Goal: Task Accomplishment & Management: Use online tool/utility

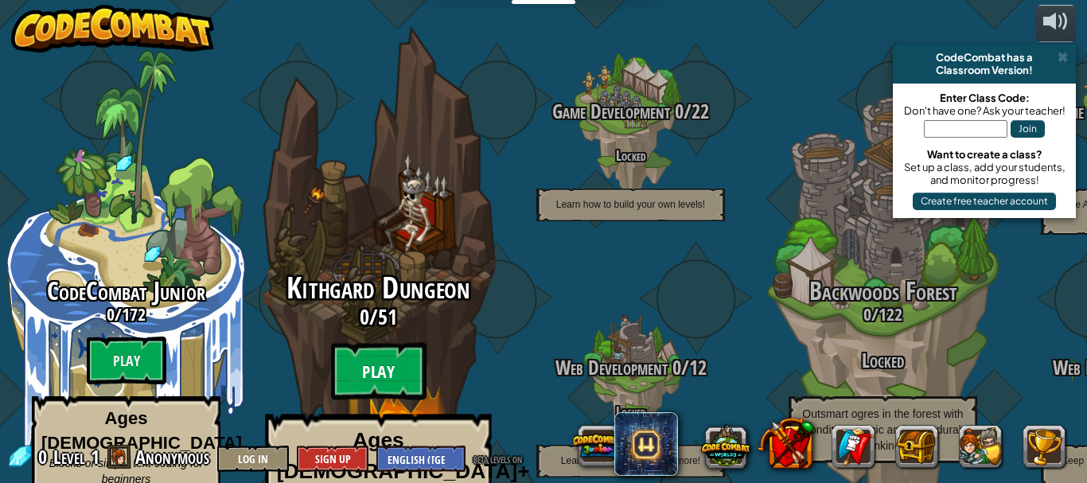
click at [373, 343] on btn "Play" at bounding box center [379, 371] width 96 height 57
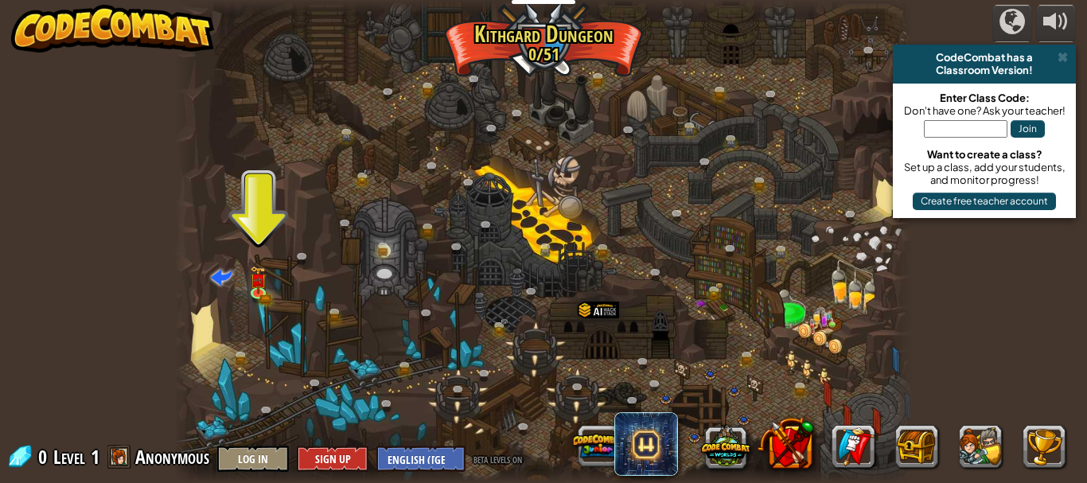
click at [262, 215] on div at bounding box center [544, 241] width 740 height 483
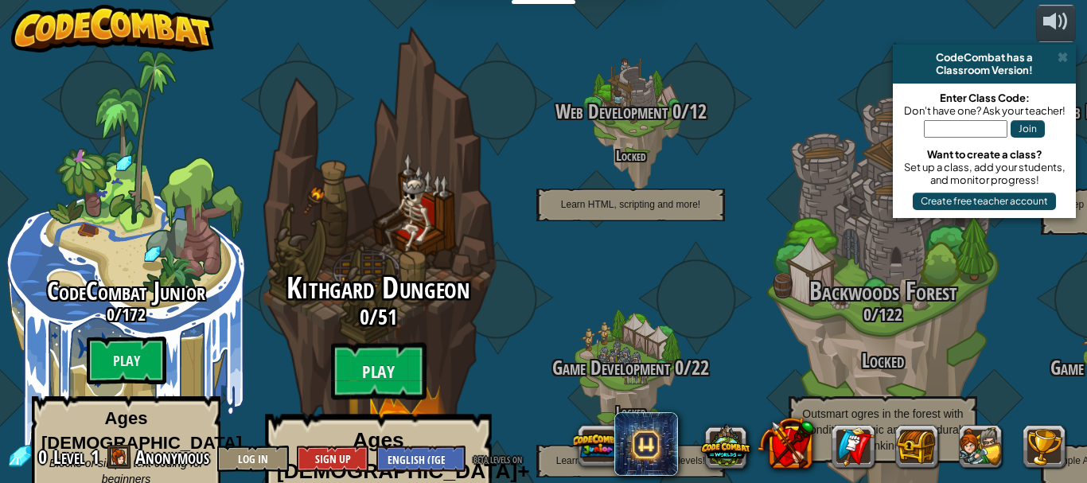
click at [411, 429] on strong "Ages 8+" at bounding box center [403, 456] width 253 height 54
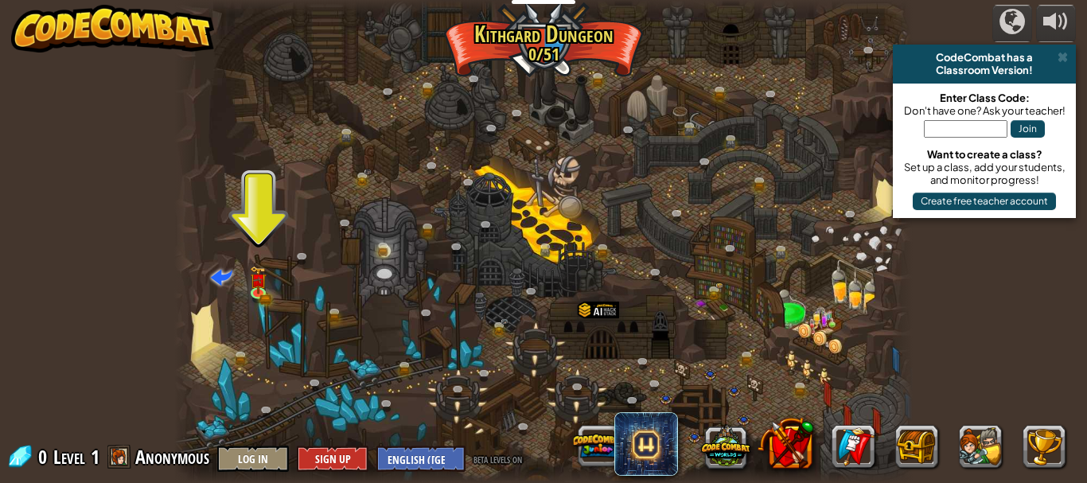
drag, startPoint x: 238, startPoint y: 261, endPoint x: 85, endPoint y: 431, distance: 228.3
click at [85, 217] on div "powered by CodeCombat has a Classroom Version! Enter Class Code: Don't have one…" at bounding box center [543, 241] width 1087 height 483
click at [260, 275] on img at bounding box center [258, 273] width 10 height 10
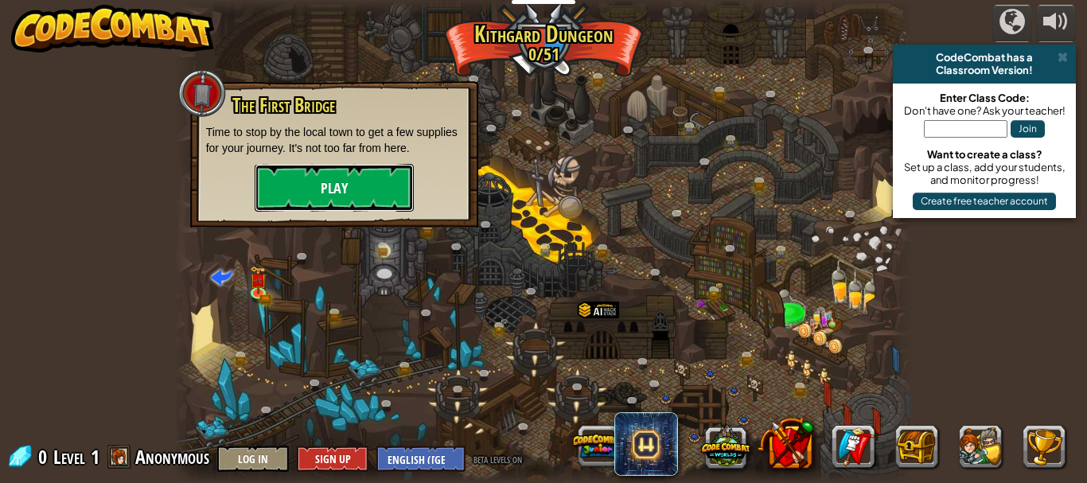
click at [295, 197] on button "Play" at bounding box center [334, 188] width 159 height 48
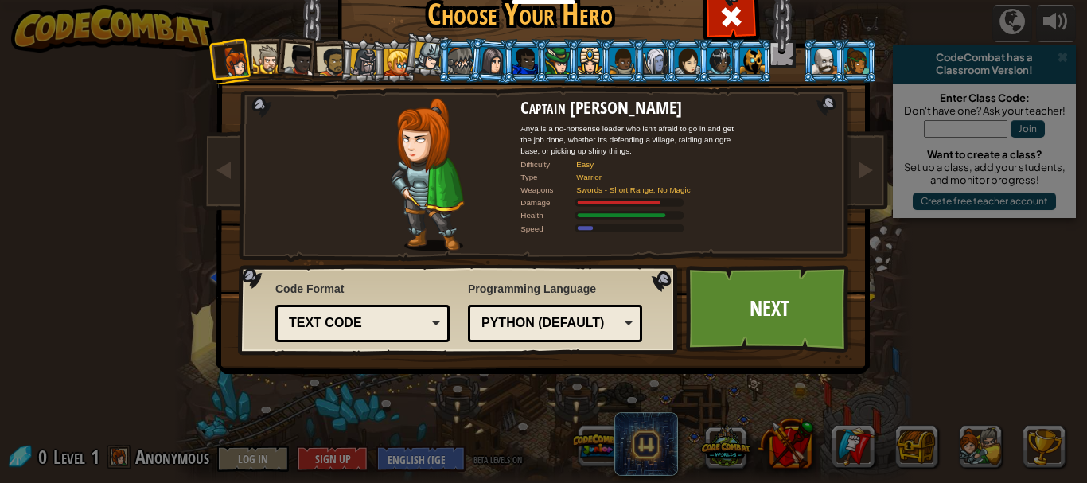
click at [298, 47] on div at bounding box center [300, 61] width 32 height 32
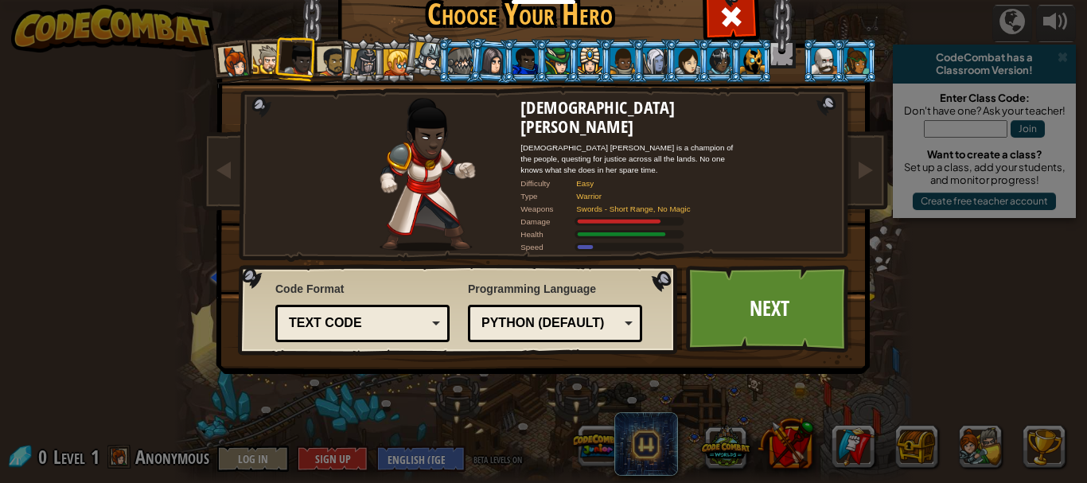
click at [260, 49] on div at bounding box center [267, 59] width 29 height 29
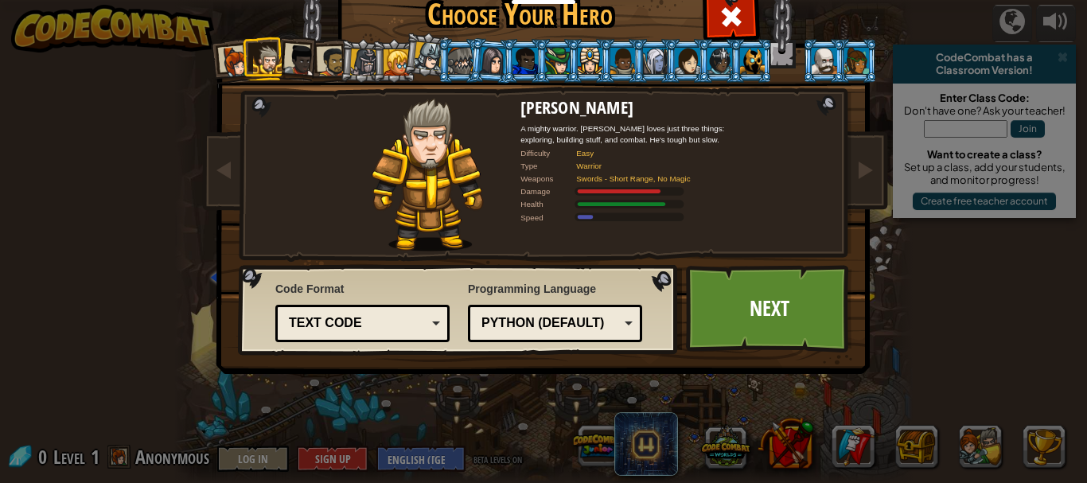
click at [243, 51] on li at bounding box center [264, 59] width 43 height 44
click at [322, 68] on div at bounding box center [332, 61] width 29 height 29
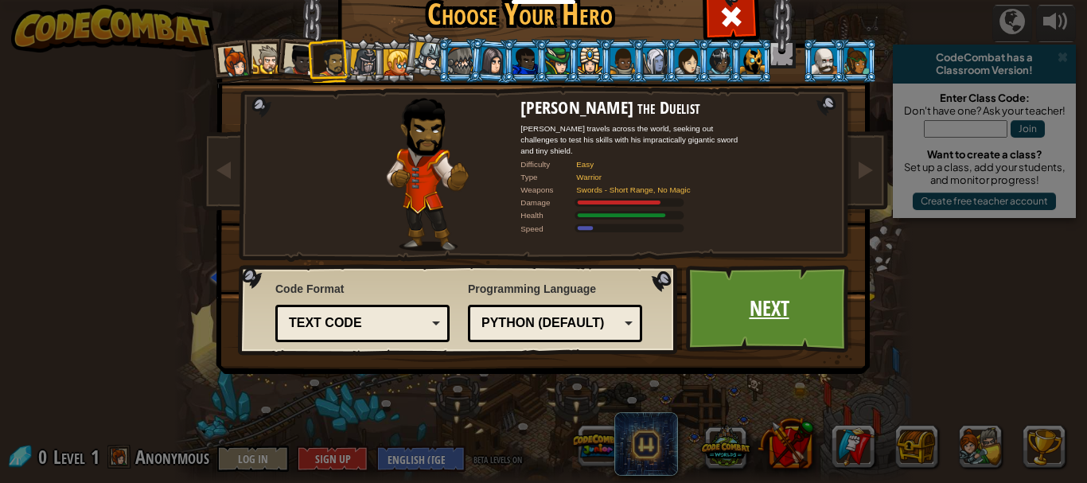
click at [728, 309] on link "Next" at bounding box center [769, 309] width 166 height 88
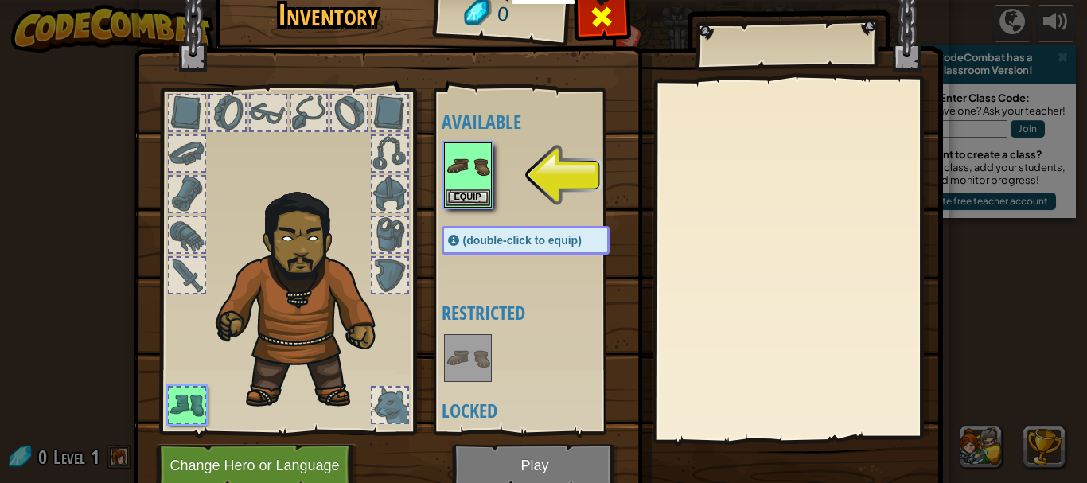
click at [589, 25] on span at bounding box center [601, 16] width 25 height 25
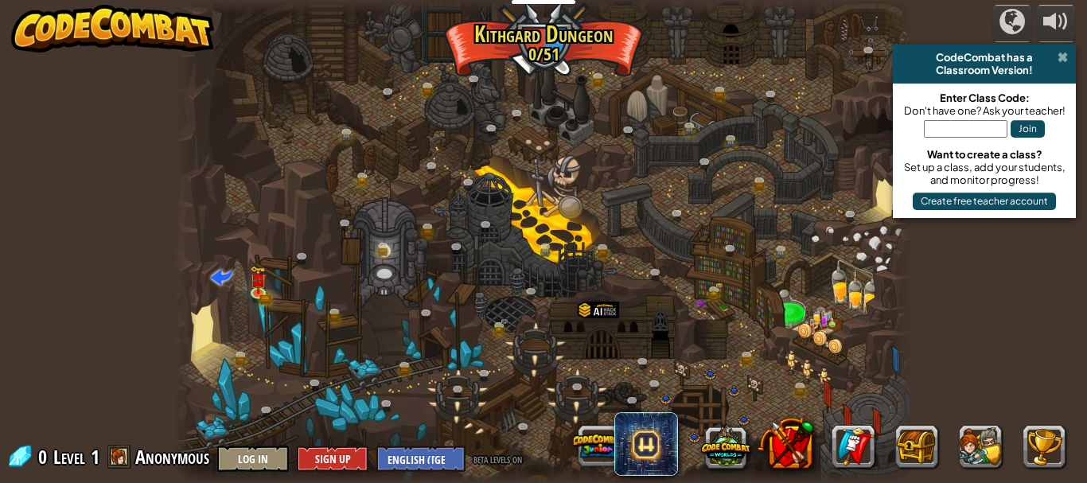
click at [1064, 57] on span at bounding box center [1063, 57] width 10 height 13
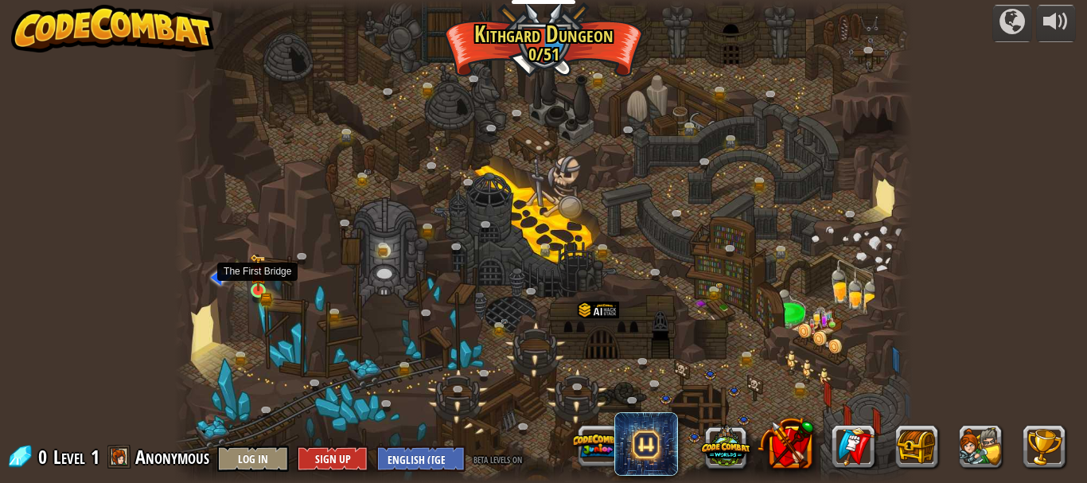
click at [251, 287] on img at bounding box center [258, 272] width 17 height 37
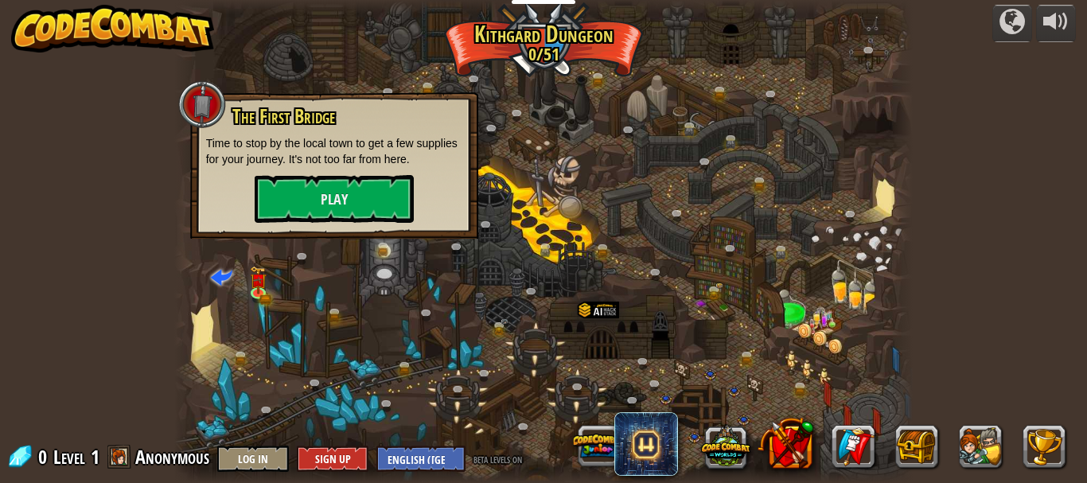
click at [54, 166] on div "powered by CodeCombat has a Classroom Version! Enter Class Code: Don't have one…" at bounding box center [543, 241] width 1087 height 483
click at [200, 113] on div at bounding box center [202, 104] width 48 height 48
click at [0, 276] on div "powered by CodeCombat has a Classroom Version! Enter Class Code: Don't have one…" at bounding box center [543, 241] width 1087 height 483
click at [931, 335] on div "powered by CodeCombat has a Classroom Version! Enter Class Code: Don't have one…" at bounding box center [543, 241] width 1087 height 483
click at [401, 176] on button "Play" at bounding box center [334, 199] width 159 height 48
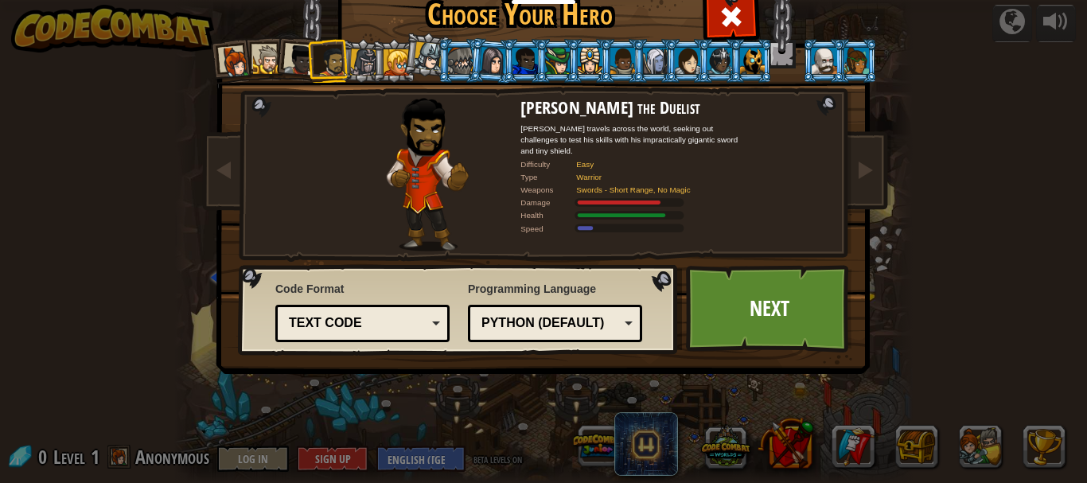
click at [742, 72] on div at bounding box center [752, 60] width 25 height 25
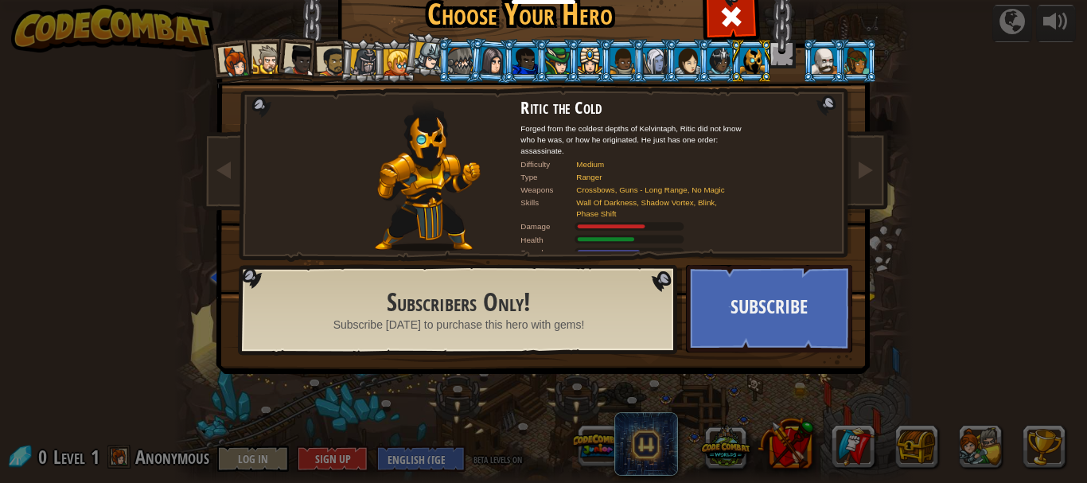
click at [438, 51] on li at bounding box center [459, 61] width 43 height 44
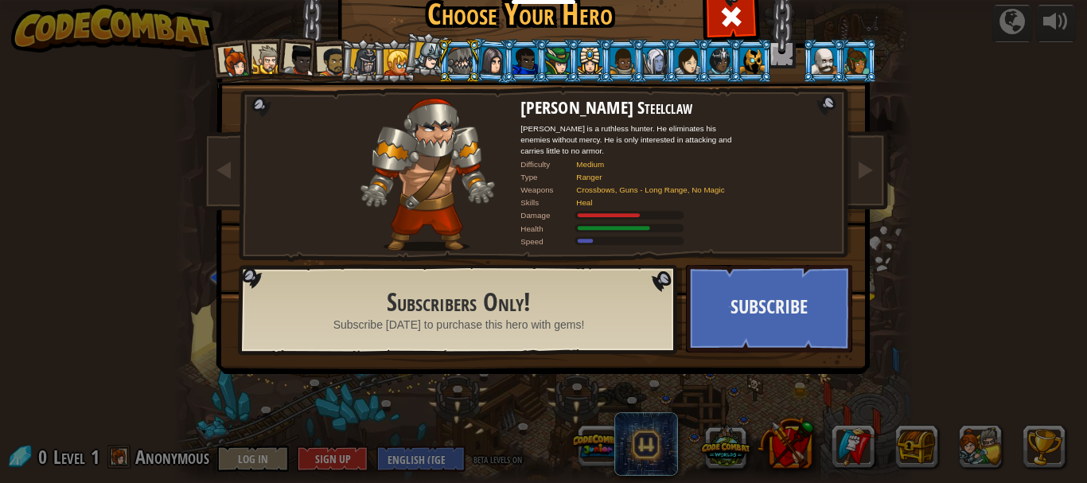
click at [350, 54] on div at bounding box center [363, 62] width 27 height 27
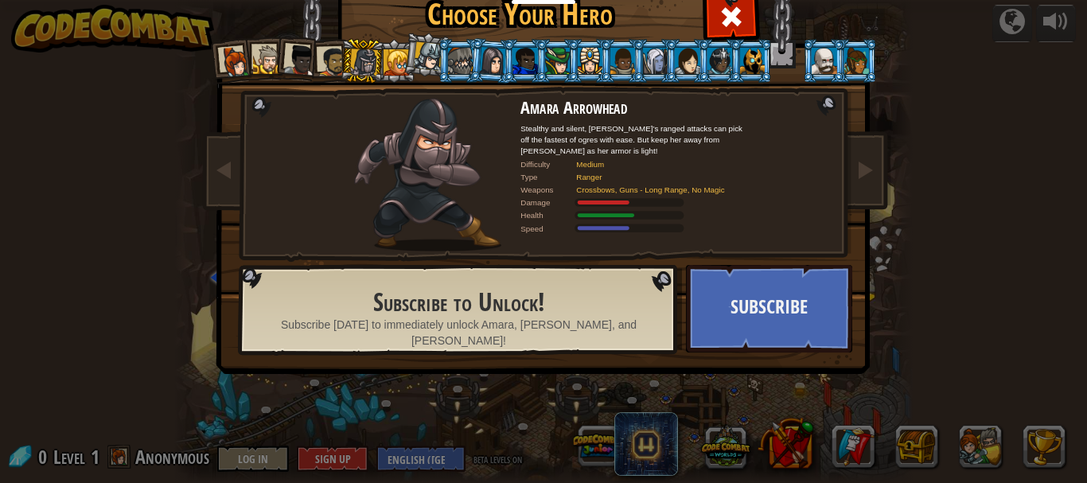
click at [318, 54] on div at bounding box center [332, 61] width 29 height 29
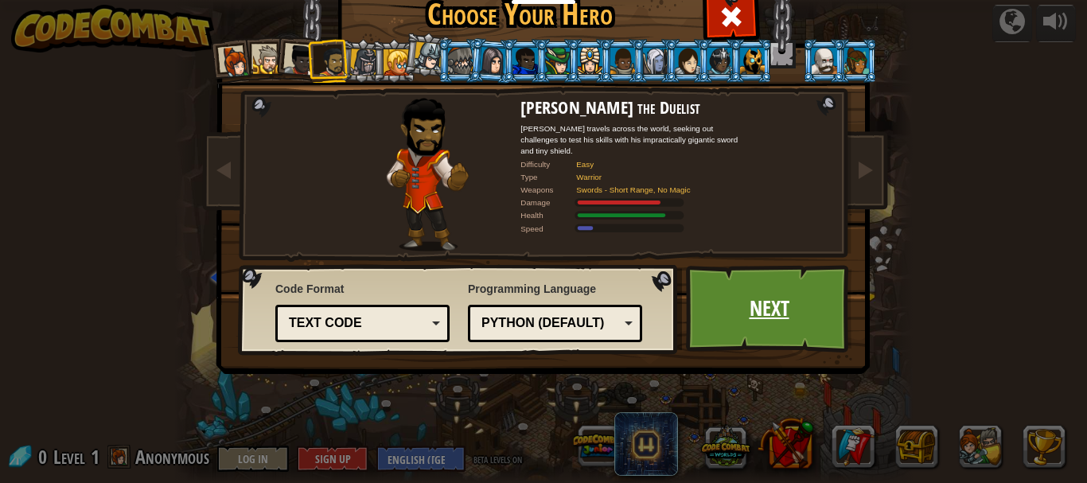
click at [773, 301] on link "Next" at bounding box center [769, 309] width 166 height 88
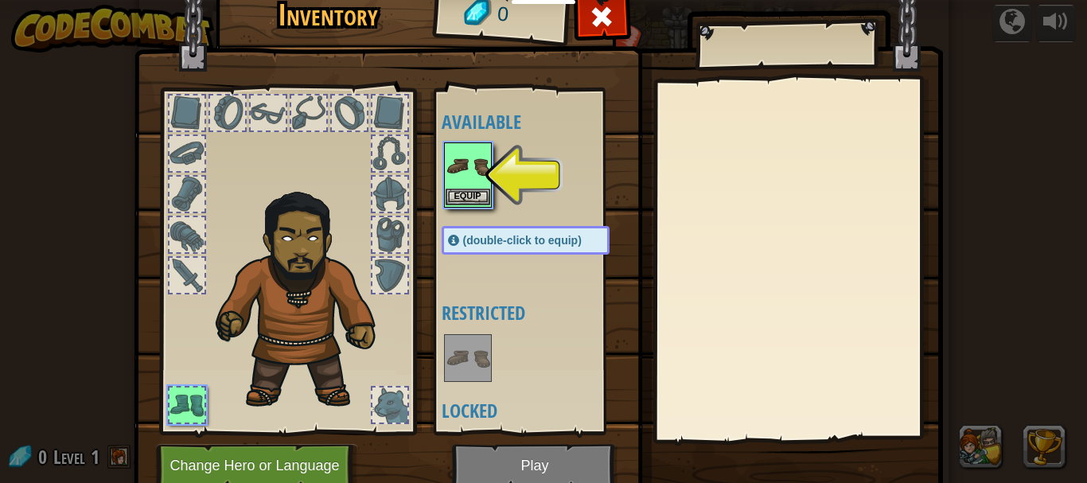
click at [462, 187] on img at bounding box center [468, 166] width 45 height 45
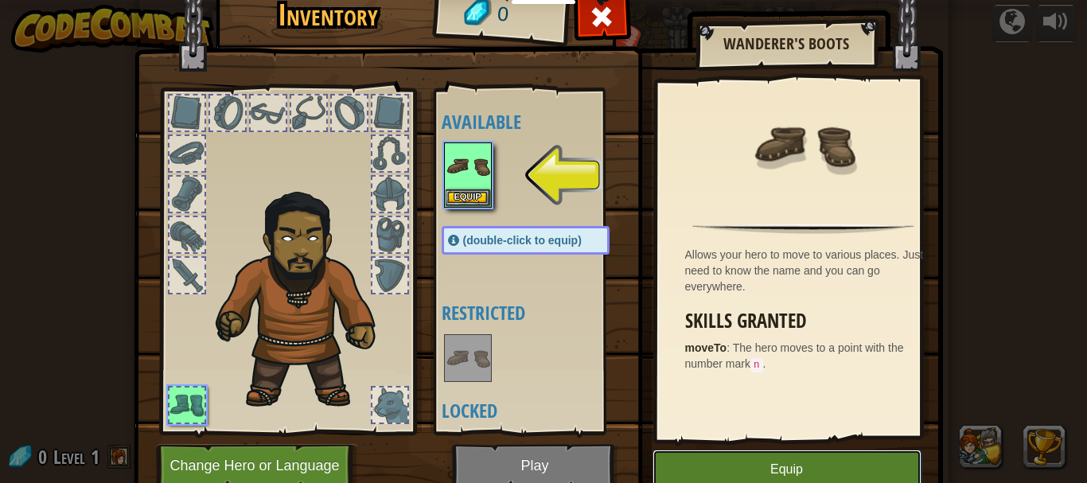
click at [725, 467] on button "Equip" at bounding box center [787, 470] width 269 height 40
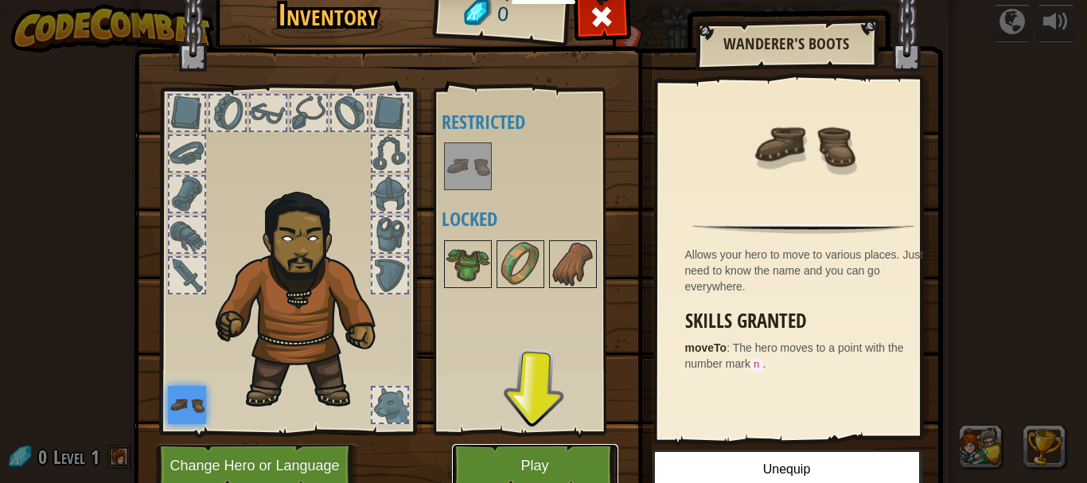
click at [517, 470] on button "Play" at bounding box center [535, 466] width 166 height 44
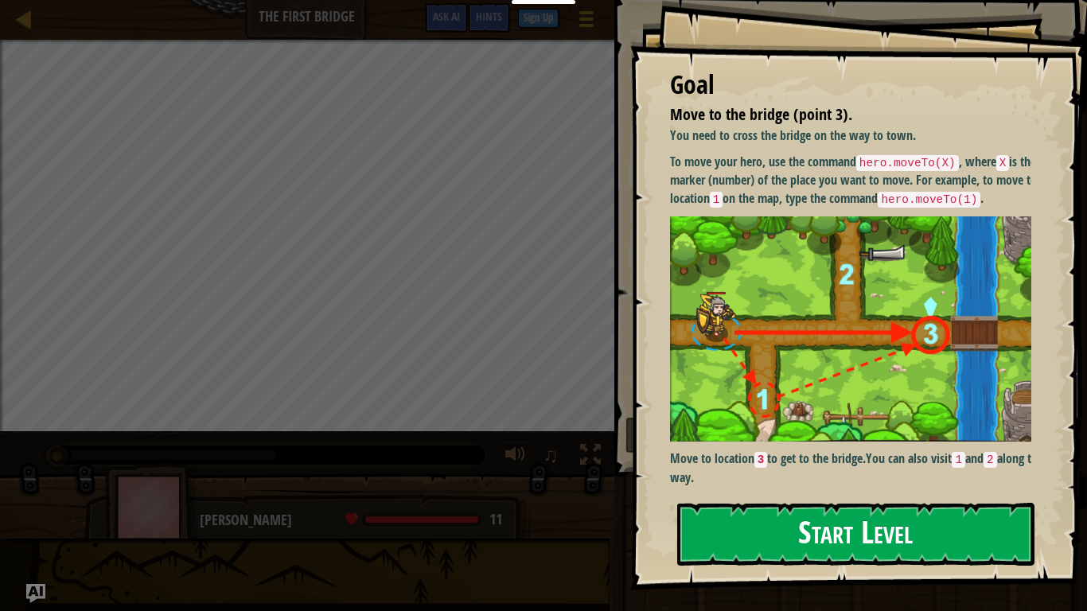
click at [750, 482] on button "Start Level" at bounding box center [855, 534] width 357 height 63
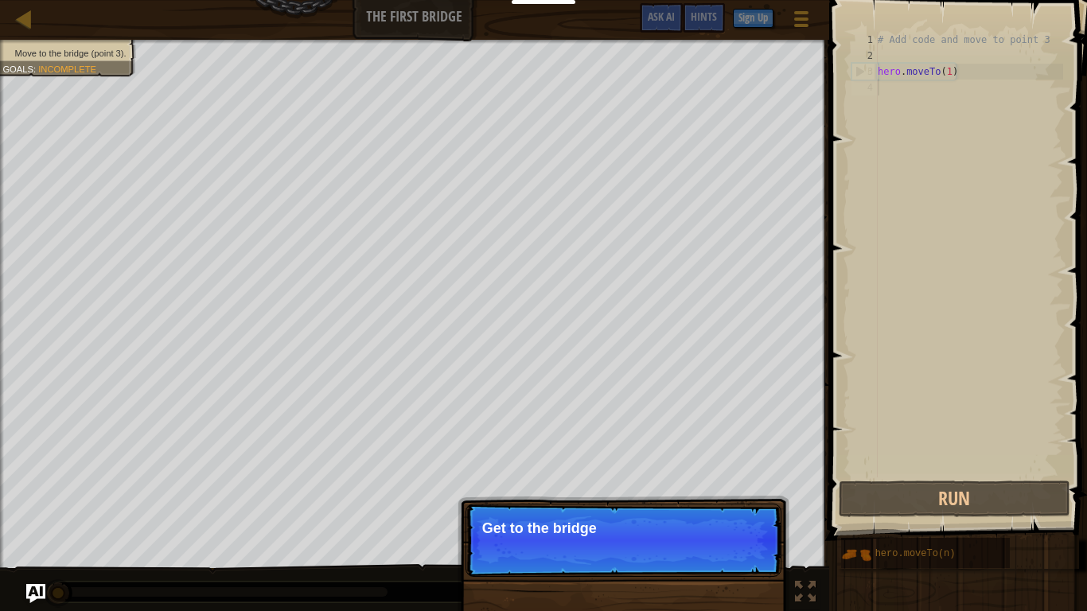
click at [893, 87] on div "# Add code and move to point 3 hero . moveTo ( 1 )" at bounding box center [969, 271] width 189 height 478
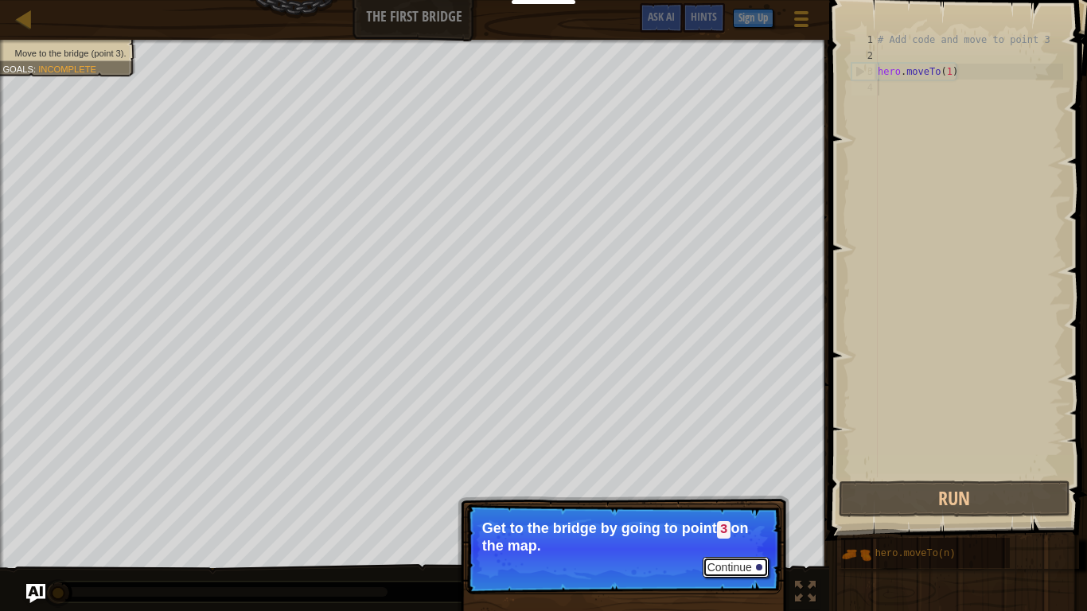
click at [728, 482] on button "Continue" at bounding box center [736, 567] width 66 height 21
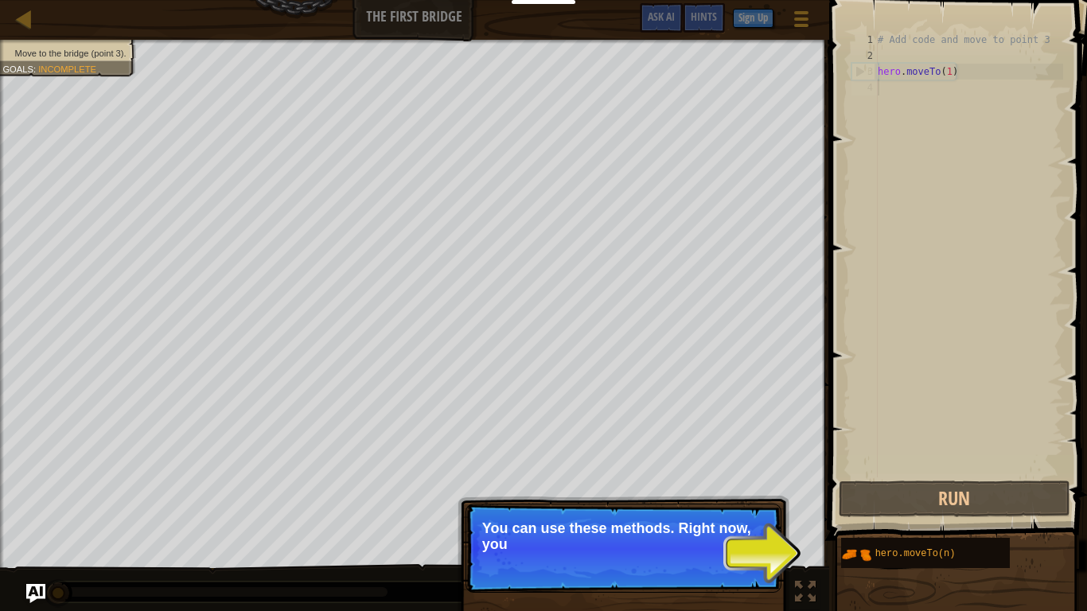
click at [919, 88] on div "# Add code and move to point 3 hero . moveTo ( 1 )" at bounding box center [969, 271] width 189 height 478
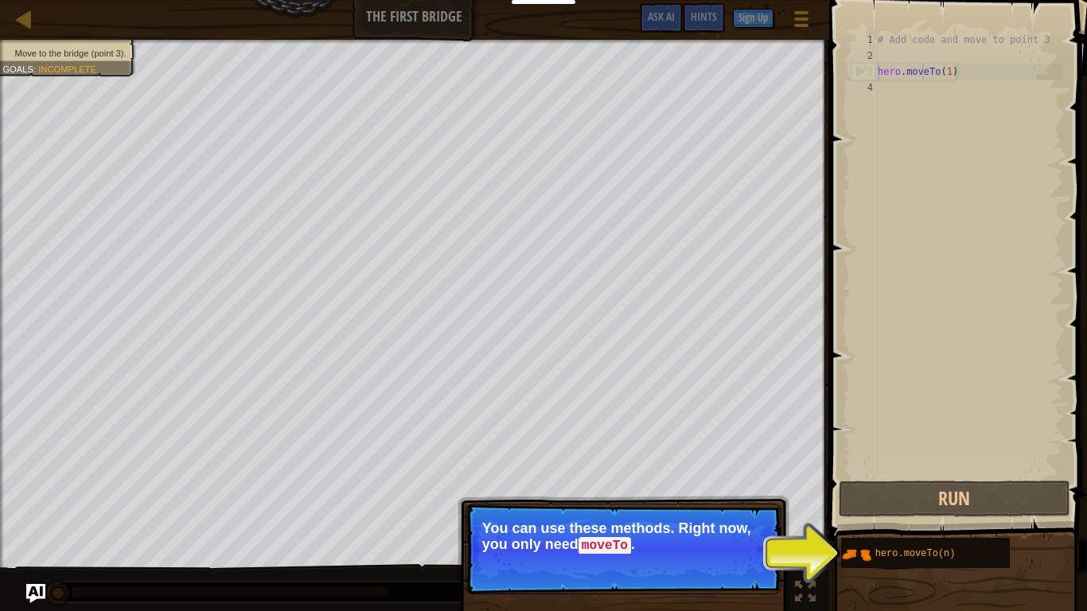
click at [925, 67] on div "# Add code and move to point 3 hero . moveTo ( 1 )" at bounding box center [969, 271] width 189 height 478
type textarea "hero.moveTo(1)"
click at [963, 73] on div "# Add code and move to point 3 hero . moveTo ( 1 )" at bounding box center [969, 271] width 189 height 478
click at [744, 482] on button "Continue" at bounding box center [736, 567] width 66 height 21
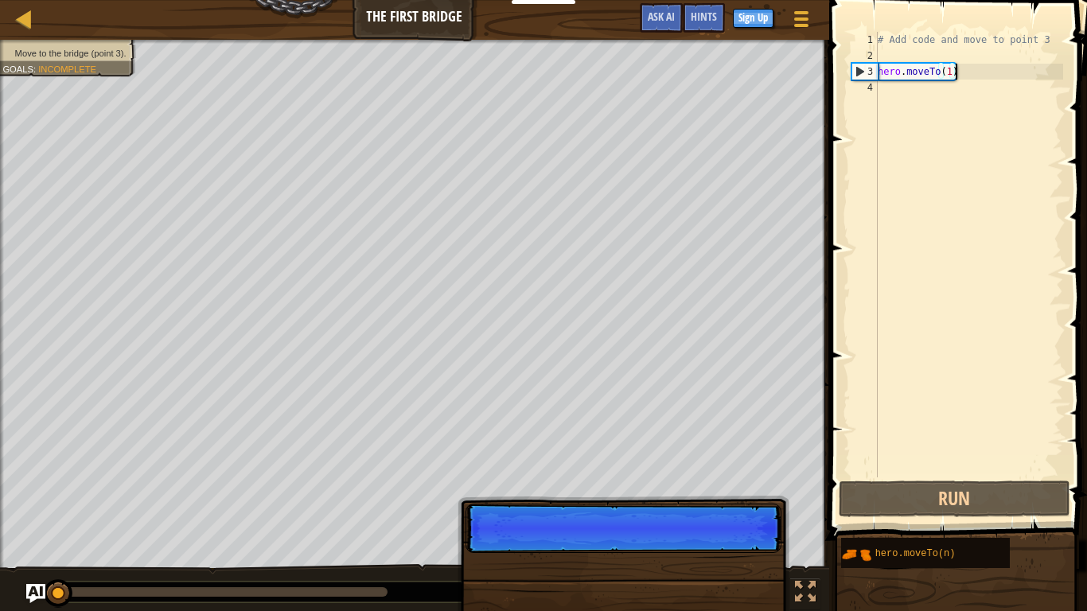
scroll to position [7, 10]
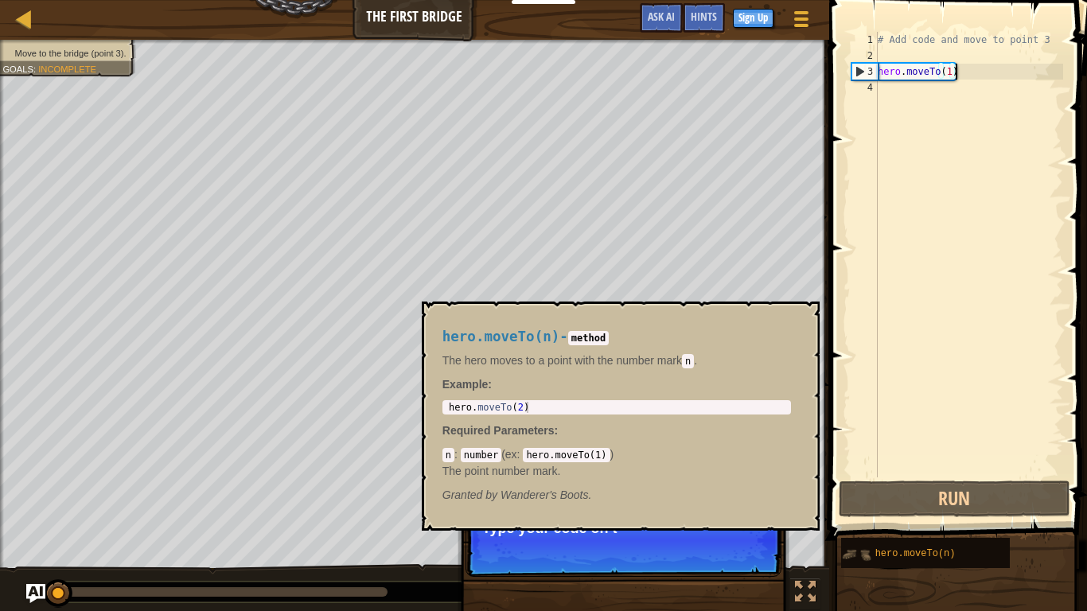
click at [860, 482] on img at bounding box center [856, 555] width 30 height 30
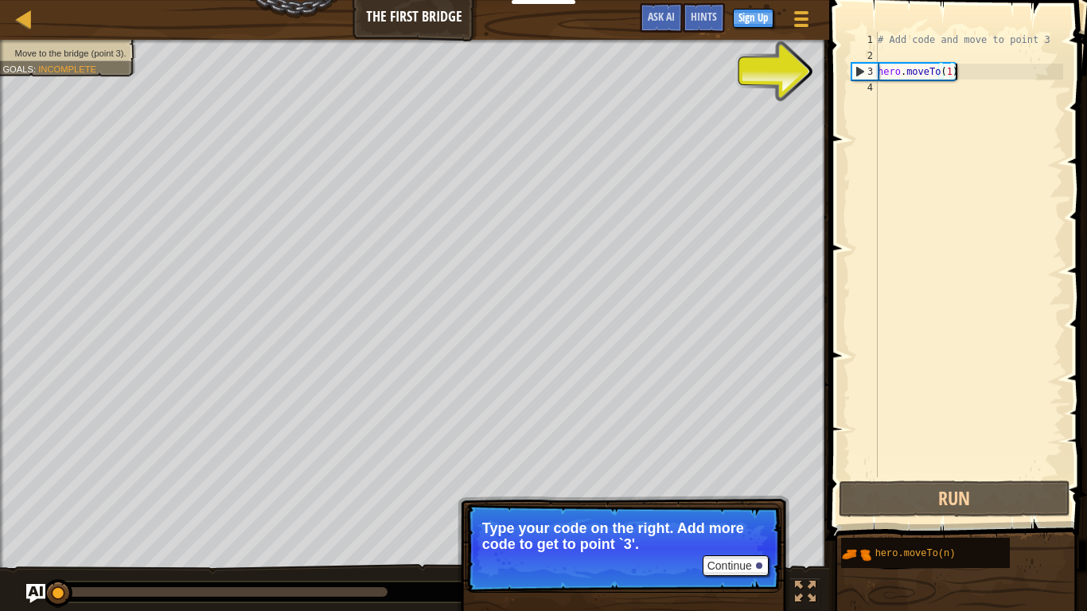
click at [975, 70] on div "# Add code and move to point 3 hero . moveTo ( 1 )" at bounding box center [969, 271] width 189 height 478
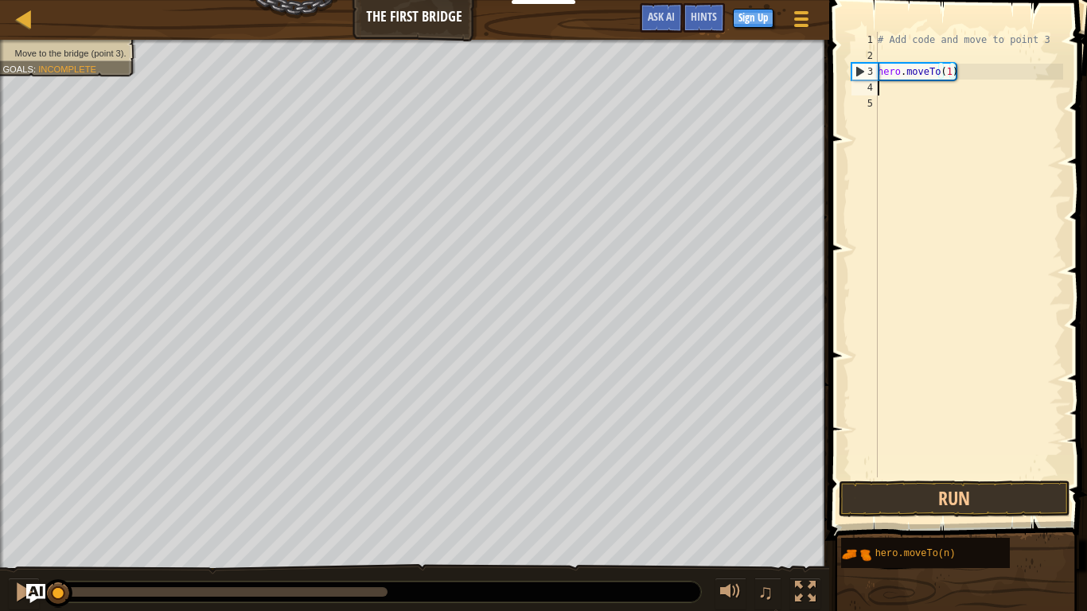
scroll to position [7, 0]
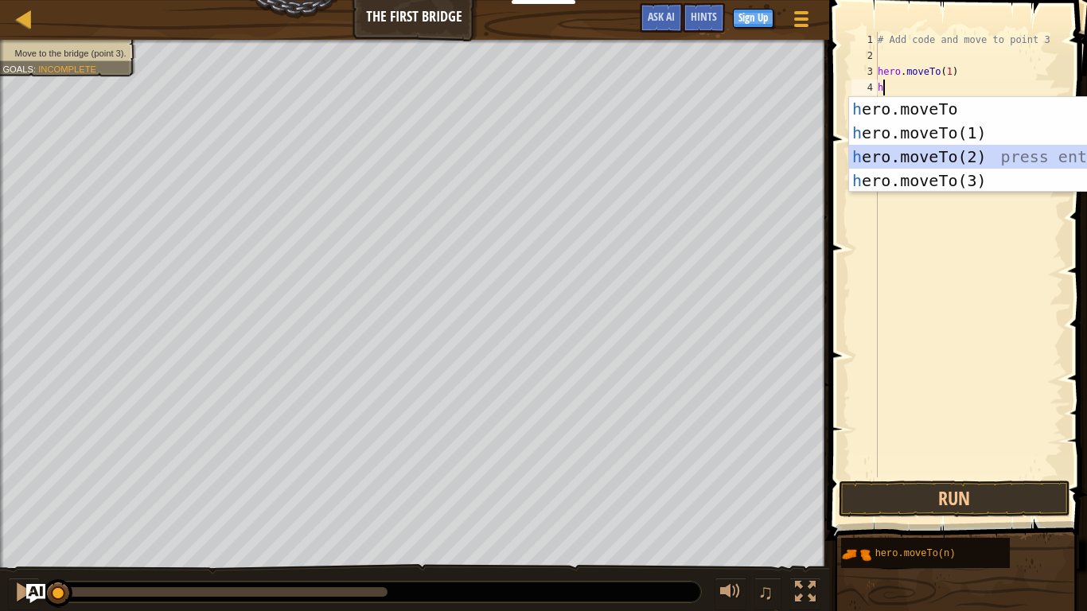
click at [926, 162] on div "h ero.moveTo press enter h ero.moveTo(1) press enter h ero.moveTo(2) press ente…" at bounding box center [999, 168] width 301 height 143
type textarea "hero.moveTo(2)"
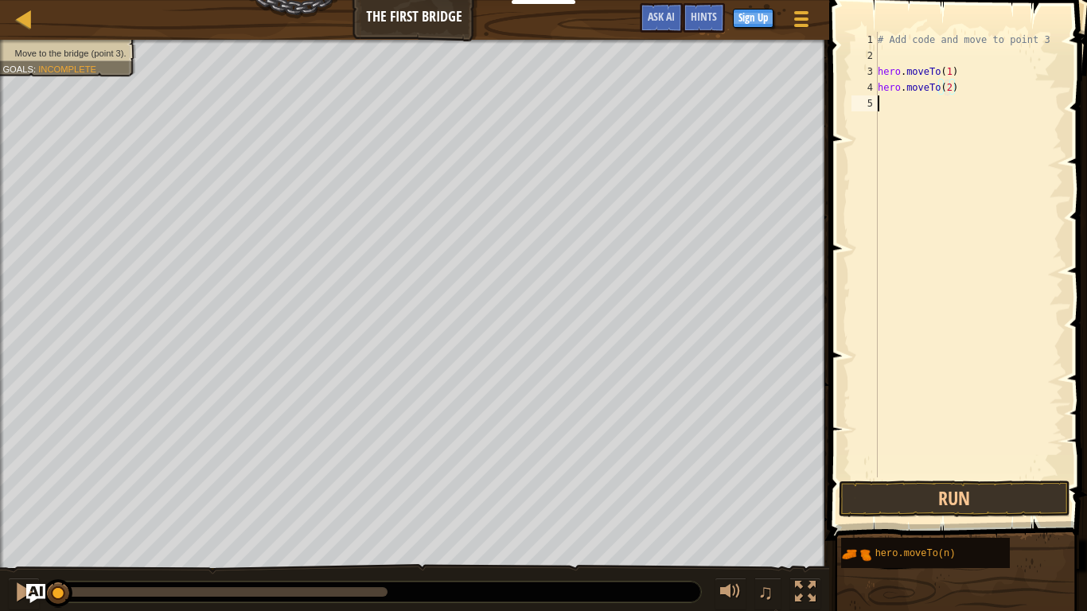
click at [909, 109] on div "# Add code and move to point 3 hero . moveTo ( 1 ) hero . moveTo ( 2 )" at bounding box center [969, 271] width 189 height 478
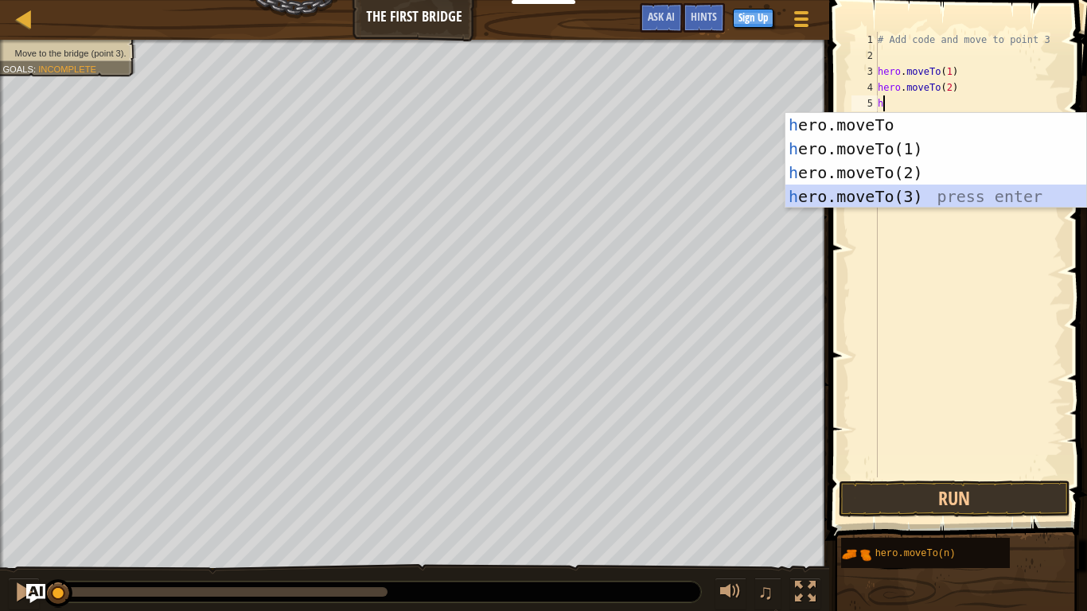
click at [891, 199] on div "h ero.moveTo press enter h ero.moveTo(1) press enter h ero.moveTo(2) press ente…" at bounding box center [936, 184] width 301 height 143
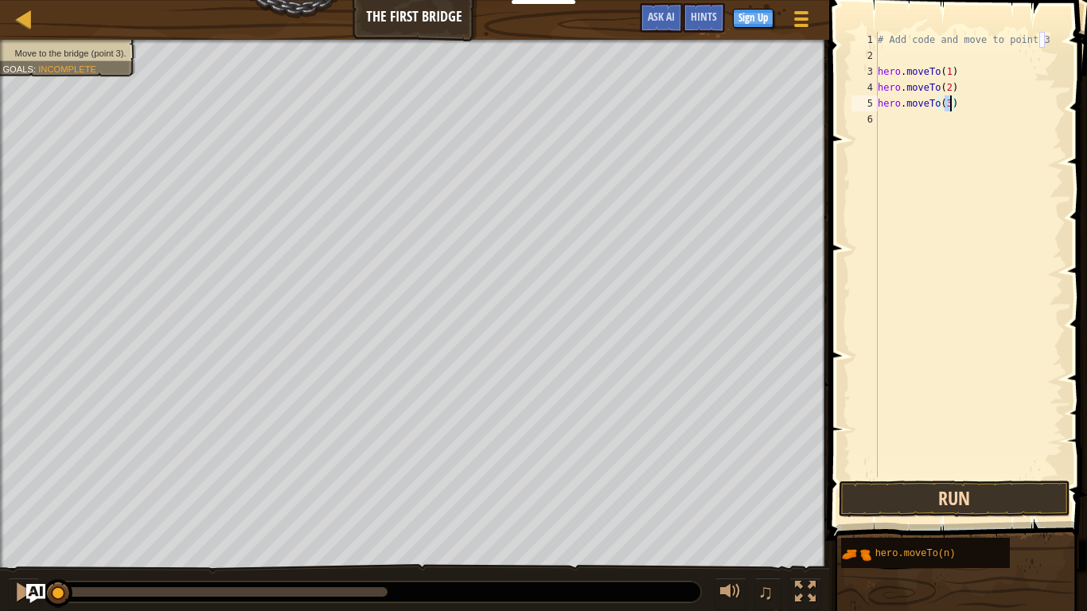
type textarea "hero.moveTo(3)"
click at [901, 482] on button "Run" at bounding box center [955, 499] width 232 height 37
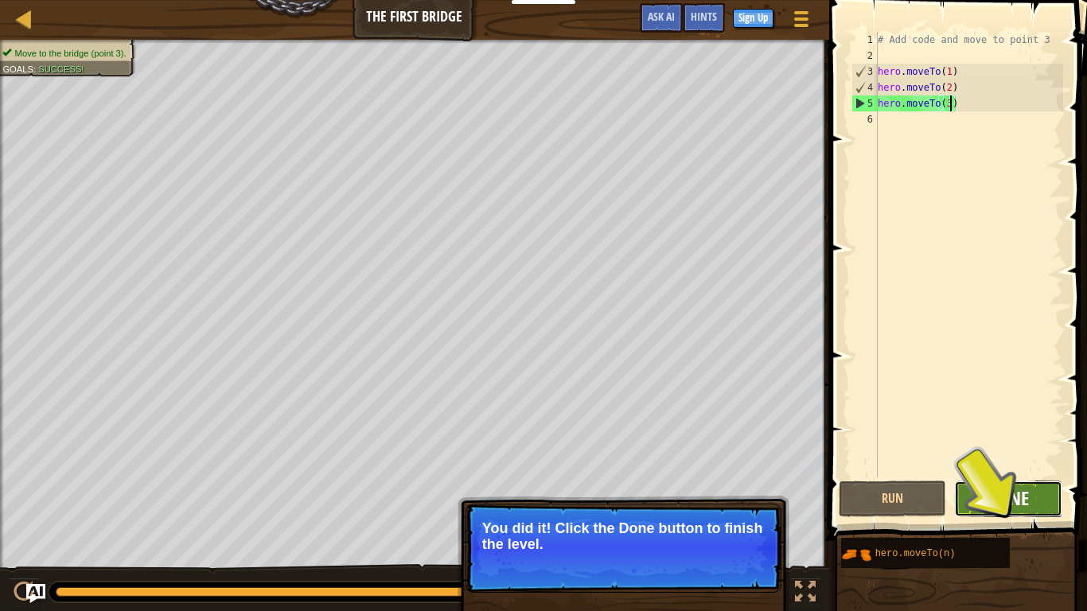
click at [1025, 482] on span "Done" at bounding box center [1008, 498] width 41 height 25
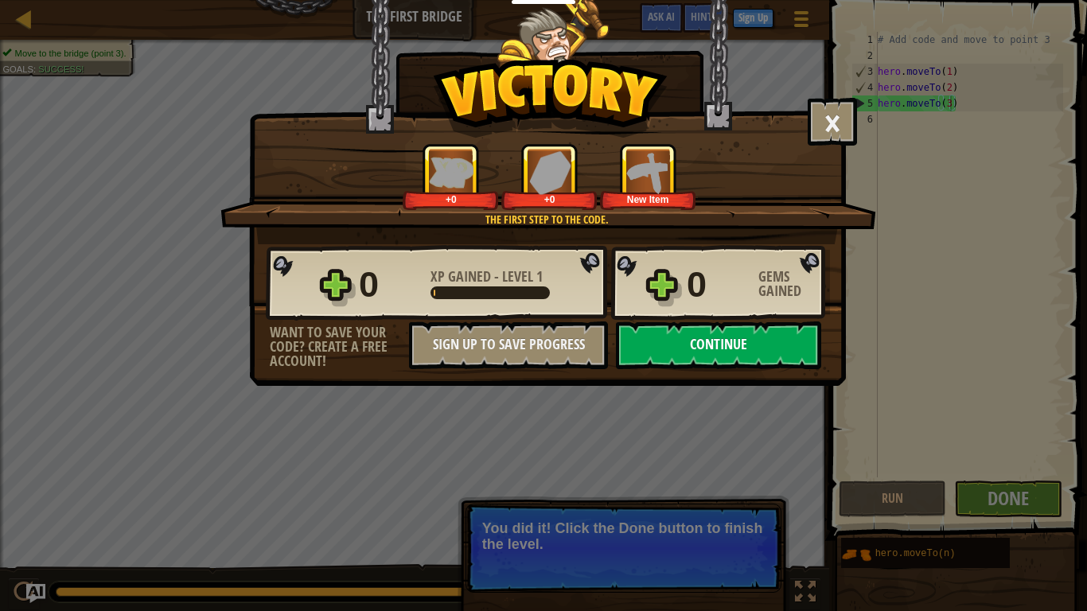
click at [681, 353] on button "Continue" at bounding box center [718, 346] width 205 height 48
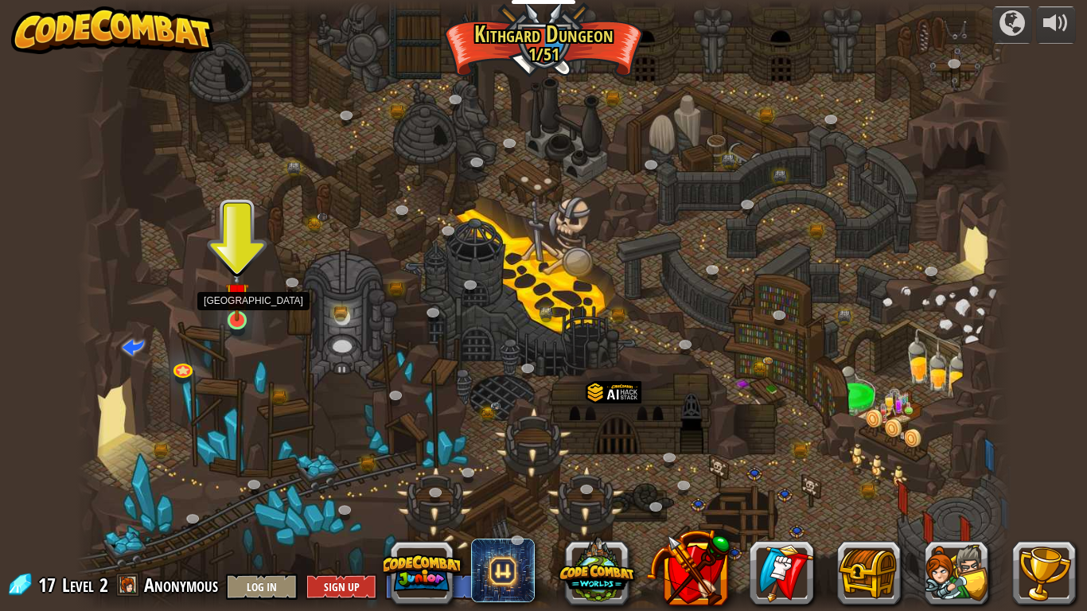
click at [234, 310] on img at bounding box center [237, 294] width 24 height 54
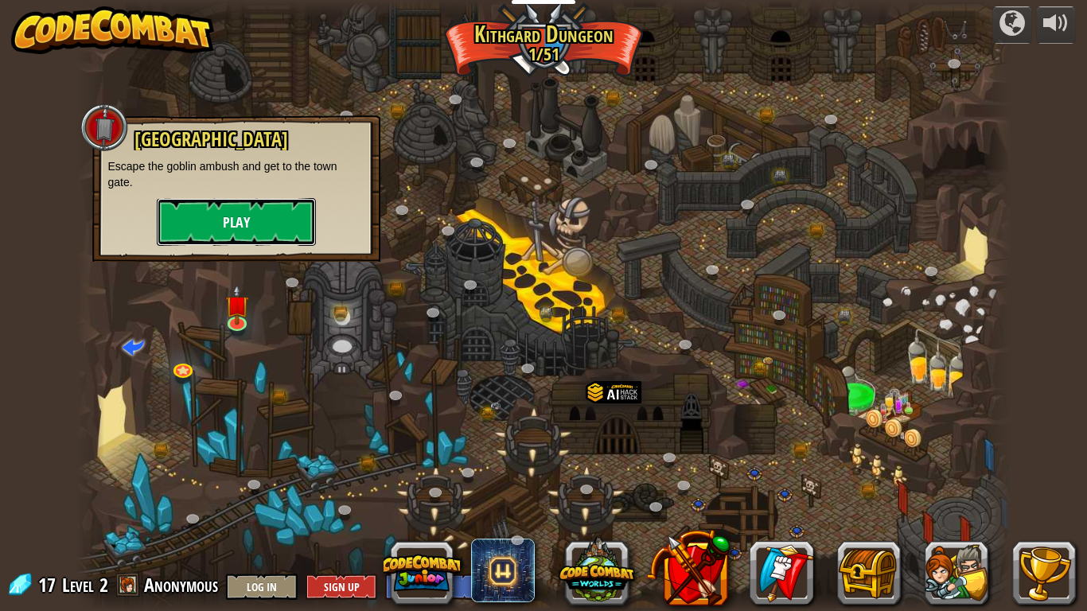
click at [268, 229] on button "Play" at bounding box center [236, 222] width 159 height 48
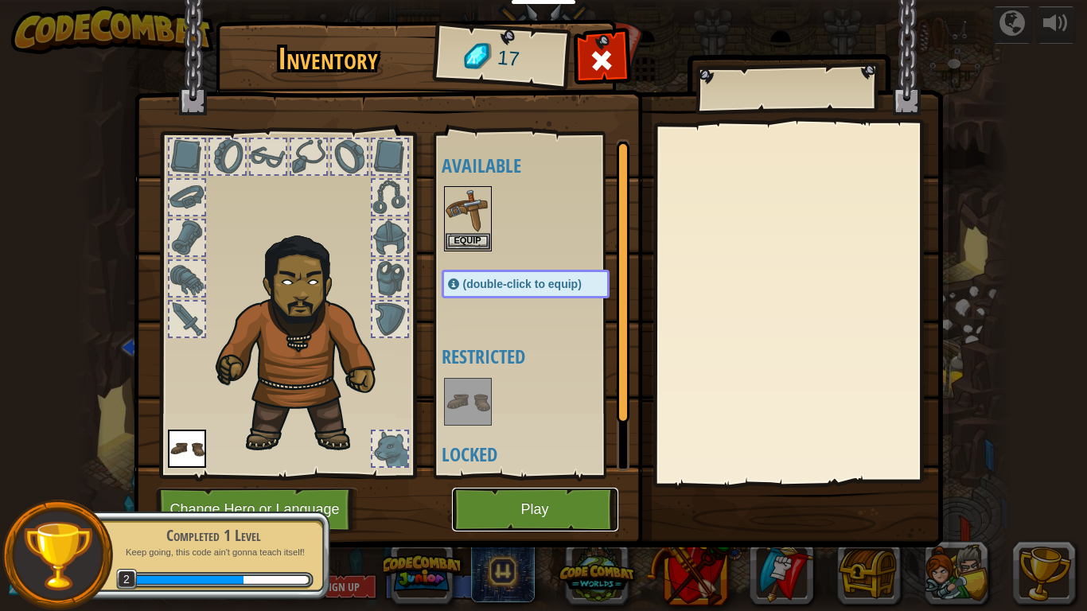
click at [507, 482] on button "Play" at bounding box center [535, 510] width 166 height 44
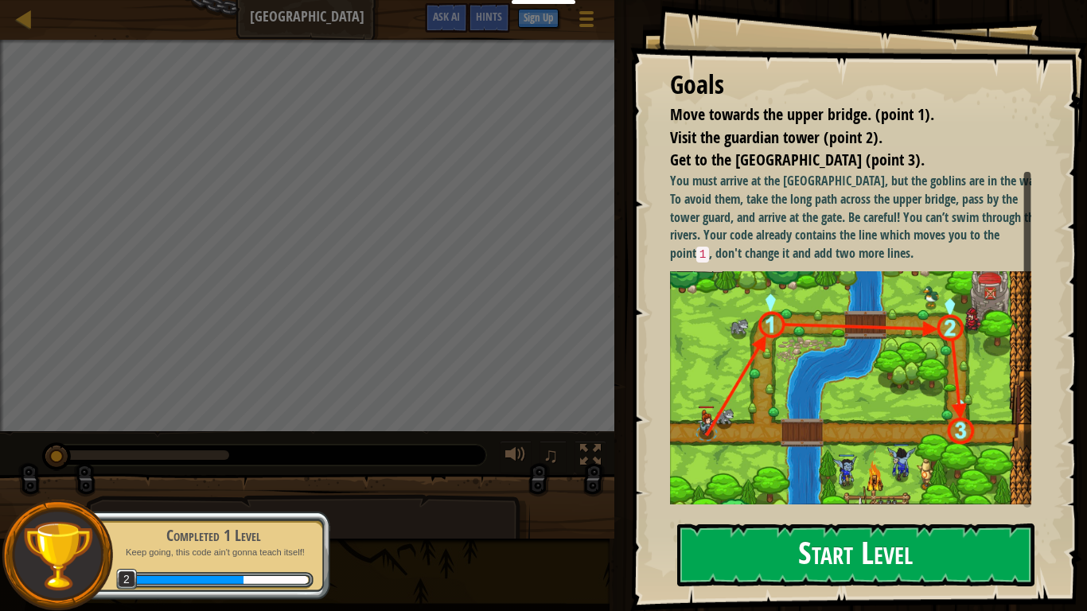
click at [873, 440] on img at bounding box center [856, 387] width 373 height 233
click at [838, 482] on img at bounding box center [856, 387] width 373 height 233
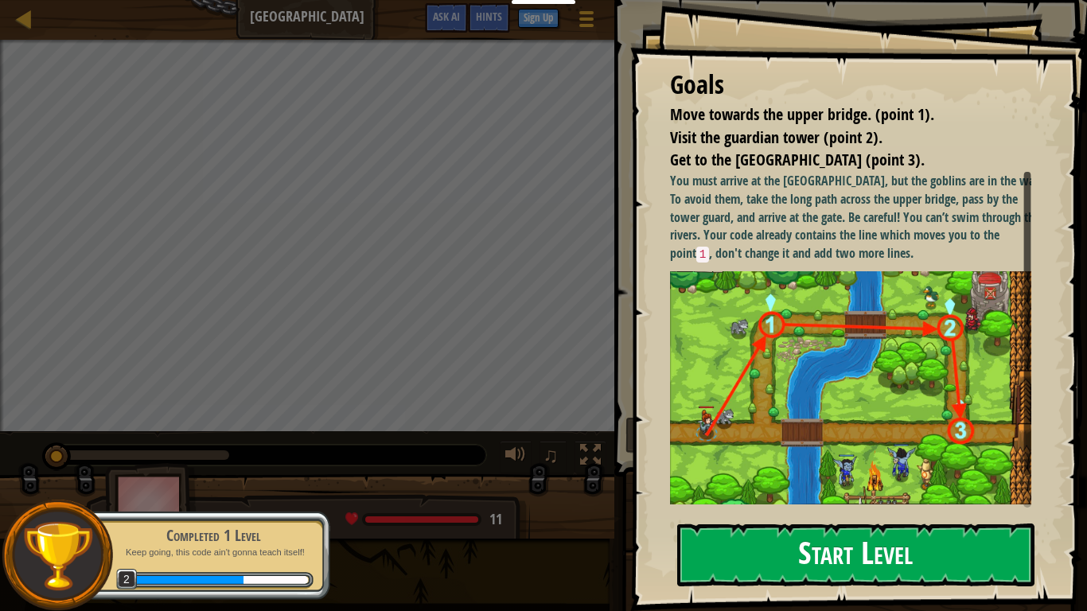
click at [749, 482] on button "Start Level" at bounding box center [855, 555] width 357 height 63
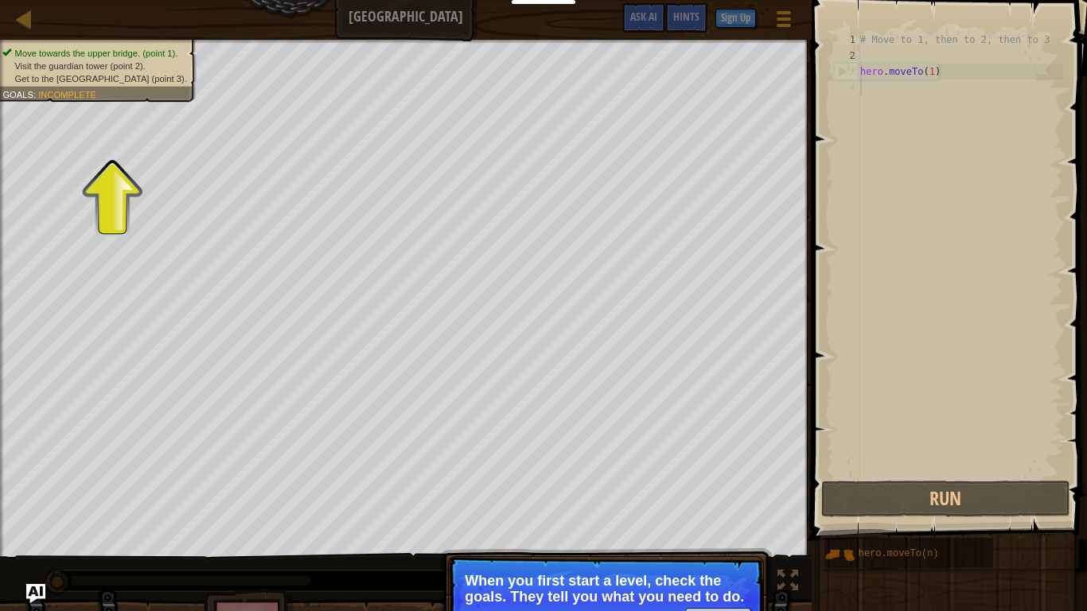
click at [654, 482] on p "When you first start a level, check the goals. They tell you what you need to d…" at bounding box center [606, 589] width 283 height 32
click at [122, 70] on span "Visit the guardian tower (point 2)." at bounding box center [80, 66] width 131 height 10
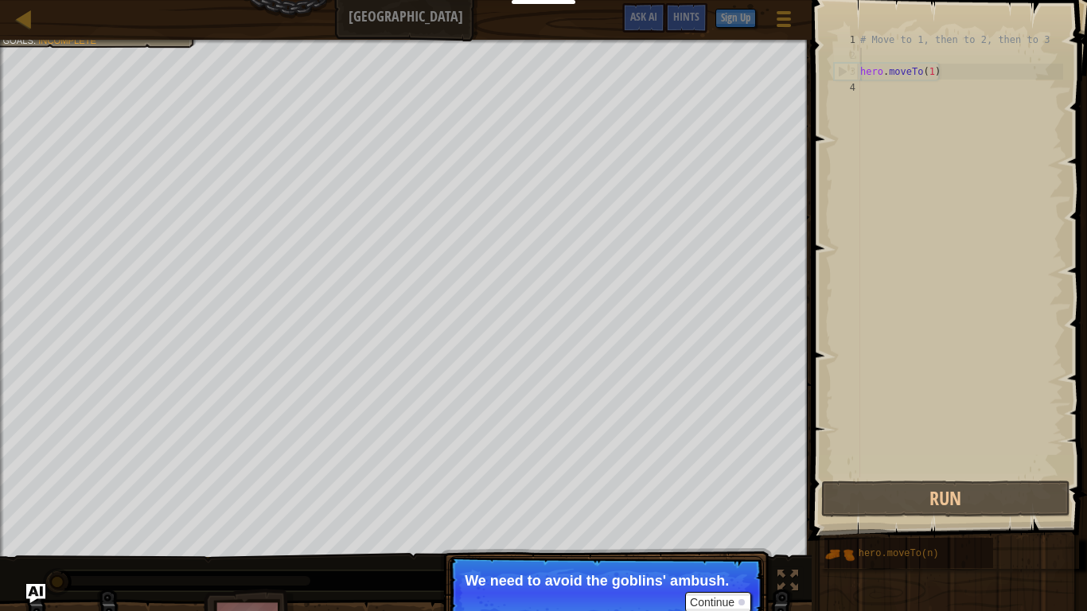
click at [980, 61] on div "# Move to 1, then to 2, then to 3 hero . moveTo ( 1 )" at bounding box center [960, 271] width 206 height 478
click at [960, 68] on div "# Move to 1, then to 2, then to 3 hero . moveTo ( 1 )" at bounding box center [960, 271] width 206 height 478
click at [712, 482] on button "Continue" at bounding box center [718, 602] width 66 height 21
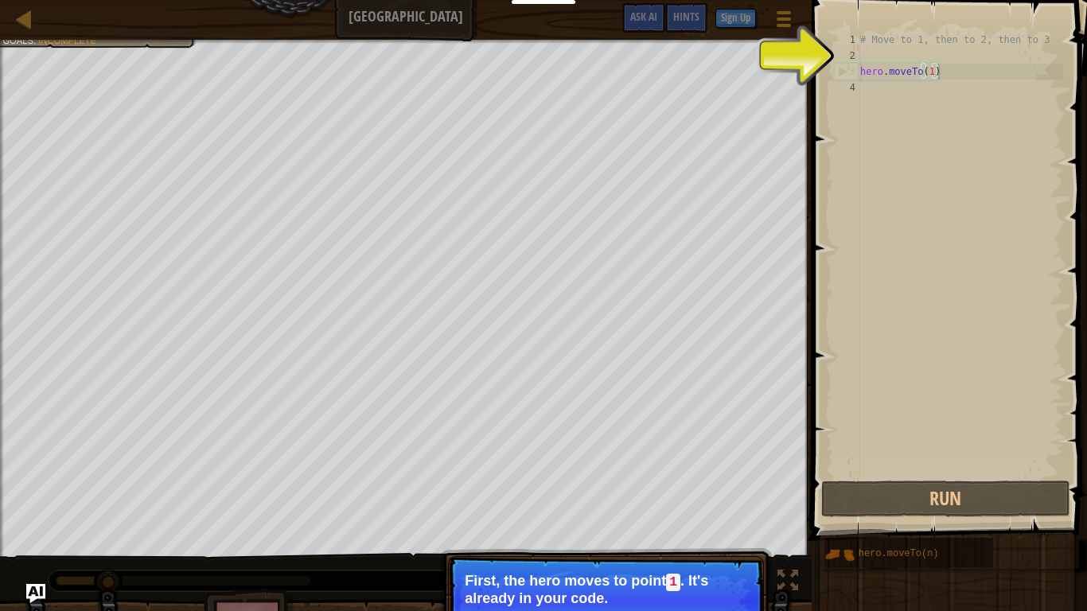
click at [968, 68] on div "# Move to 1, then to 2, then to 3 hero . moveTo ( 1 )" at bounding box center [960, 271] width 206 height 478
drag, startPoint x: 960, startPoint y: 76, endPoint x: 920, endPoint y: 75, distance: 39.8
click at [957, 76] on div "# Move to 1, then to 2, then to 3 hero . moveTo ( 1 )" at bounding box center [960, 271] width 206 height 478
click at [974, 79] on div "# Move to 1, then to 2, then to 3 hero . moveTo ( 1 )" at bounding box center [960, 271] width 206 height 478
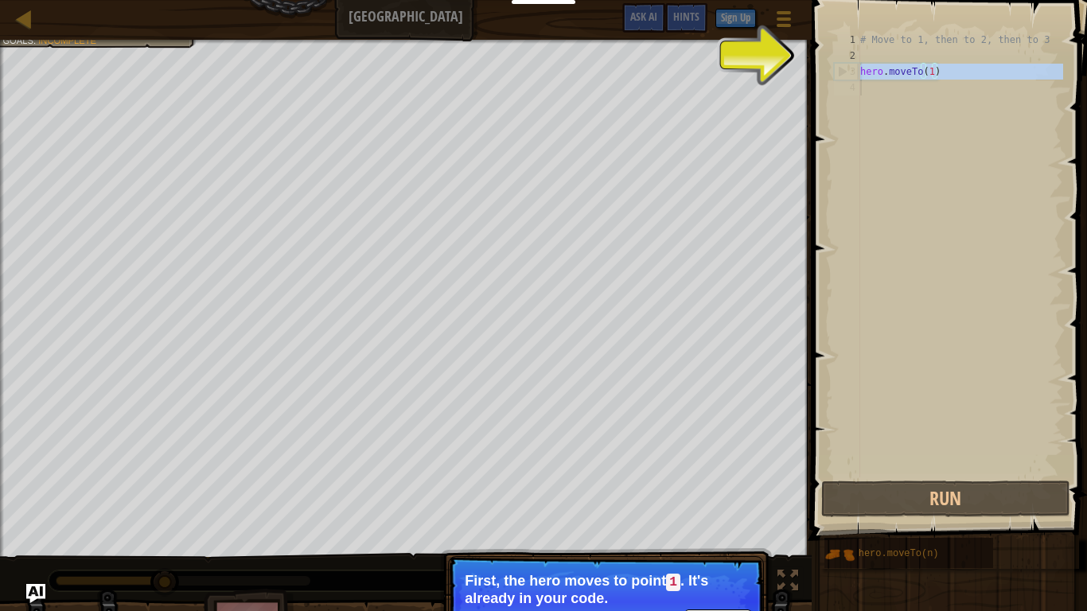
click at [974, 78] on div "# Move to 1, then to 2, then to 3 hero . moveTo ( 1 )" at bounding box center [960, 271] width 206 height 478
click at [971, 73] on div "# Move to 1, then to 2, then to 3 hero . moveTo ( 1 )" at bounding box center [960, 255] width 206 height 446
type textarea "hero.moveTo(1)"
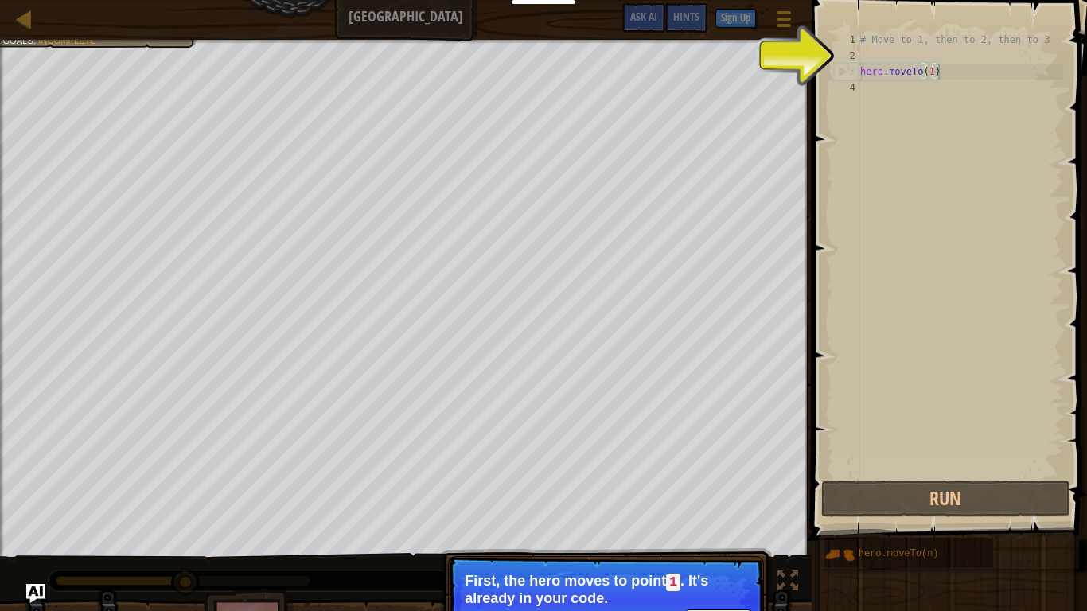
click at [970, 72] on div "# Move to 1, then to 2, then to 3 hero . moveTo ( 1 )" at bounding box center [960, 271] width 206 height 478
click at [722, 482] on button "Continue" at bounding box center [718, 620] width 66 height 21
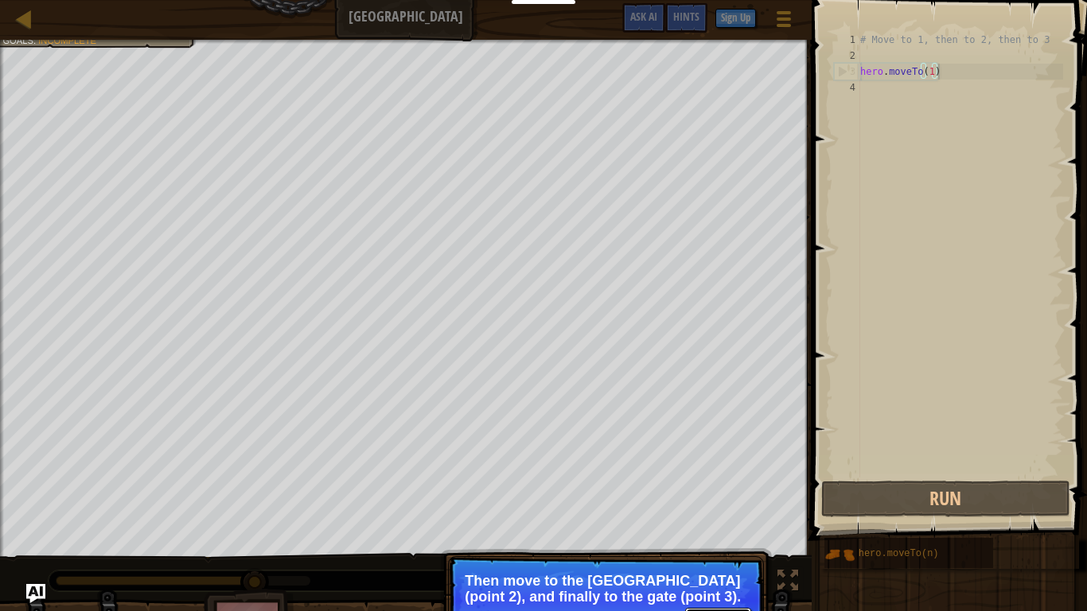
click at [724, 482] on button "Continue" at bounding box center [718, 618] width 66 height 21
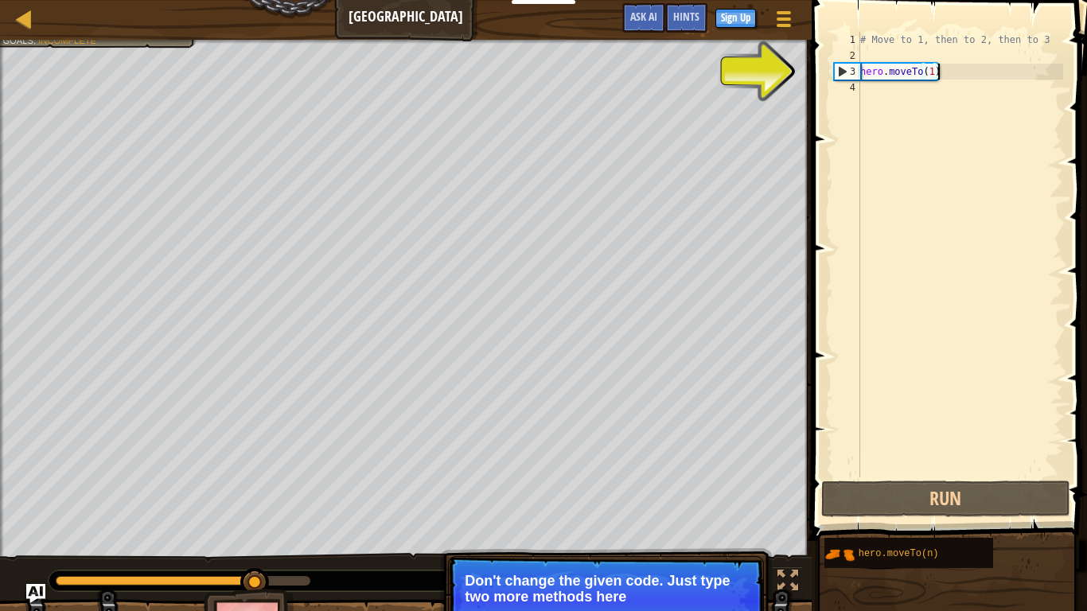
click at [946, 67] on div "# Move to 1, then to 2, then to 3 hero . moveTo ( 1 )" at bounding box center [960, 271] width 206 height 478
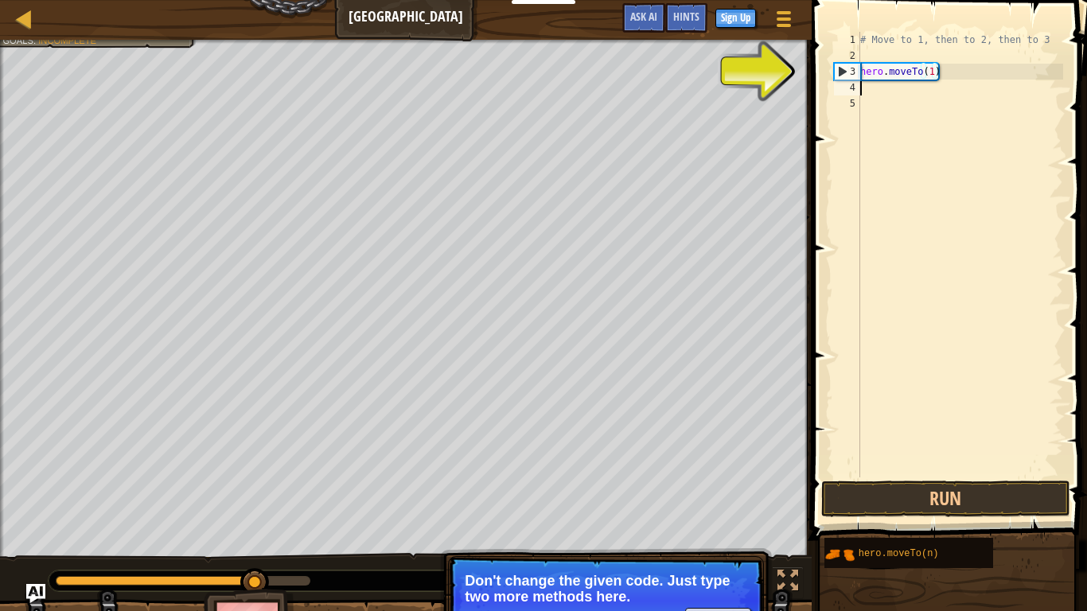
scroll to position [7, 0]
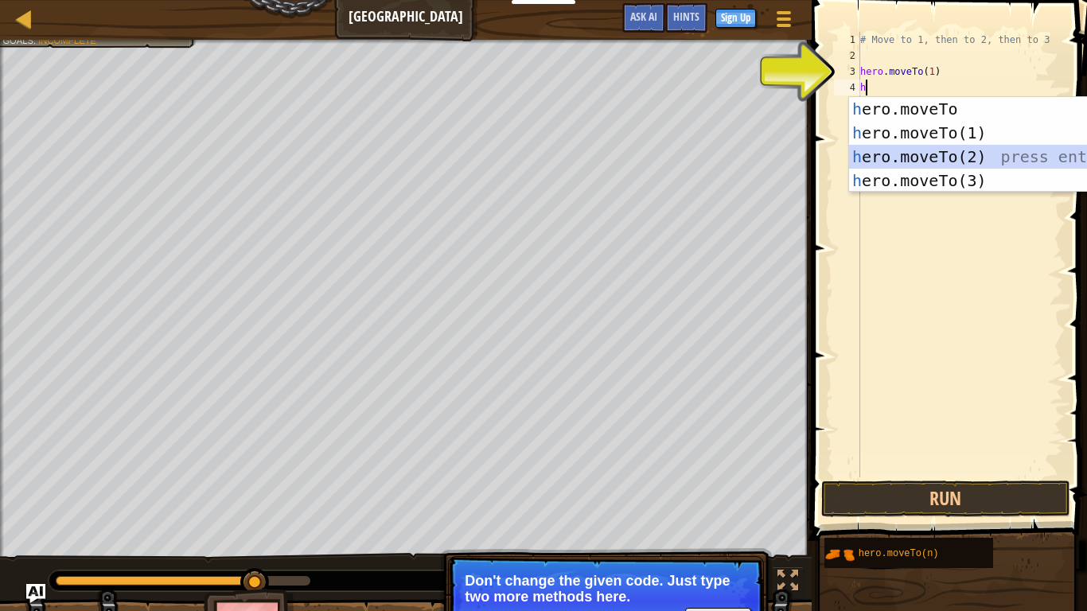
click at [926, 153] on div "h ero.moveTo press enter h ero.moveTo(1) press enter h ero.moveTo(2) press ente…" at bounding box center [999, 168] width 301 height 143
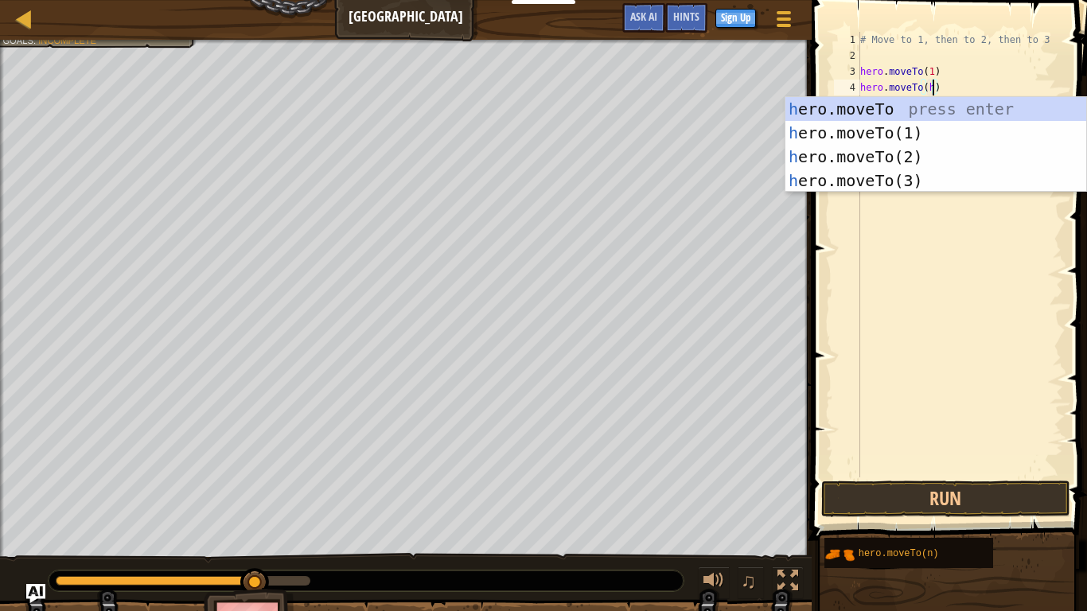
scroll to position [7, 10]
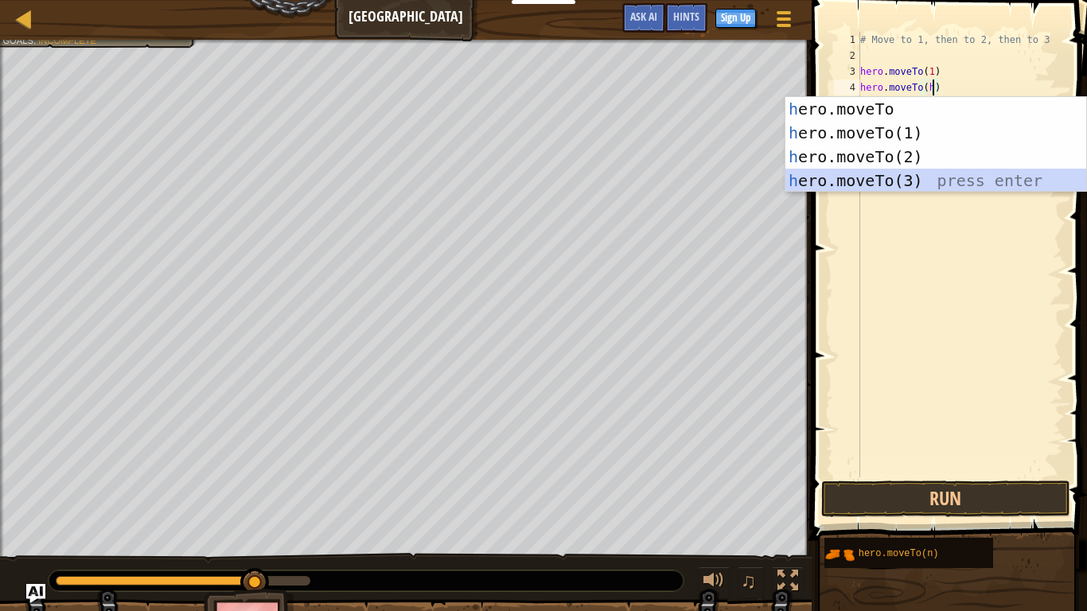
click at [855, 178] on div "h ero.moveTo press enter h ero.moveTo(1) press enter h ero.moveTo(2) press ente…" at bounding box center [936, 168] width 301 height 143
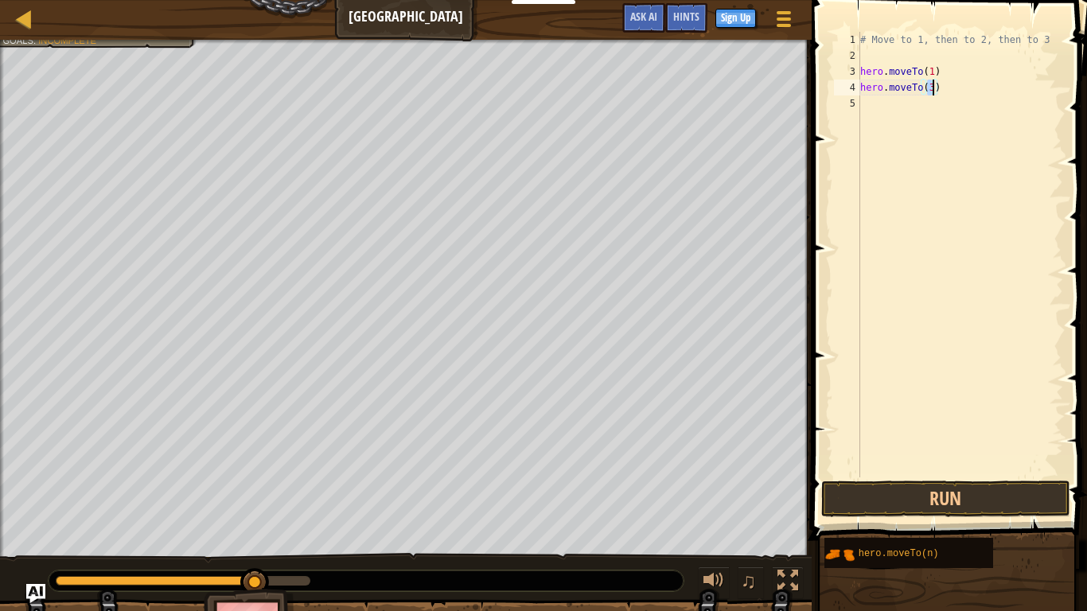
click at [948, 88] on div "# Move to 1, then to 2, then to 3 hero . moveTo ( 1 ) hero . moveTo ( 3 )" at bounding box center [960, 271] width 206 height 478
type textarea "hero.moveTo(2)"
click at [963, 92] on div "# Move to 1, then to 2, then to 3 hero . moveTo ( 1 ) hero . moveTo ( 2 )" at bounding box center [960, 271] width 206 height 478
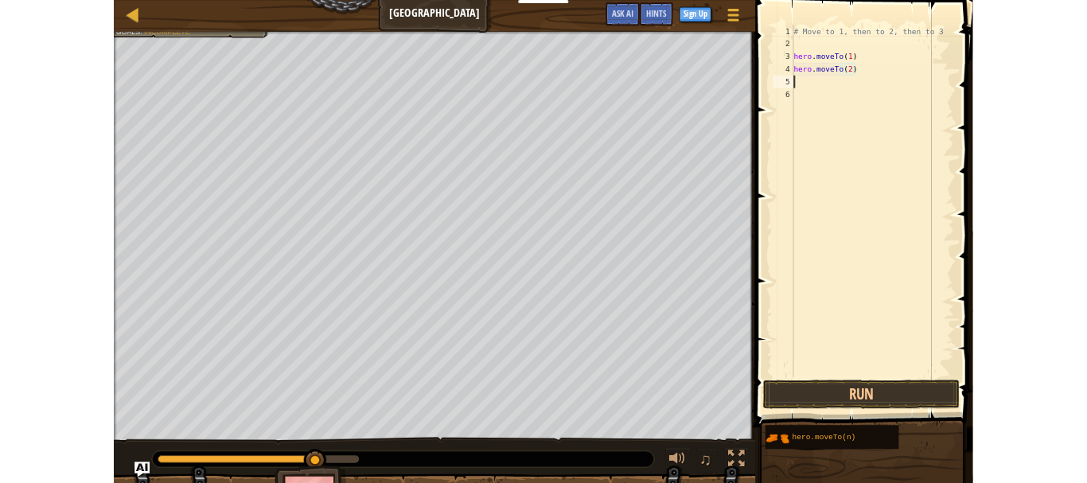
scroll to position [7, 0]
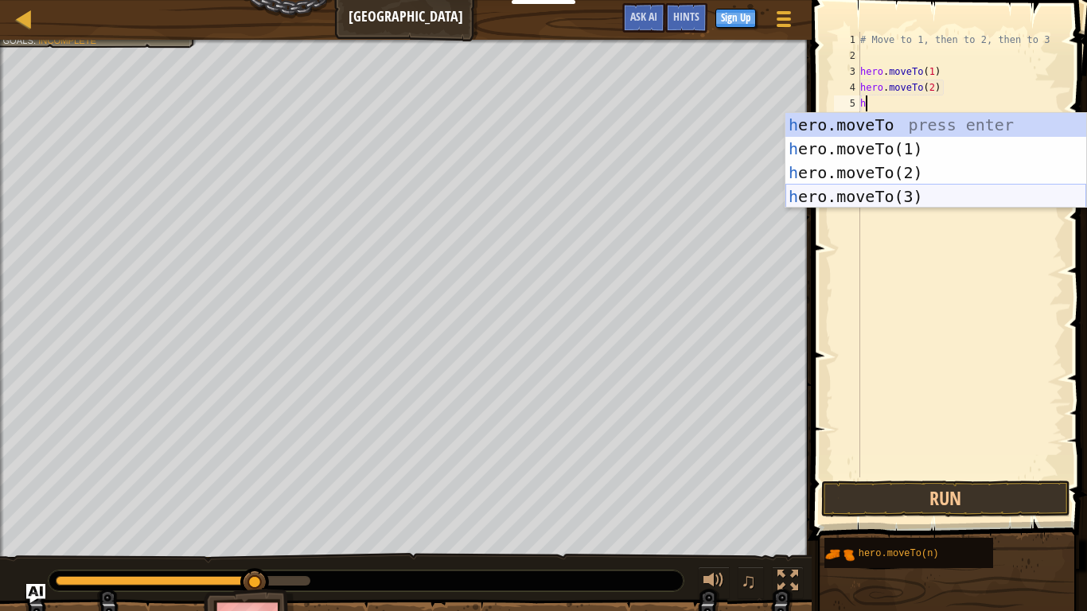
click at [848, 189] on div "h ero.moveTo press enter h ero.moveTo(1) press enter h ero.moveTo(2) press ente…" at bounding box center [936, 184] width 301 height 143
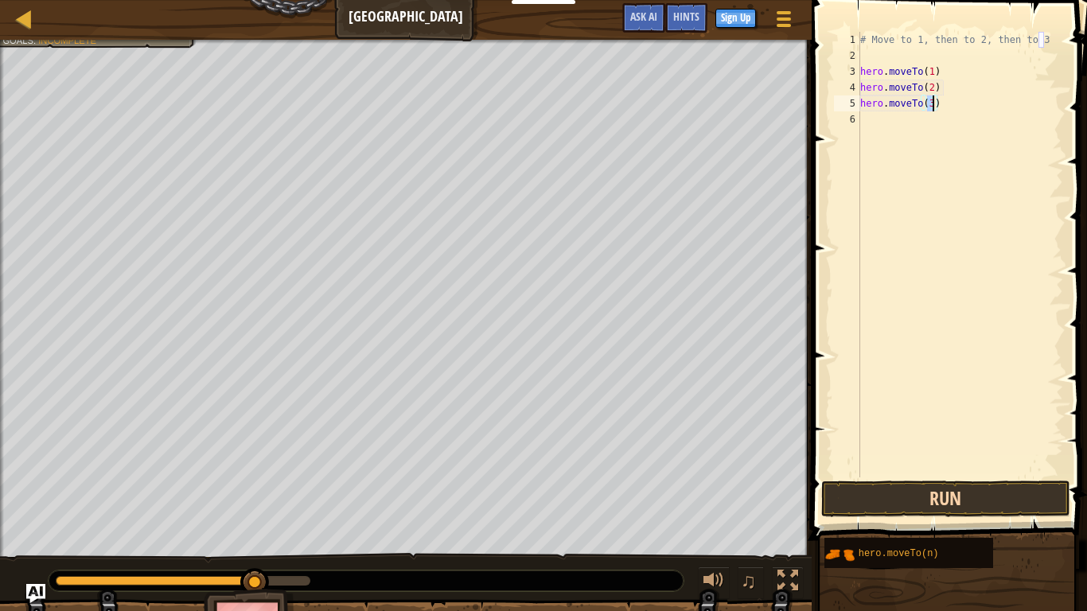
type textarea "hero.moveTo(3)"
click at [895, 482] on button "Run" at bounding box center [946, 499] width 248 height 37
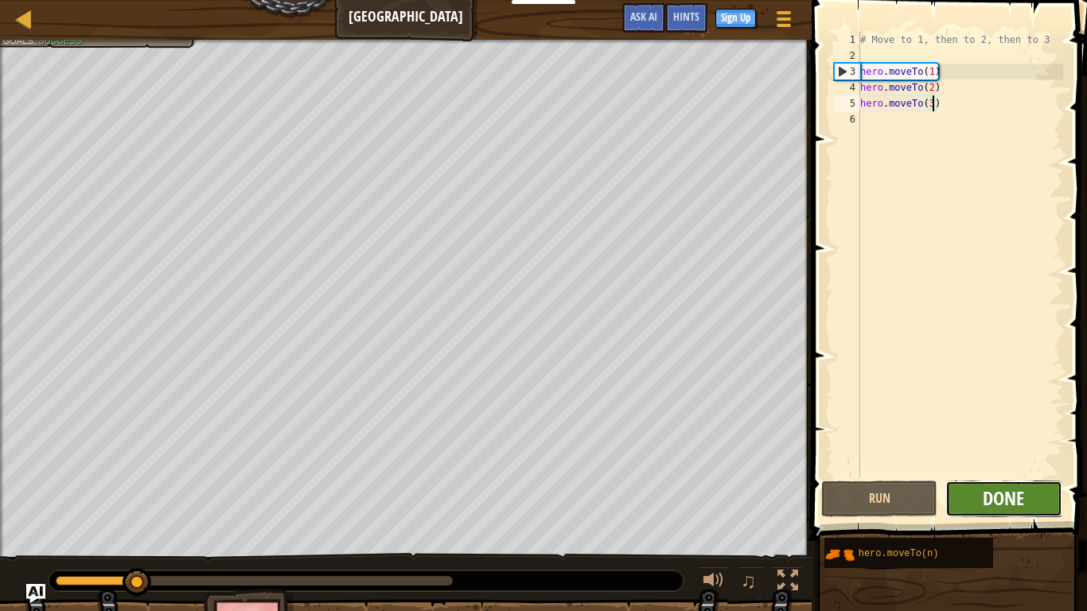
click at [1019, 482] on span "Done" at bounding box center [1003, 498] width 41 height 25
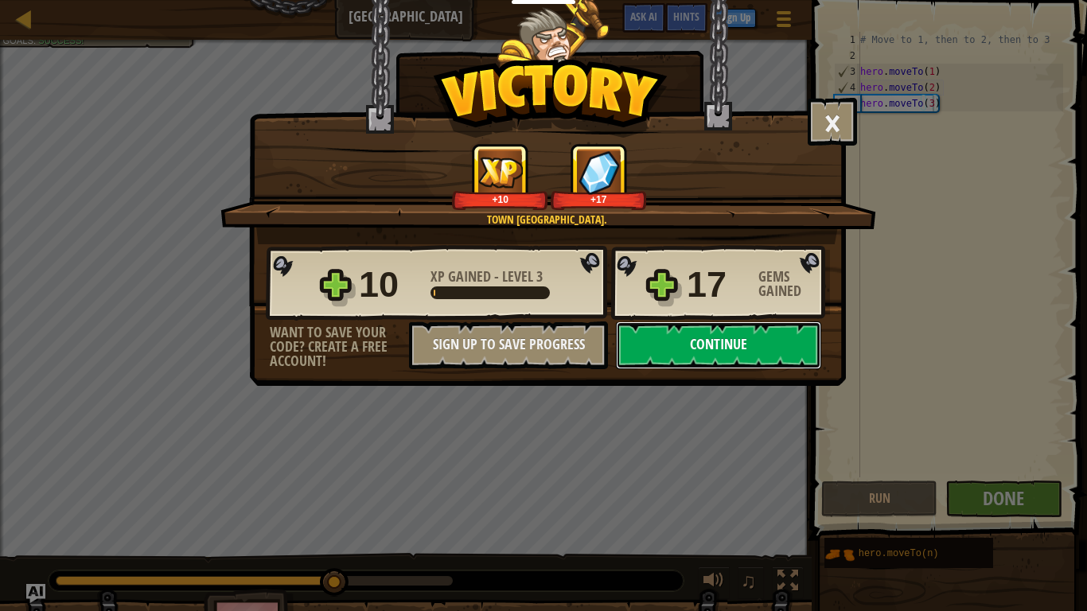
click at [712, 359] on button "Continue" at bounding box center [718, 346] width 205 height 48
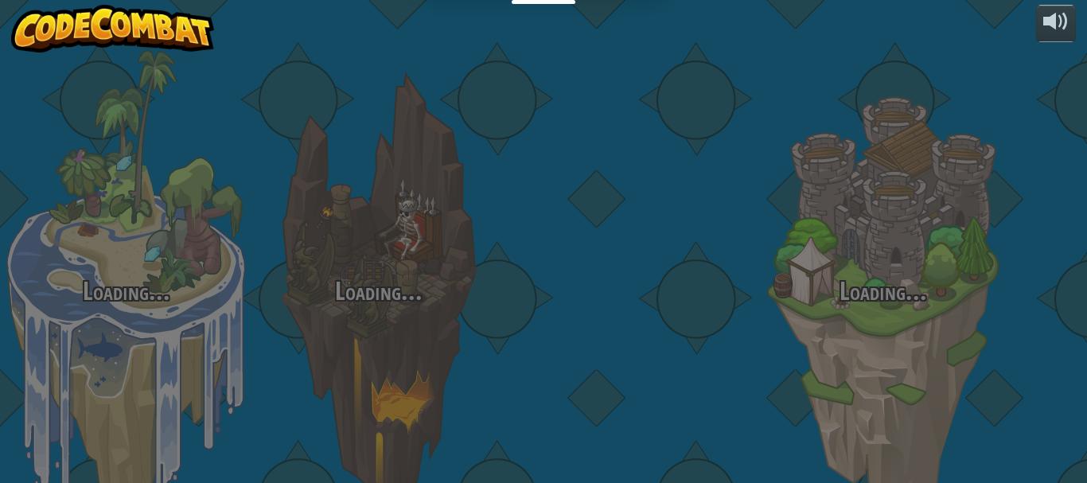
click at [271, 292] on div "Loading... Loading... Loading... Loading... Loading... Loading... Loading..." at bounding box center [543, 241] width 1087 height 483
click at [274, 292] on div "Loading... Loading... Loading... Loading... Loading... Loading... Loading..." at bounding box center [543, 241] width 1087 height 483
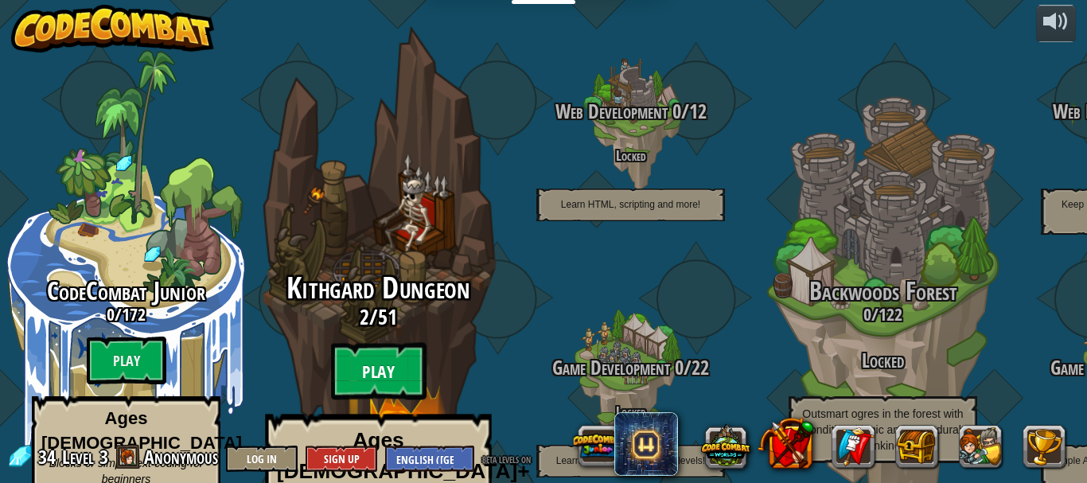
click at [394, 343] on btn "Play" at bounding box center [379, 371] width 96 height 57
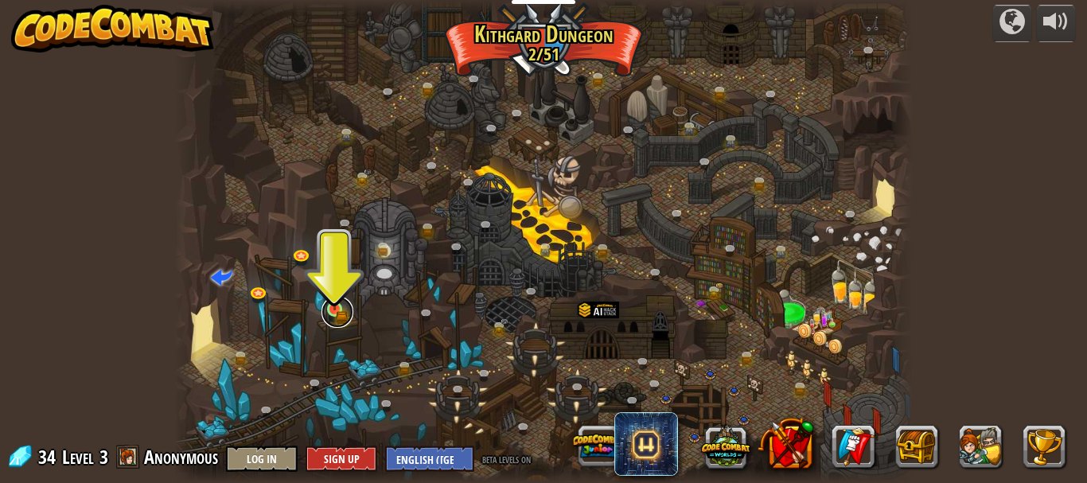
click at [337, 321] on link at bounding box center [338, 312] width 32 height 32
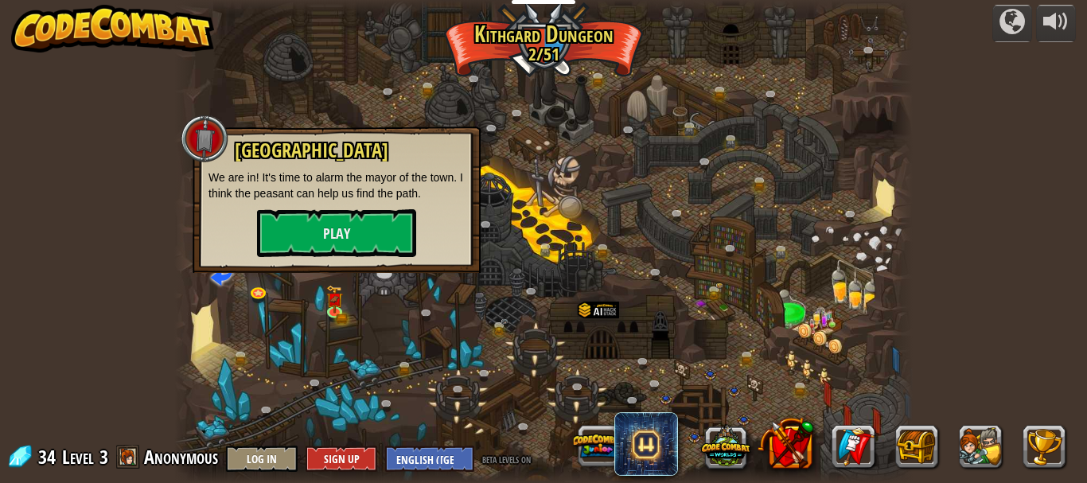
click at [256, 342] on div at bounding box center [544, 241] width 740 height 483
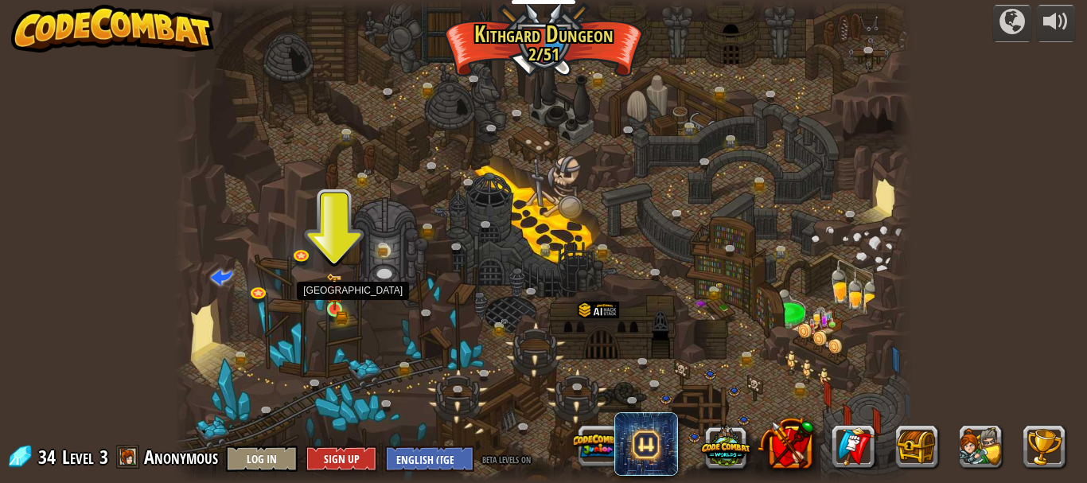
click at [334, 310] on img at bounding box center [334, 291] width 17 height 37
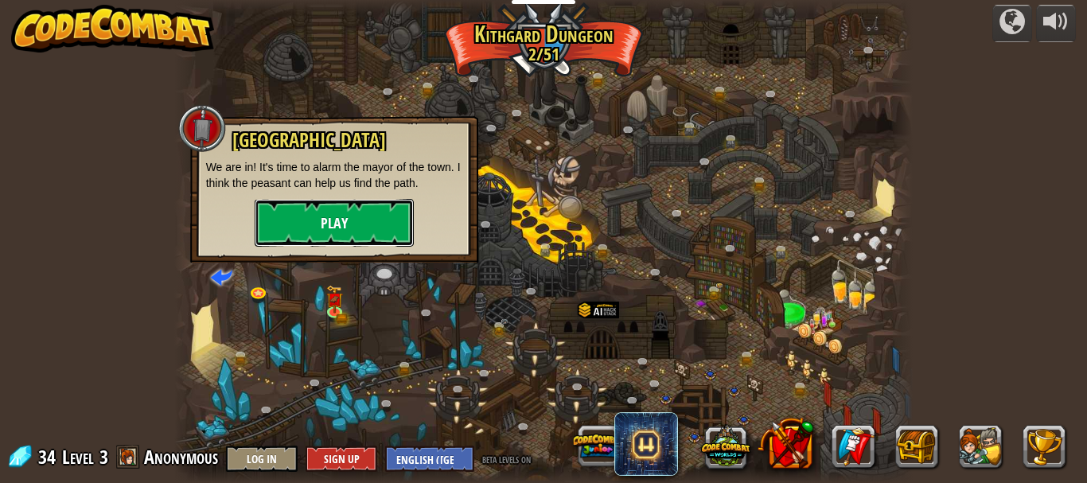
click at [373, 230] on button "Play" at bounding box center [334, 223] width 159 height 48
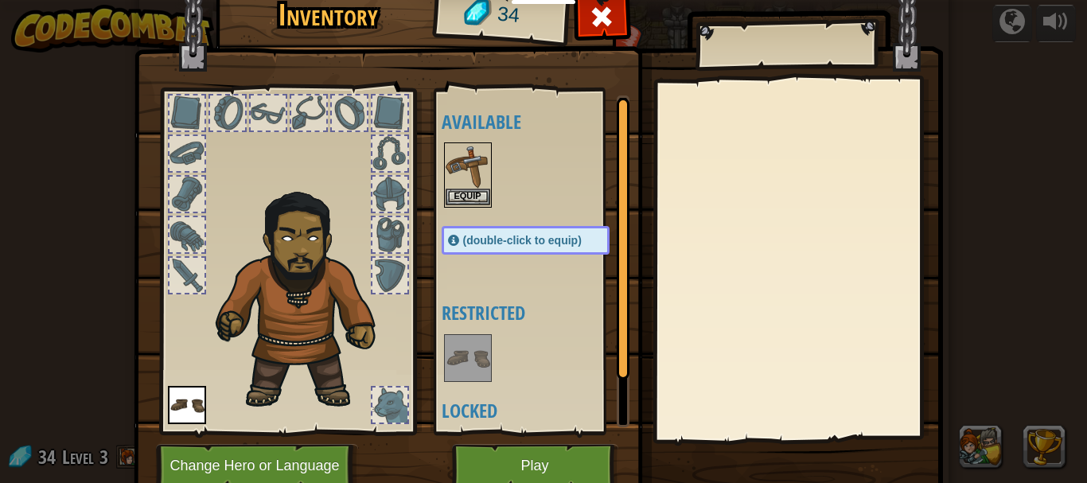
drag, startPoint x: 486, startPoint y: 156, endPoint x: 478, endPoint y: 160, distance: 9.6
click at [478, 159] on div "Available Equip (double-click to equip) Restricted Locked" at bounding box center [542, 262] width 200 height 332
click at [457, 191] on button "Equip" at bounding box center [468, 197] width 45 height 17
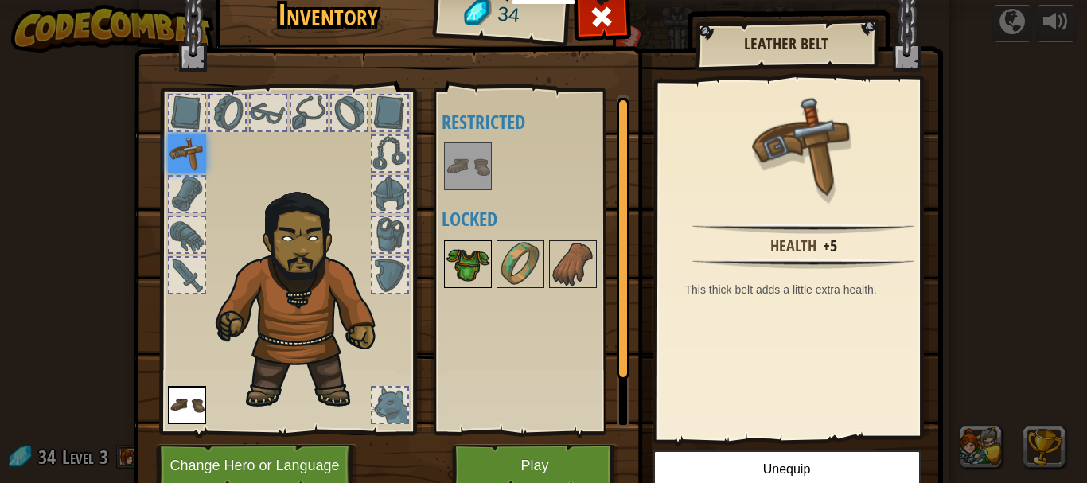
click at [471, 280] on img at bounding box center [468, 264] width 45 height 45
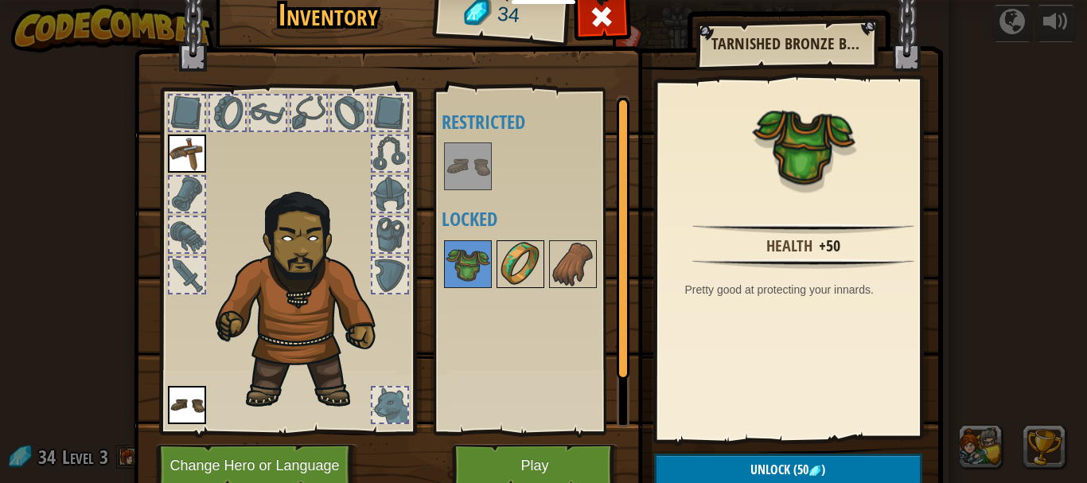
click at [523, 269] on img at bounding box center [520, 264] width 45 height 45
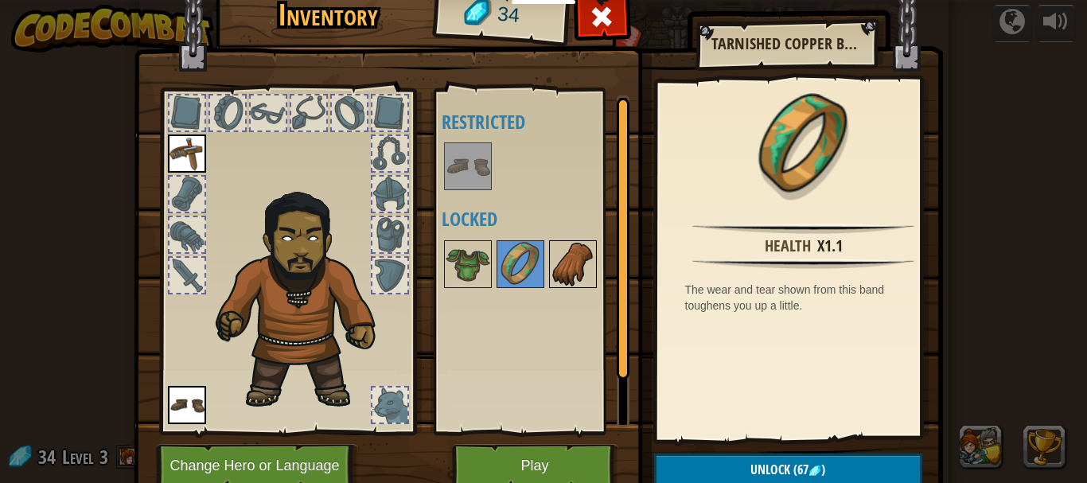
click at [558, 264] on img at bounding box center [573, 264] width 45 height 45
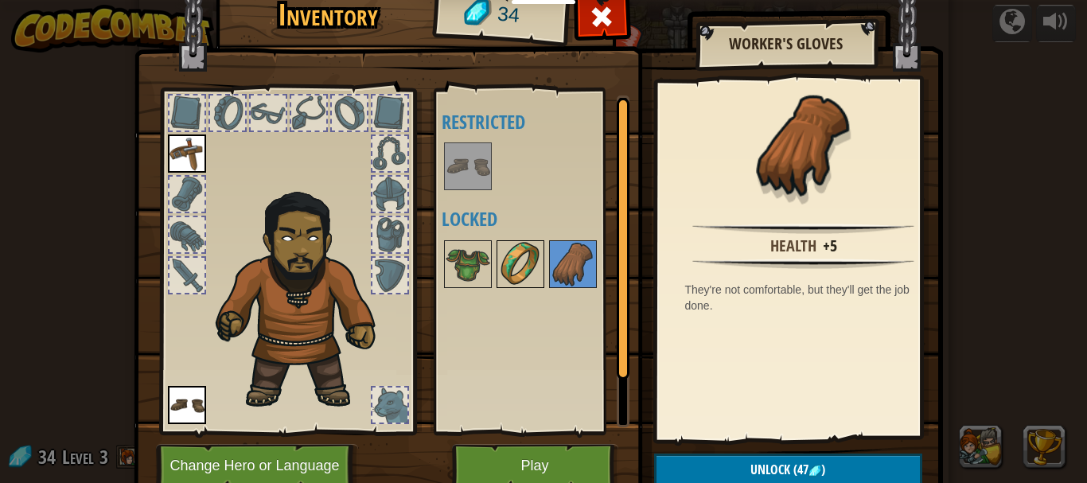
click at [498, 252] on img at bounding box center [520, 264] width 45 height 45
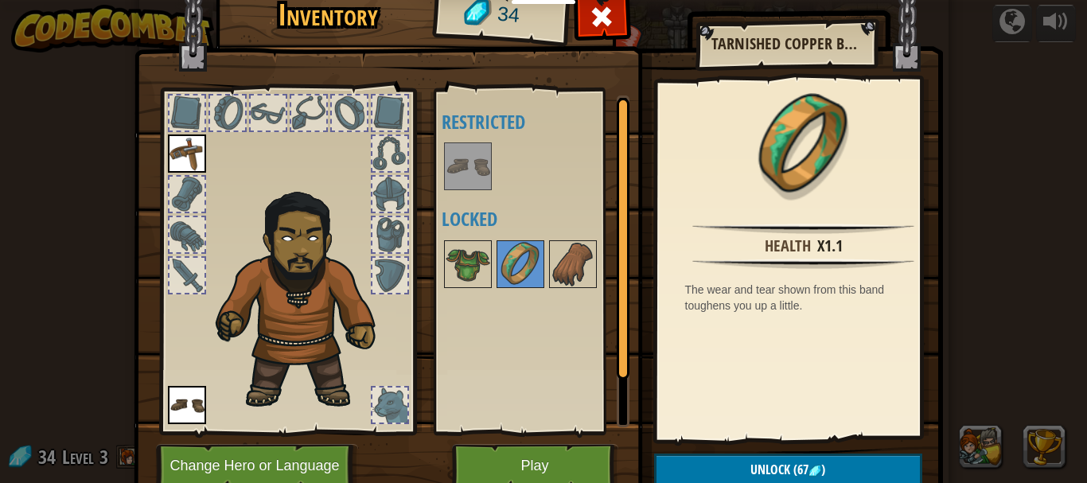
drag, startPoint x: 436, startPoint y: 235, endPoint x: 478, endPoint y: 169, distance: 78.4
click at [449, 226] on div "Available Equip (double-click to equip) Restricted Locked" at bounding box center [542, 262] width 200 height 332
click at [478, 165] on img at bounding box center [468, 166] width 45 height 45
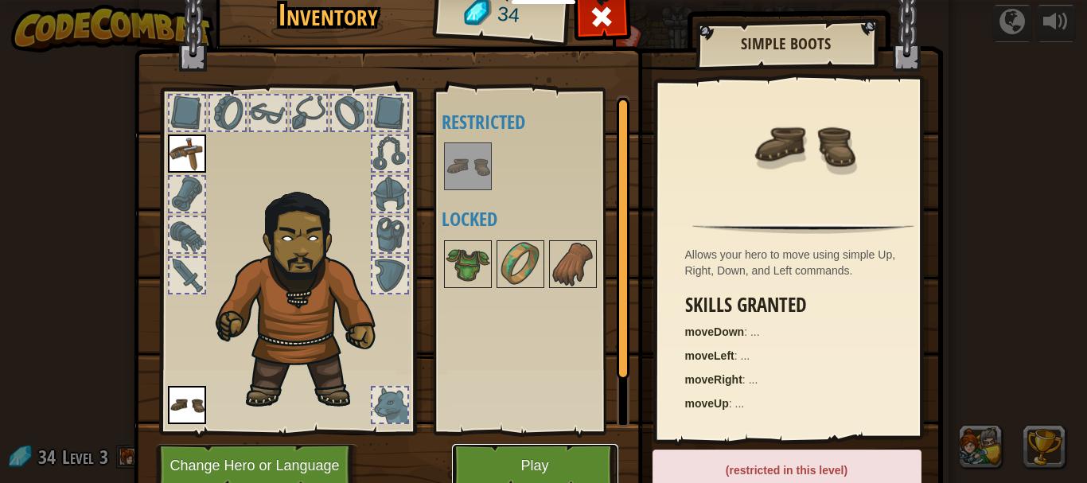
click at [498, 466] on button "Play" at bounding box center [535, 466] width 166 height 44
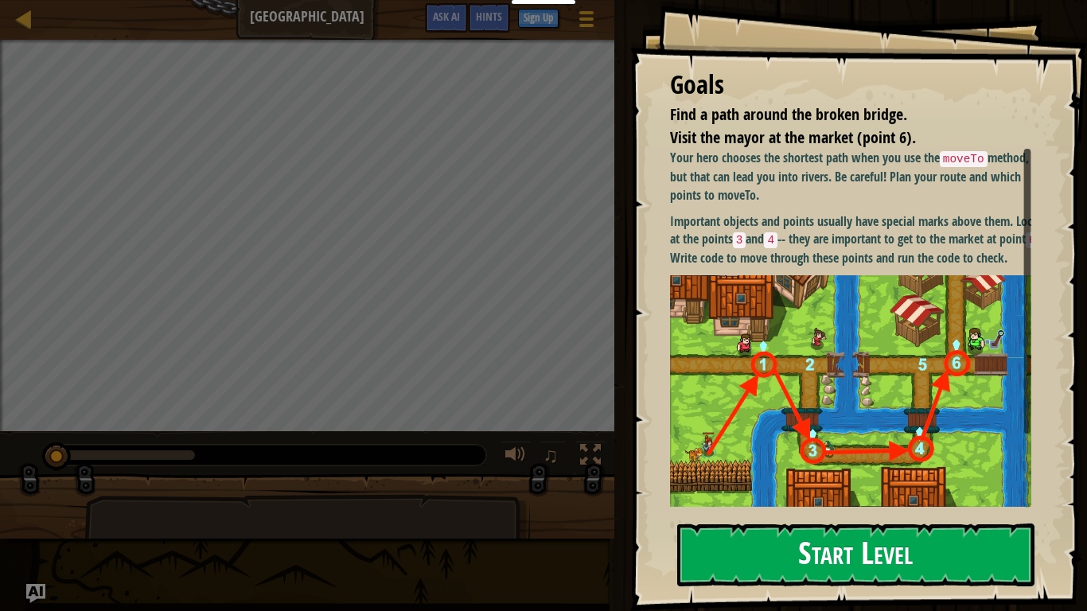
drag, startPoint x: 882, startPoint y: 279, endPoint x: 841, endPoint y: 537, distance: 262.0
click at [882, 267] on p "Important objects and points usually have special marks above them. Look at the…" at bounding box center [856, 240] width 373 height 55
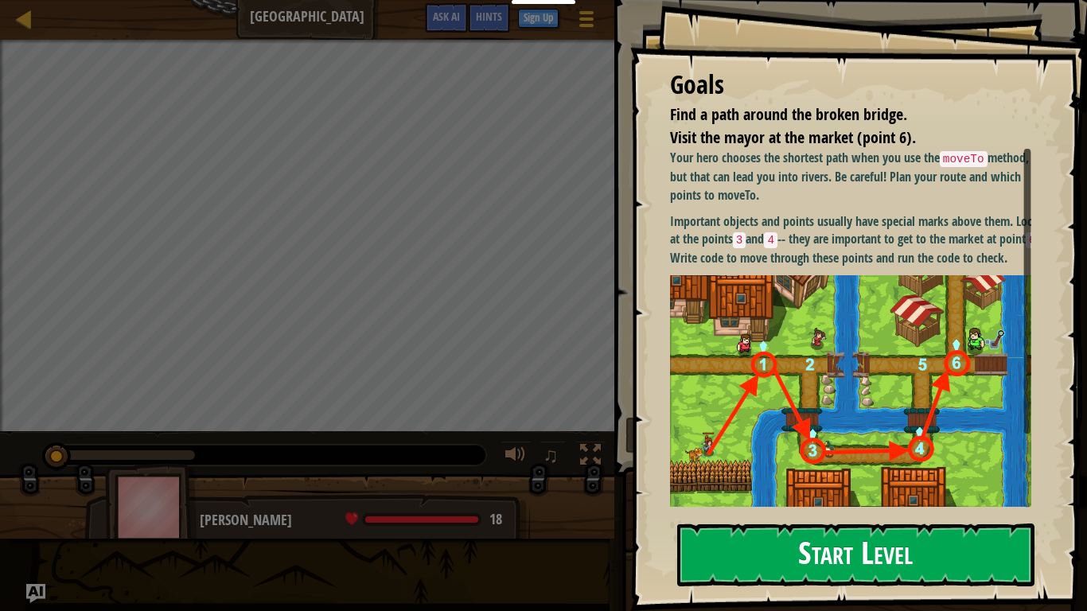
click at [849, 482] on button "Start Level" at bounding box center [855, 555] width 357 height 63
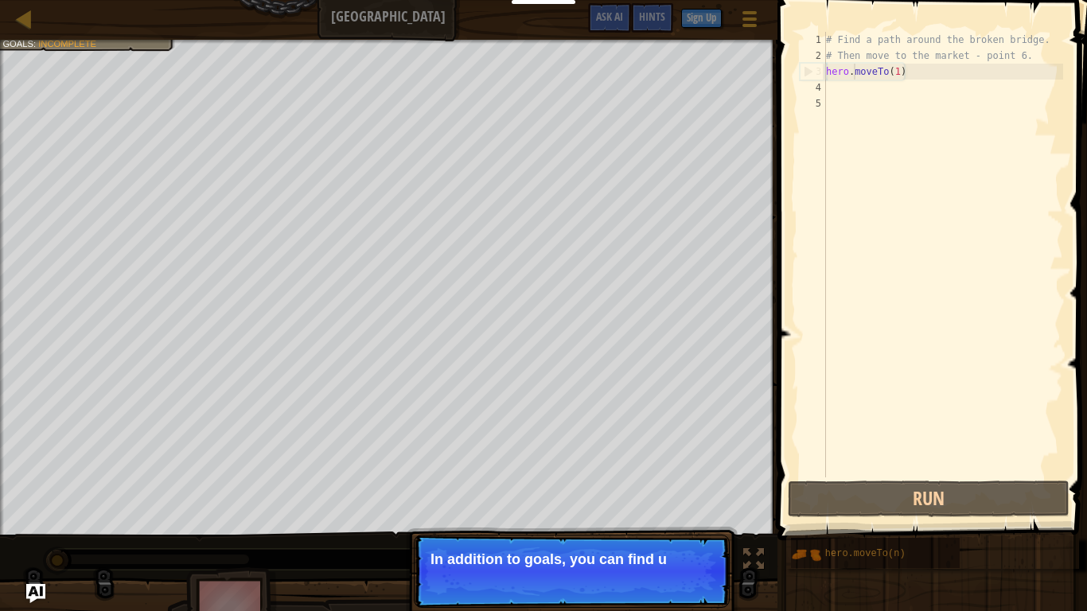
click at [857, 78] on div "# Find a path around the broken bridge. # Then move to the market - point 6. he…" at bounding box center [943, 271] width 240 height 478
type textarea "hero.moveTo(1)"
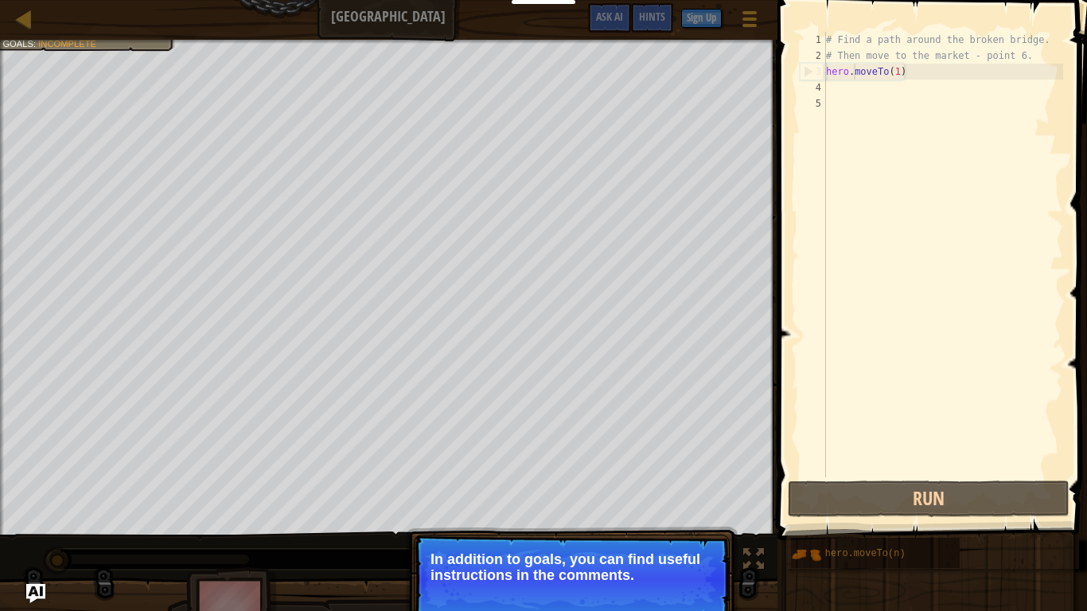
click at [908, 71] on div "# Find a path around the broken bridge. # Then move to the market - point 6. he…" at bounding box center [943, 271] width 240 height 478
click at [908, 73] on div "# Find a path around the broken bridge. # Then move to the market - point 6. he…" at bounding box center [943, 271] width 240 height 478
click at [677, 482] on button "Continue" at bounding box center [684, 597] width 66 height 21
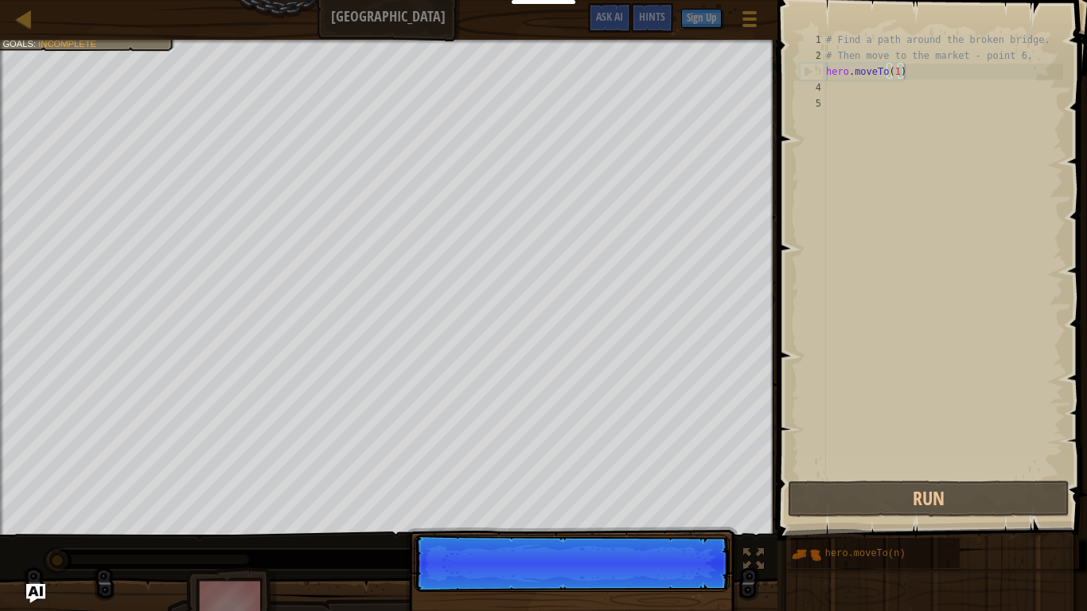
scroll to position [7, 10]
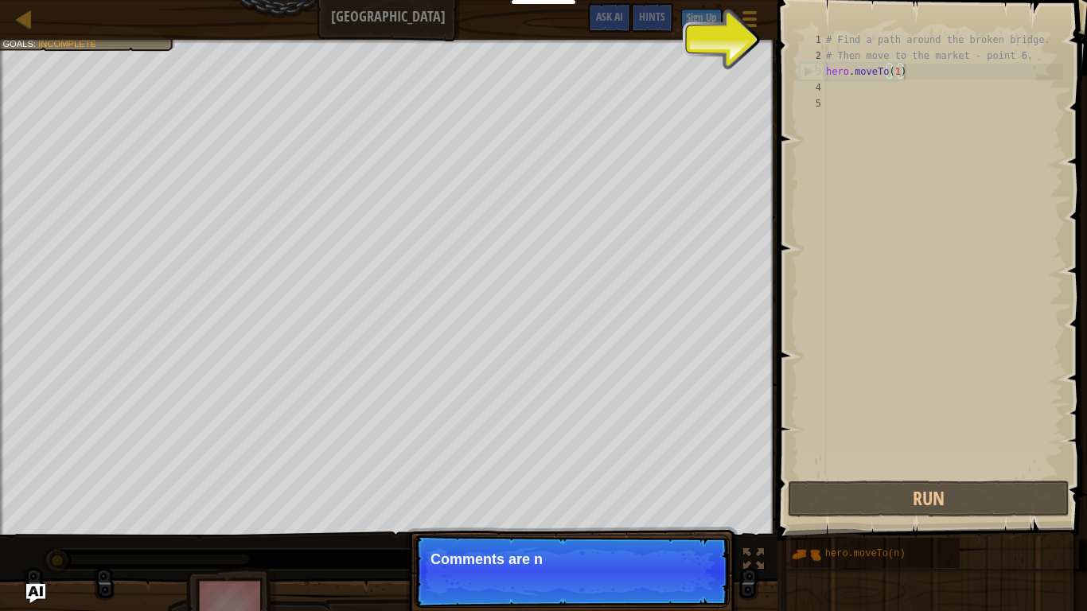
click at [677, 482] on p "Continue Comments are n" at bounding box center [572, 571] width 316 height 73
click at [677, 482] on p "Continue Comments are notes a" at bounding box center [572, 571] width 316 height 73
click at [677, 482] on p "Continue Comments are notes and tips" at bounding box center [572, 571] width 316 height 73
click at [677, 482] on p "Continue Comments are notes and tips. They" at bounding box center [572, 571] width 316 height 73
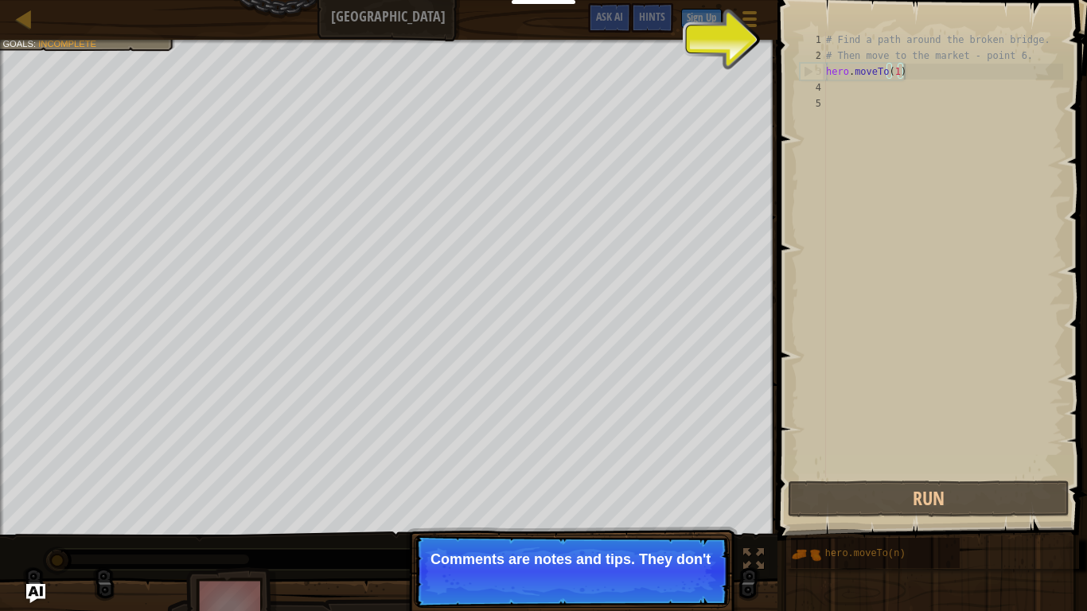
click at [677, 482] on p "Continue Comments are notes and tips. They don't" at bounding box center [572, 571] width 316 height 73
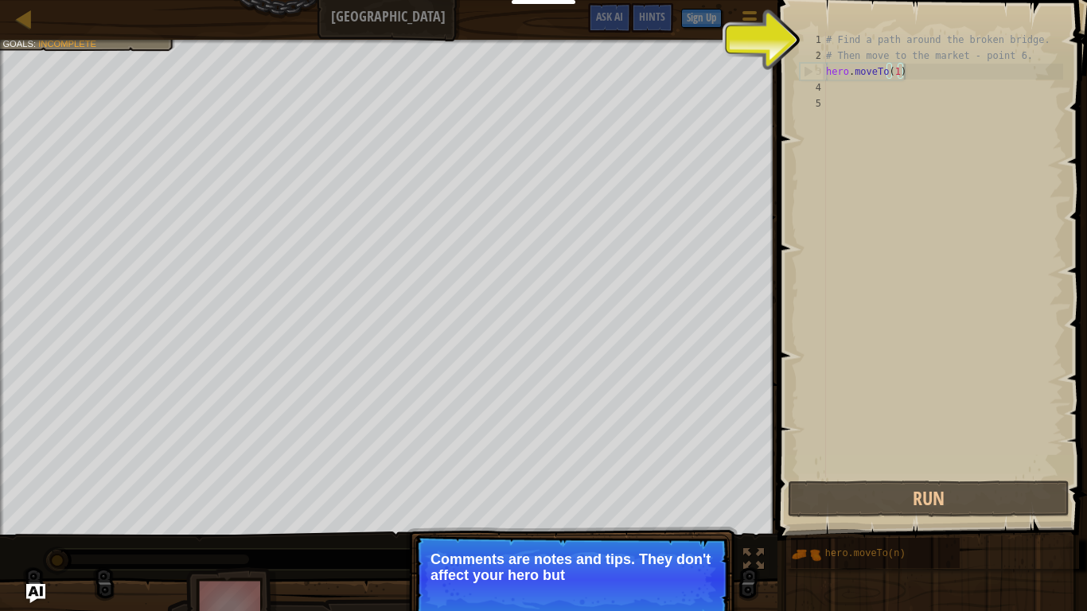
click at [685, 482] on p "Comments are notes and tips. They don't affect your hero but" at bounding box center [572, 568] width 283 height 32
click at [685, 482] on p "Comments are notes and tips. They don't affect your hero but can he" at bounding box center [572, 568] width 283 height 32
click at [683, 482] on p "Comments are notes and tips. They don't affect your hero but can he" at bounding box center [572, 568] width 283 height 32
click at [680, 482] on p "Comments are notes and tips. They don't affect your hero but can help you" at bounding box center [572, 568] width 283 height 32
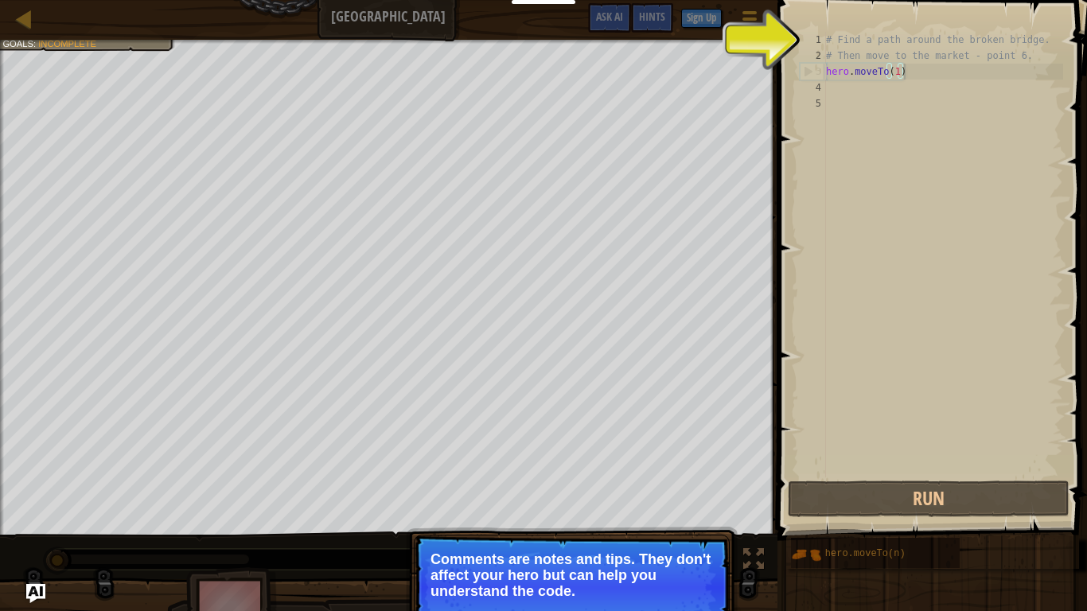
click at [679, 482] on p "Comments are notes and tips. They don't affect your hero but can help you under…" at bounding box center [572, 576] width 283 height 48
click at [680, 482] on p "Comments are notes and tips. They don't affect your hero but can help you under…" at bounding box center [572, 576] width 283 height 48
click at [681, 482] on p "Comments are notes and tips. They don't affect your hero but can help you under…" at bounding box center [572, 576] width 283 height 48
click at [686, 482] on button "Continue" at bounding box center [684, 613] width 66 height 21
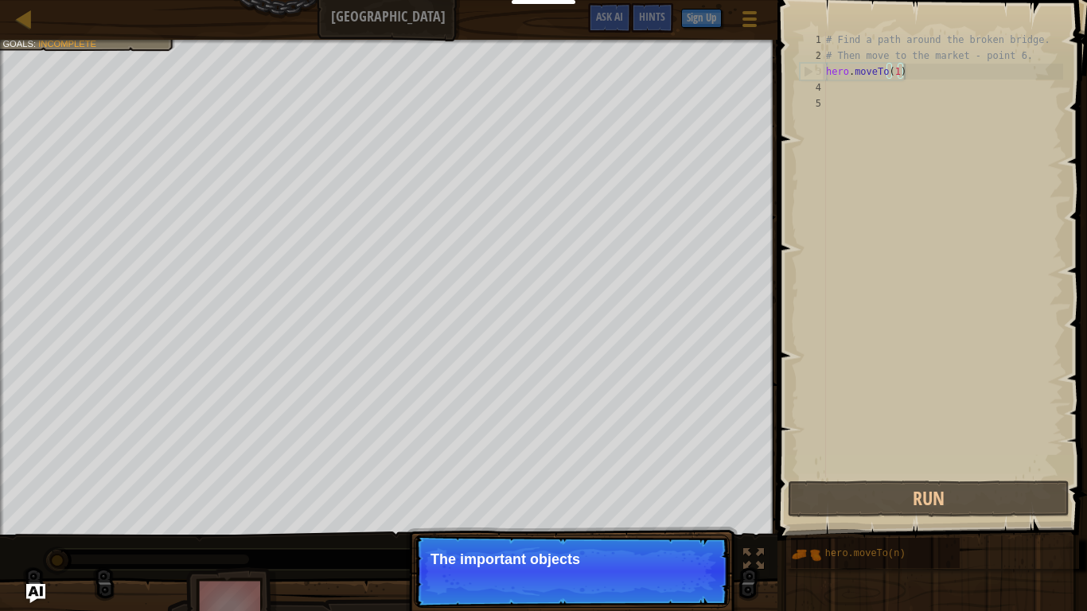
click at [685, 482] on p "Continue The important objects" at bounding box center [572, 571] width 316 height 73
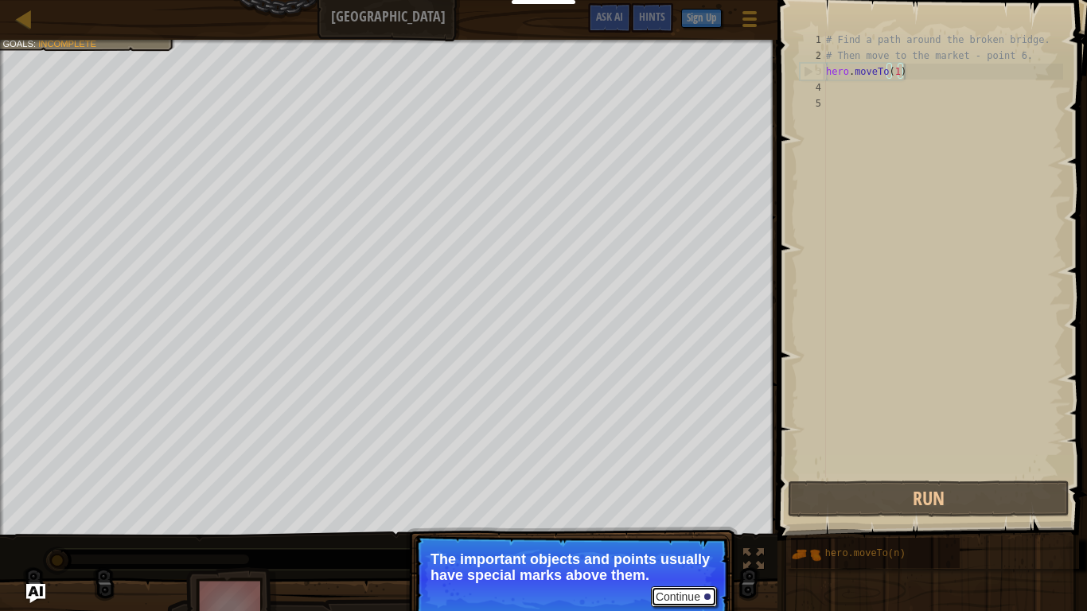
click at [687, 482] on button "Continue" at bounding box center [684, 597] width 66 height 21
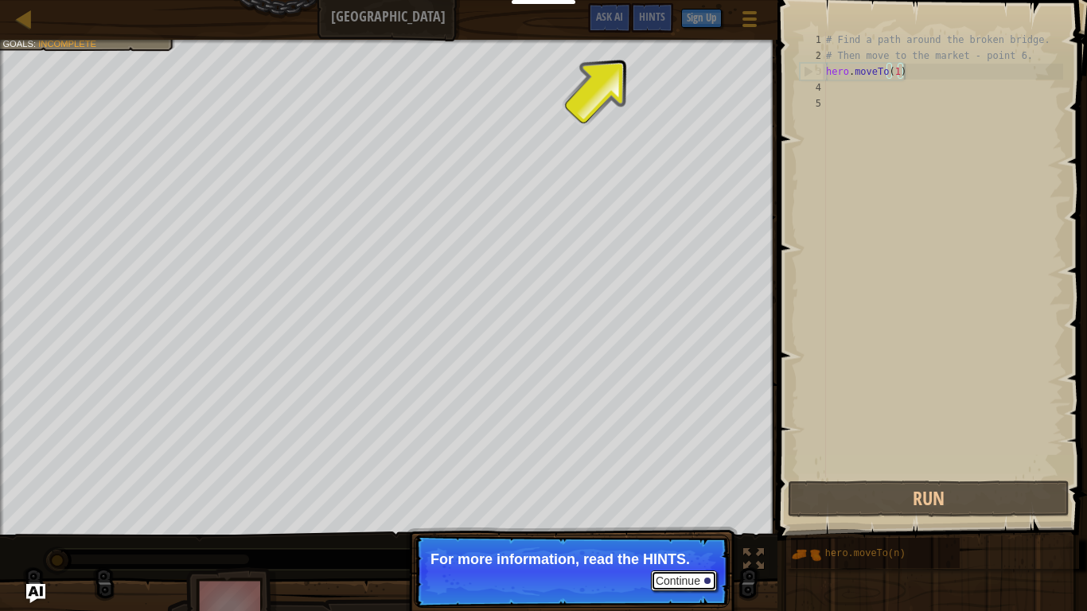
click at [684, 482] on button "Continue" at bounding box center [684, 581] width 66 height 21
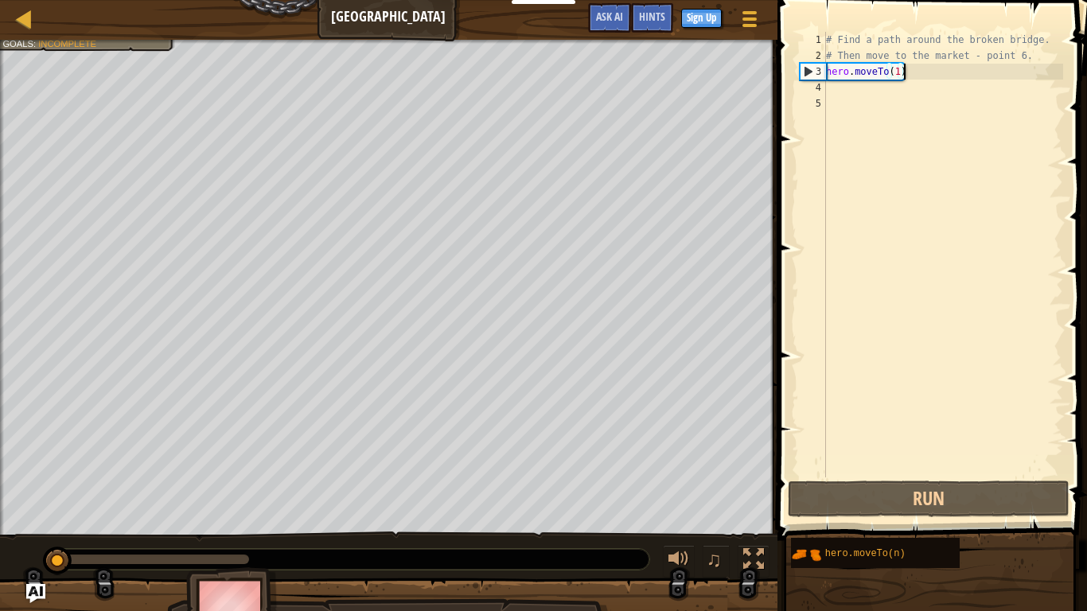
click at [908, 76] on div "# Find a path around the broken bridge. # Then move to the market - point 6. he…" at bounding box center [943, 271] width 240 height 478
click at [904, 74] on div "# Find a path around the broken bridge. # Then move to the market - point 6. he…" at bounding box center [943, 271] width 240 height 478
click at [904, 73] on div "# Find a path around the broken bridge. # Then move to the market - point 6. he…" at bounding box center [943, 271] width 240 height 478
click at [900, 73] on div "# Find a path around the broken bridge. # Then move to the market - point 6. he…" at bounding box center [943, 271] width 240 height 478
click at [825, 82] on div "4" at bounding box center [813, 88] width 26 height 16
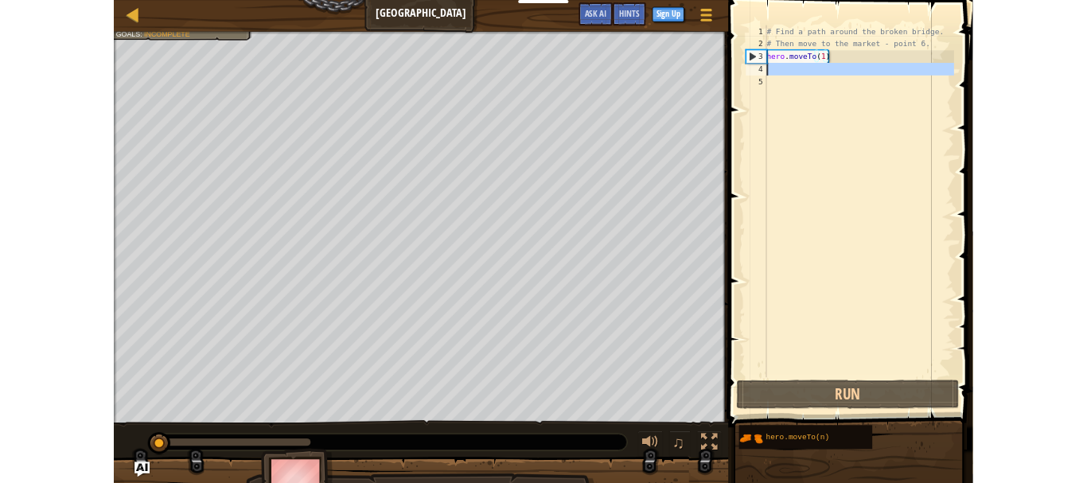
scroll to position [7, 0]
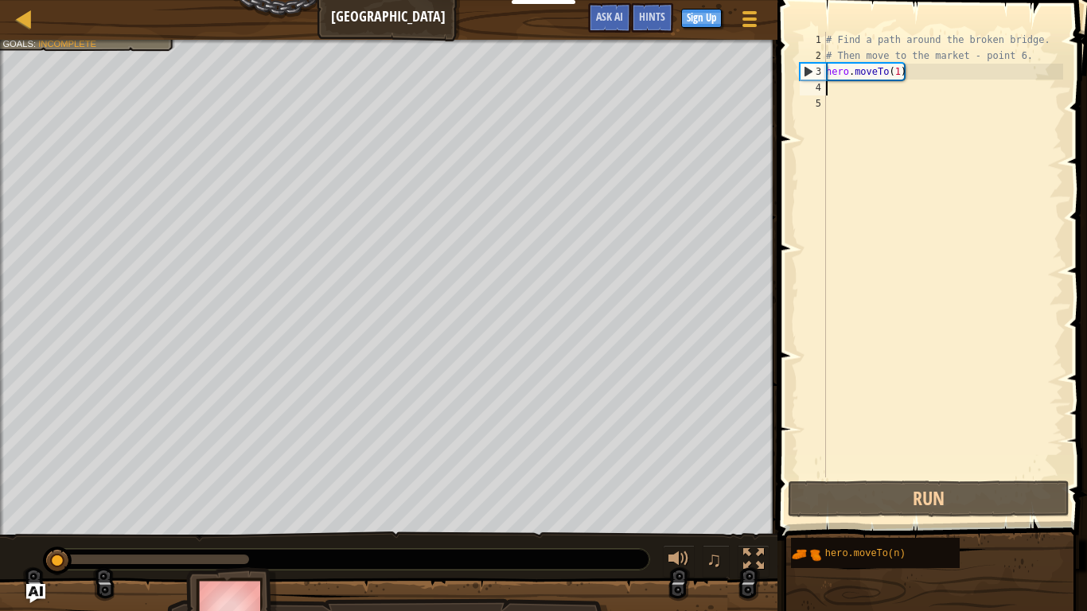
click at [833, 87] on div "# Find a path around the broken bridge. # Then move to the market - point 6. he…" at bounding box center [943, 271] width 240 height 478
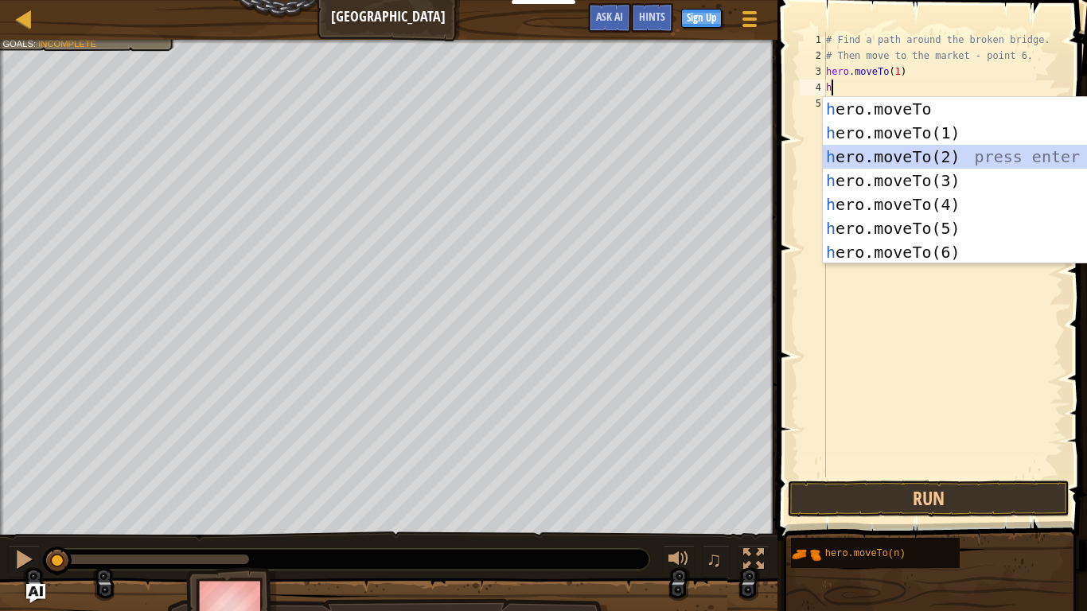
click at [908, 154] on div "h ero.moveTo press enter h ero.moveTo(1) press enter h ero.moveTo(2) press ente…" at bounding box center [973, 204] width 301 height 215
type textarea "hero.moveTo(2)"
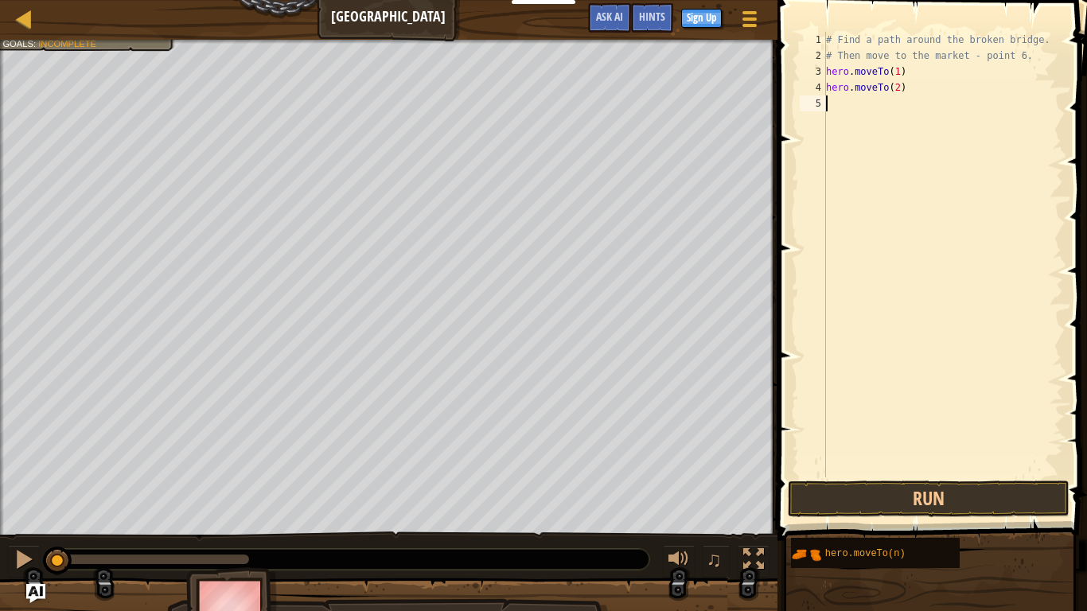
click at [836, 107] on div "# Find a path around the broken bridge. # Then move to the market - point 6. he…" at bounding box center [943, 271] width 240 height 478
click at [833, 107] on div "# Find a path around the broken bridge. # Then move to the market - point 6. he…" at bounding box center [943, 271] width 240 height 478
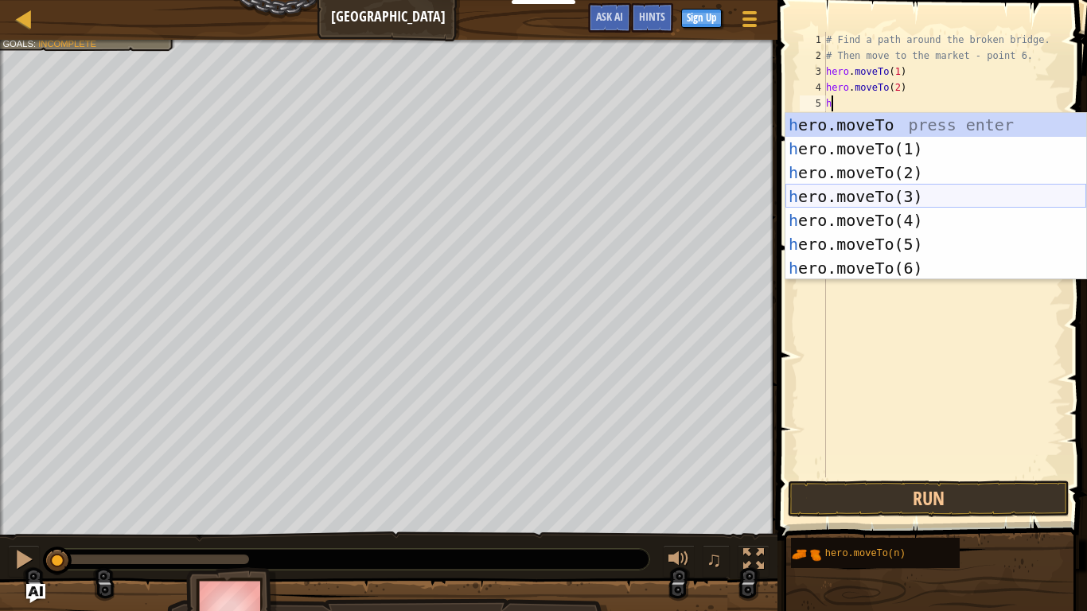
click at [880, 199] on div "h ero.moveTo press enter h ero.moveTo(1) press enter h ero.moveTo(2) press ente…" at bounding box center [936, 220] width 301 height 215
type textarea "hero.moveTo(3)"
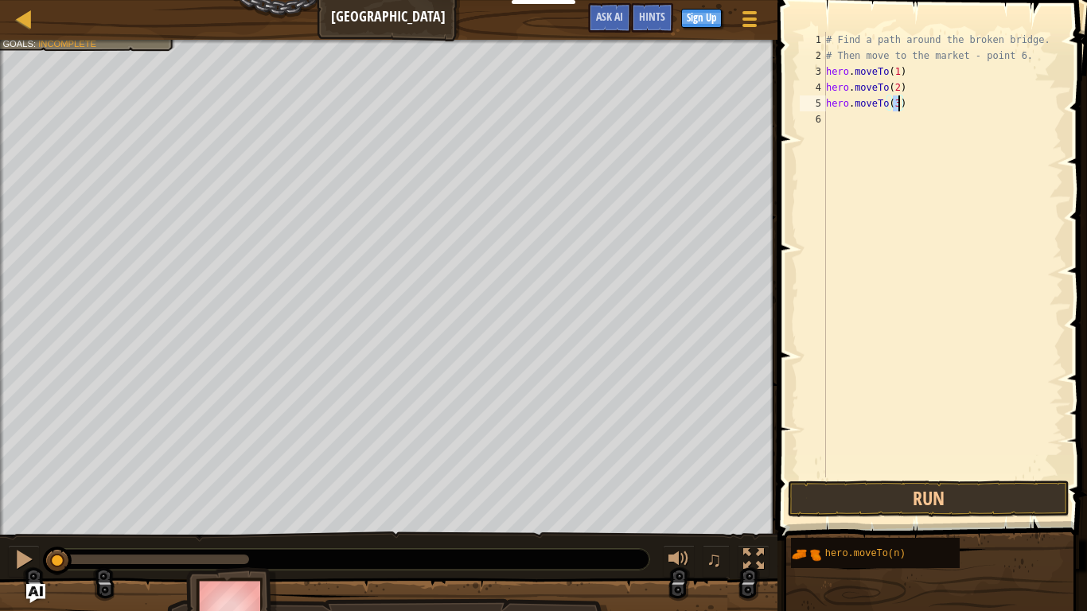
click at [833, 136] on div "# Find a path around the broken bridge. # Then move to the market - point 6. he…" at bounding box center [943, 271] width 240 height 478
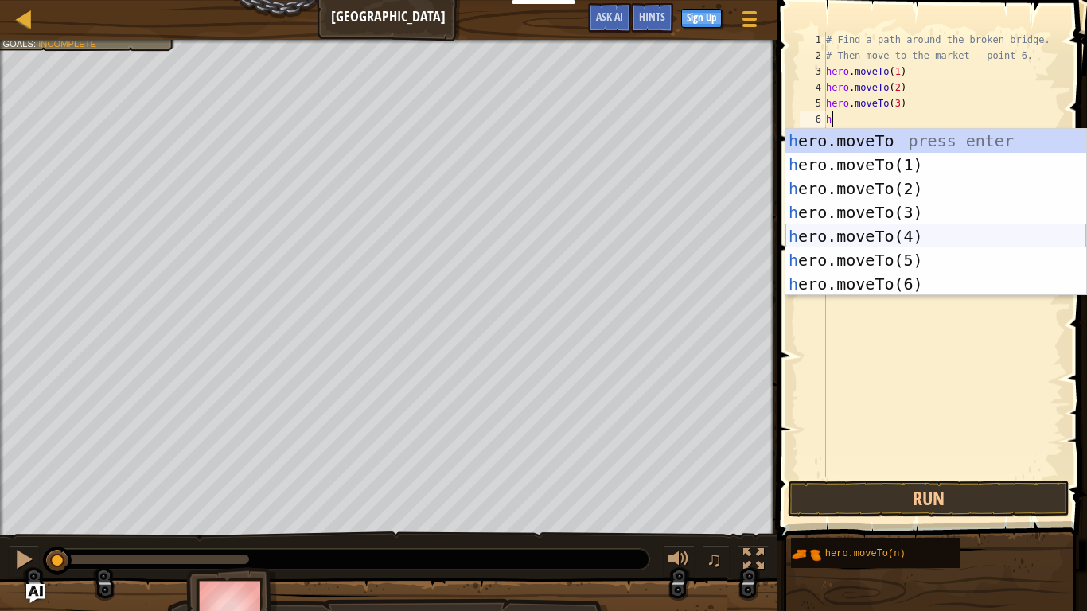
click at [847, 234] on div "h ero.moveTo press enter h ero.moveTo(1) press enter h ero.moveTo(2) press ente…" at bounding box center [936, 236] width 301 height 215
type textarea "hero.moveTo(4)"
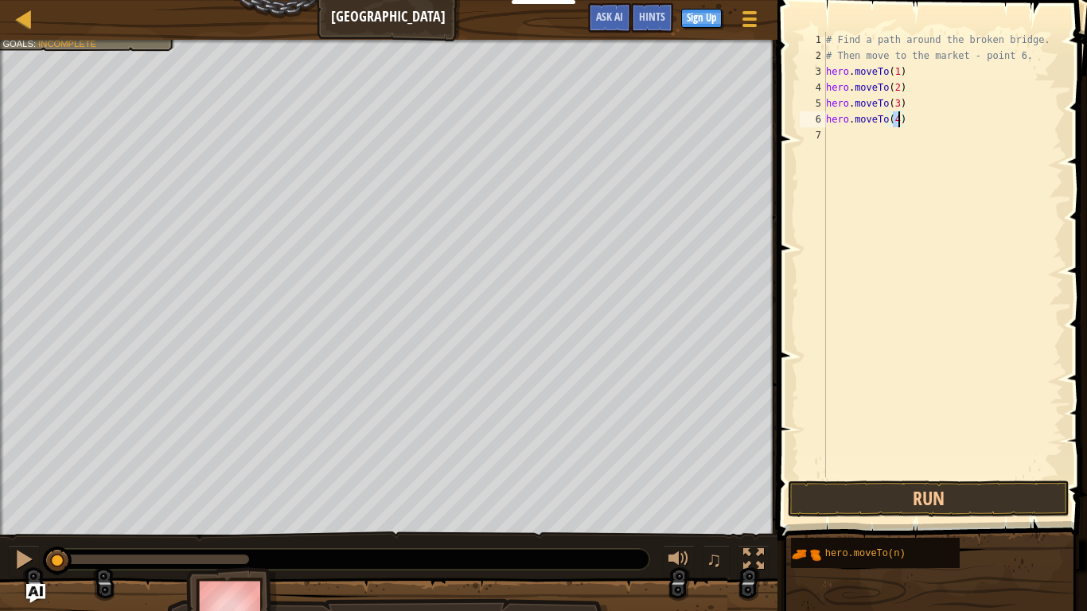
click at [849, 139] on div "# Find a path around the broken bridge. # Then move to the market - point 6. he…" at bounding box center [943, 271] width 240 height 478
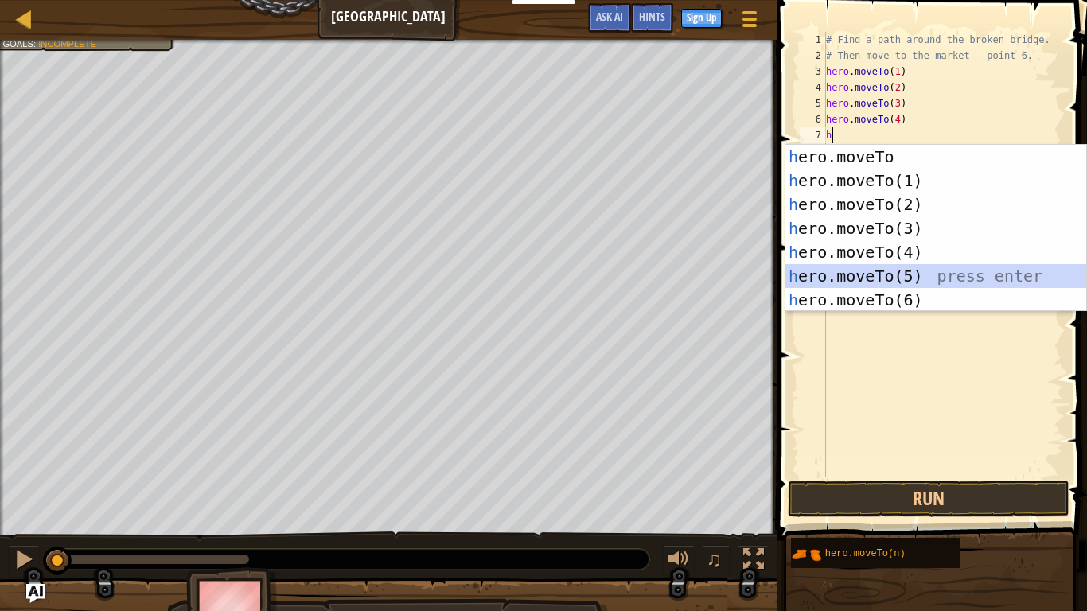
click at [899, 271] on div "h ero.moveTo press enter h ero.moveTo(1) press enter h ero.moveTo(2) press ente…" at bounding box center [936, 252] width 301 height 215
type textarea "hero.moveTo(5)"
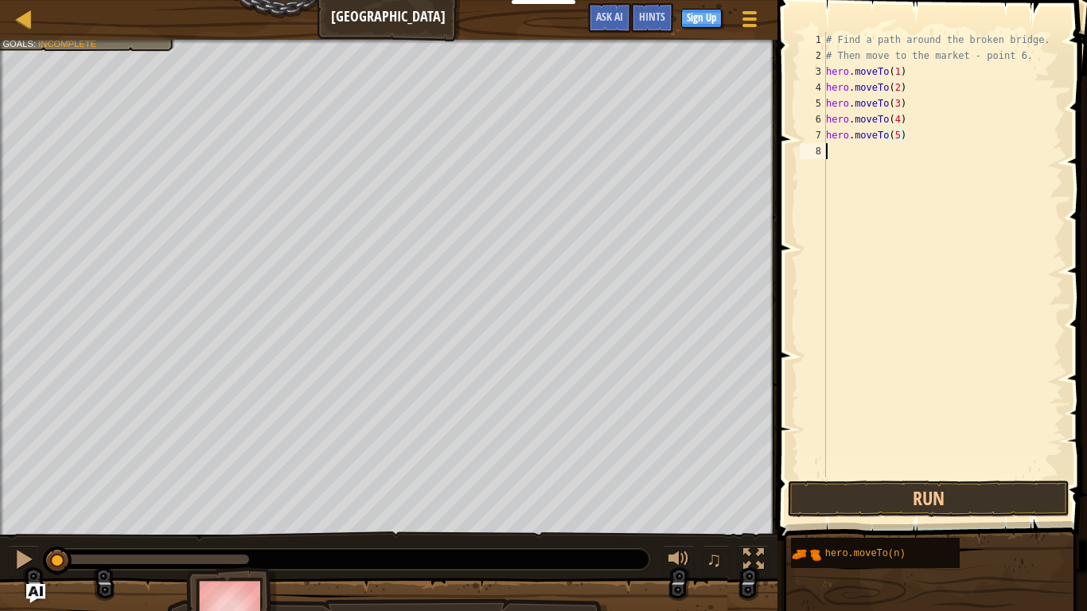
click at [837, 192] on div "# Find a path around the broken bridge. # Then move to the market - point 6. he…" at bounding box center [943, 271] width 240 height 478
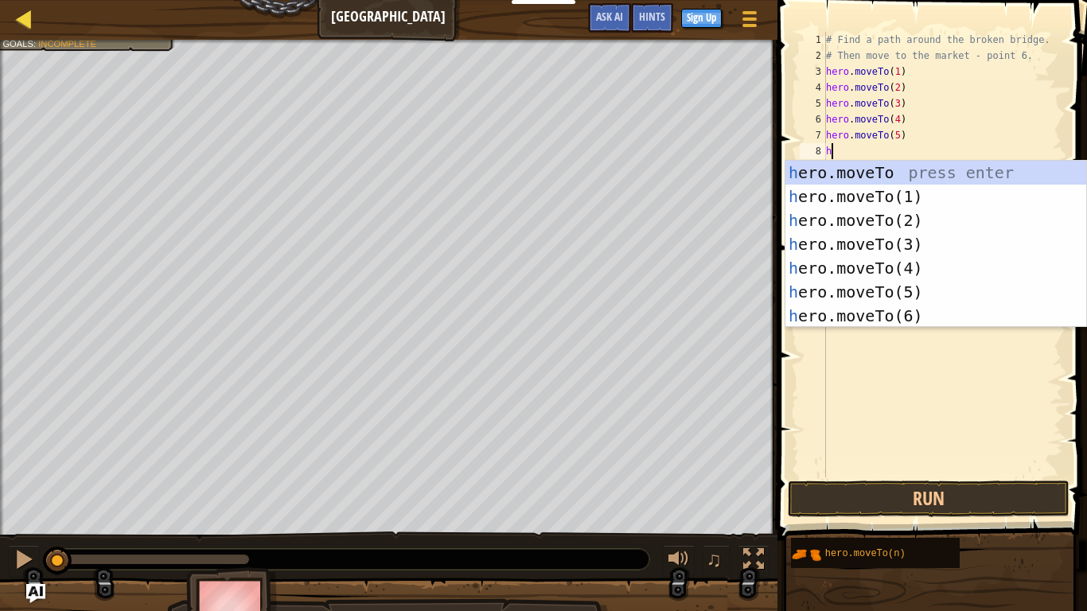
type textarea "h"
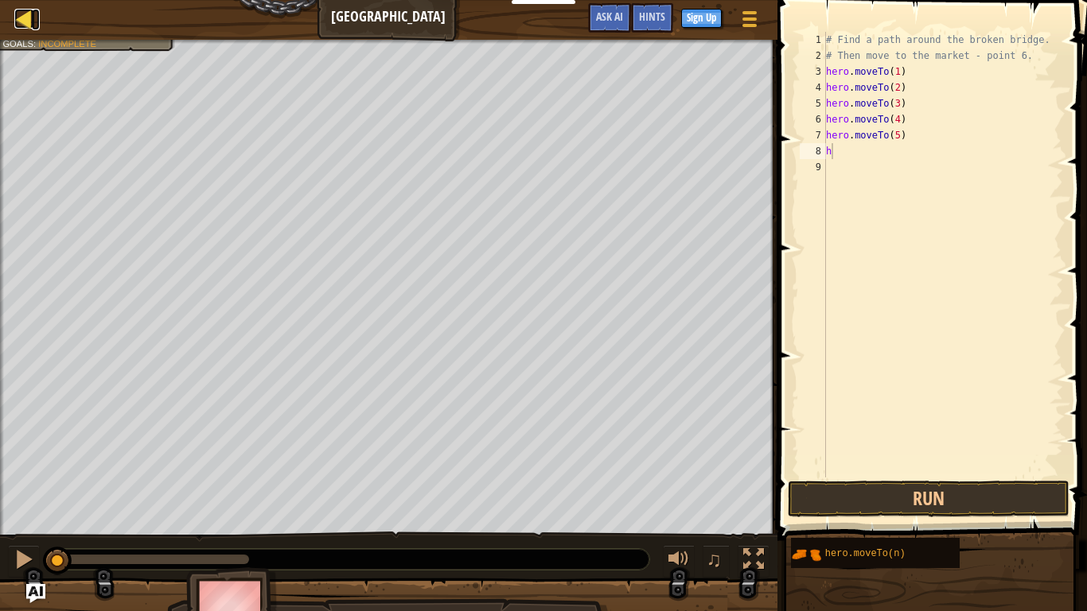
click at [16, 17] on div at bounding box center [24, 19] width 20 height 20
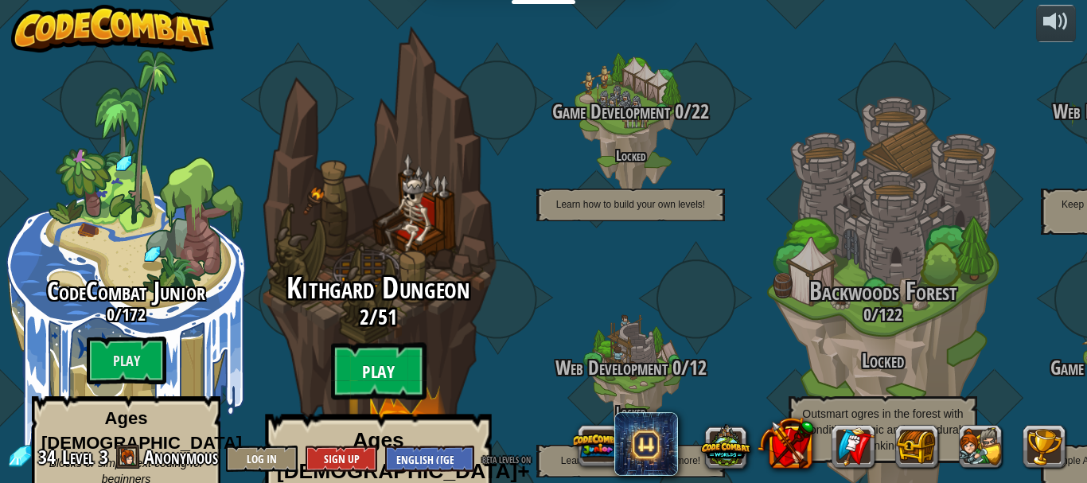
click at [388, 343] on btn "Play" at bounding box center [379, 371] width 96 height 57
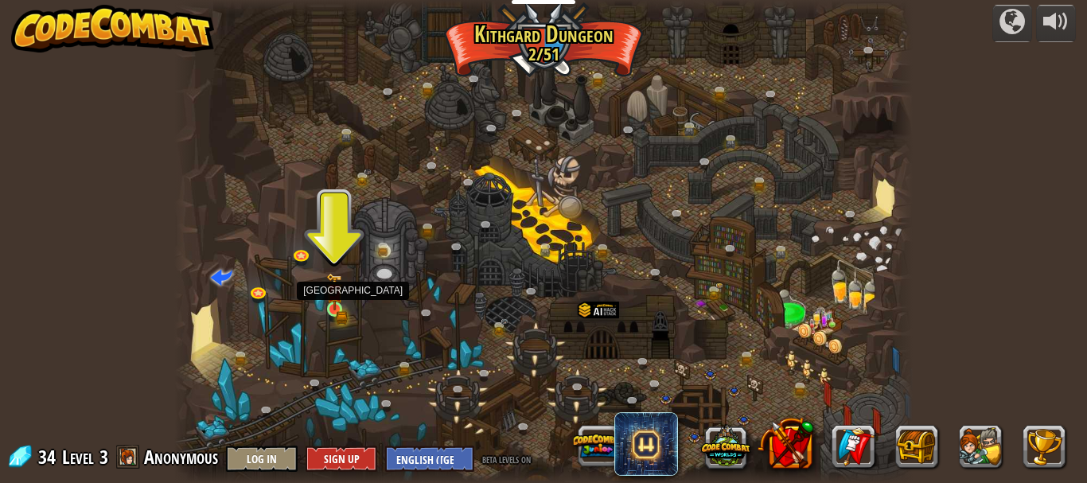
click at [331, 302] on div at bounding box center [334, 309] width 15 height 15
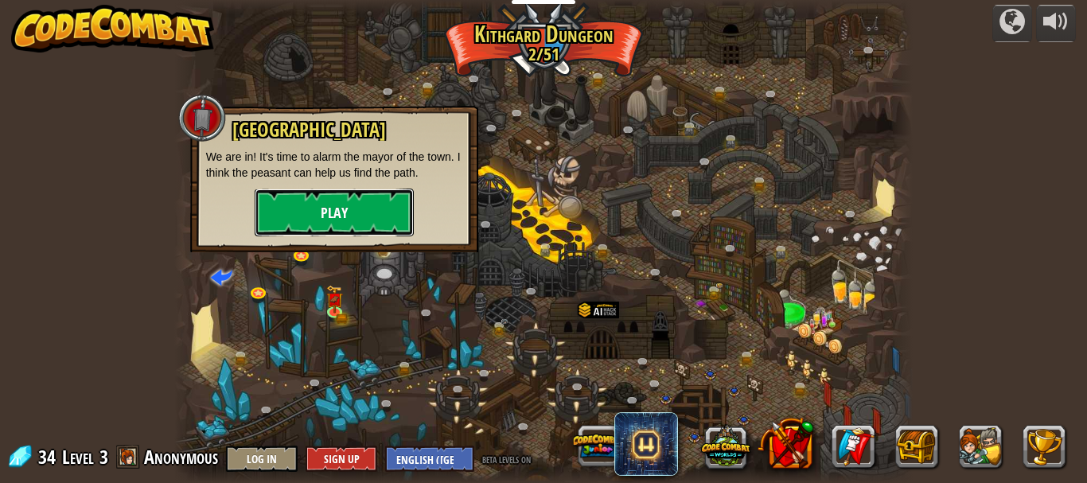
click at [334, 215] on button "Play" at bounding box center [334, 213] width 159 height 48
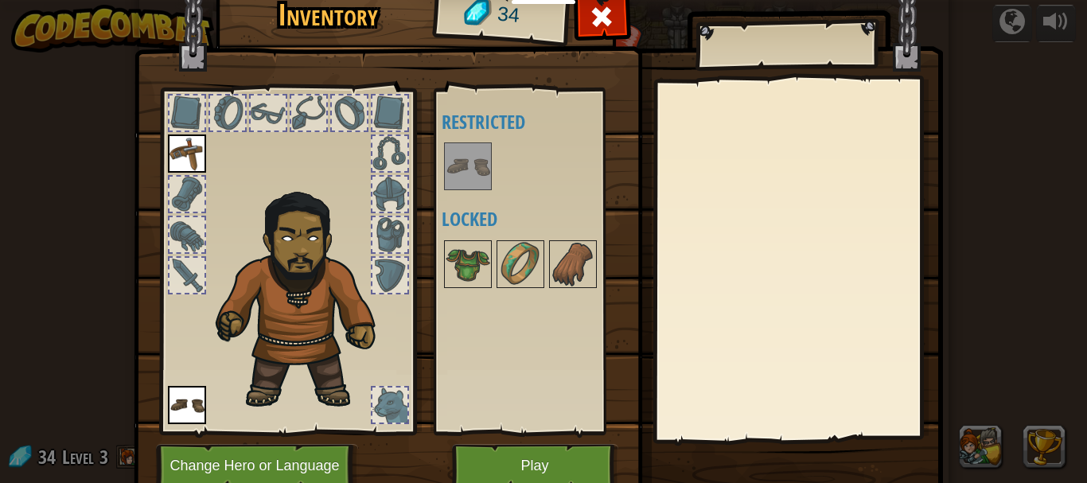
click at [455, 159] on img at bounding box center [468, 166] width 45 height 45
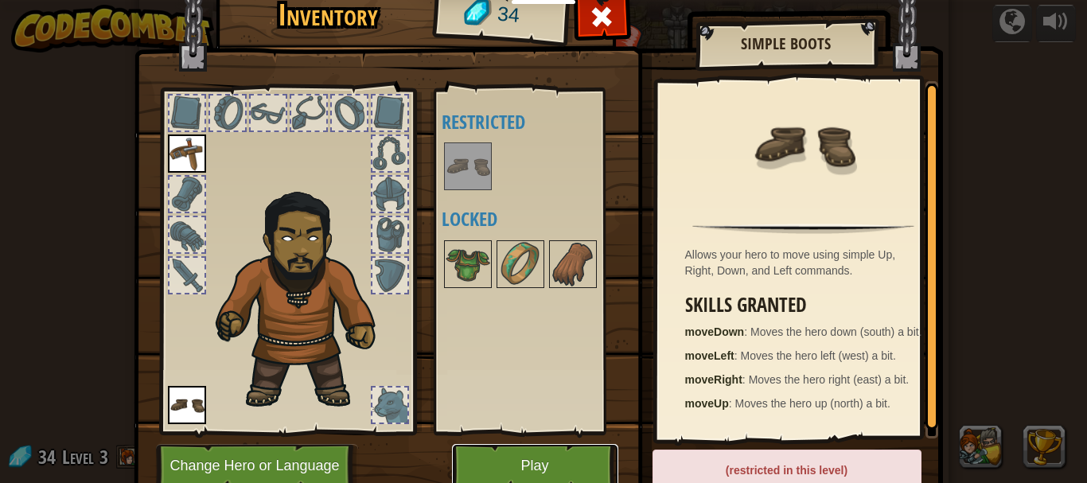
click at [542, 465] on button "Play" at bounding box center [535, 466] width 166 height 44
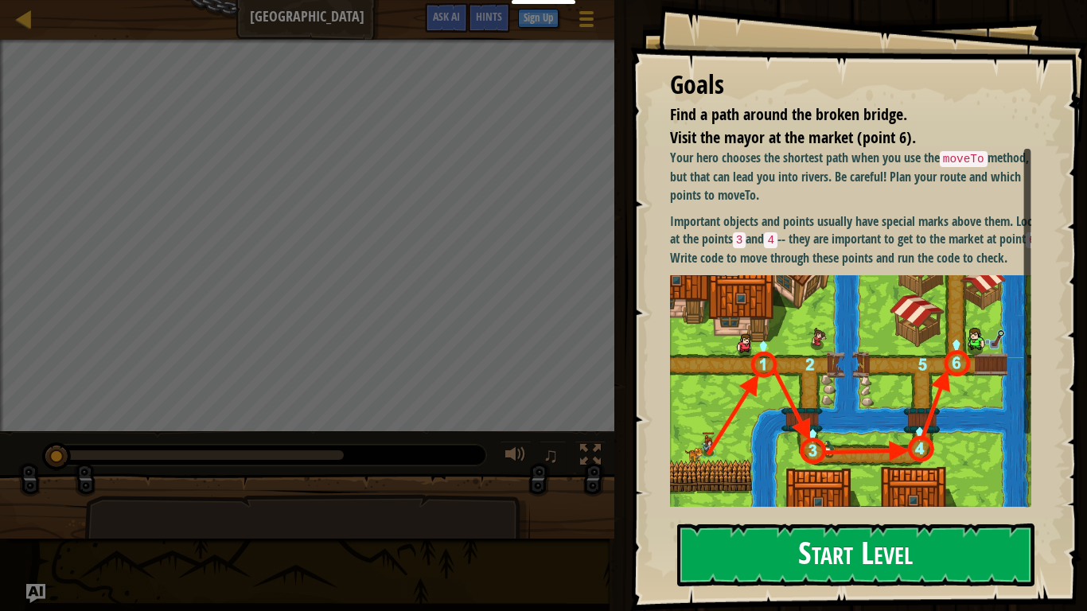
click at [750, 482] on button "Start Level" at bounding box center [855, 555] width 357 height 63
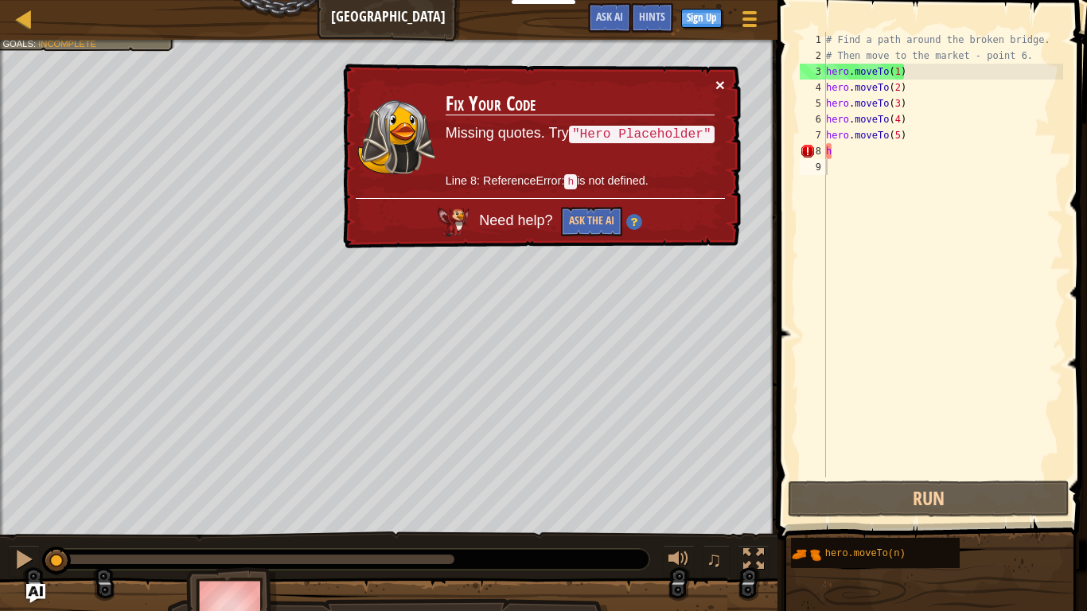
click at [718, 84] on button "×" at bounding box center [721, 84] width 10 height 17
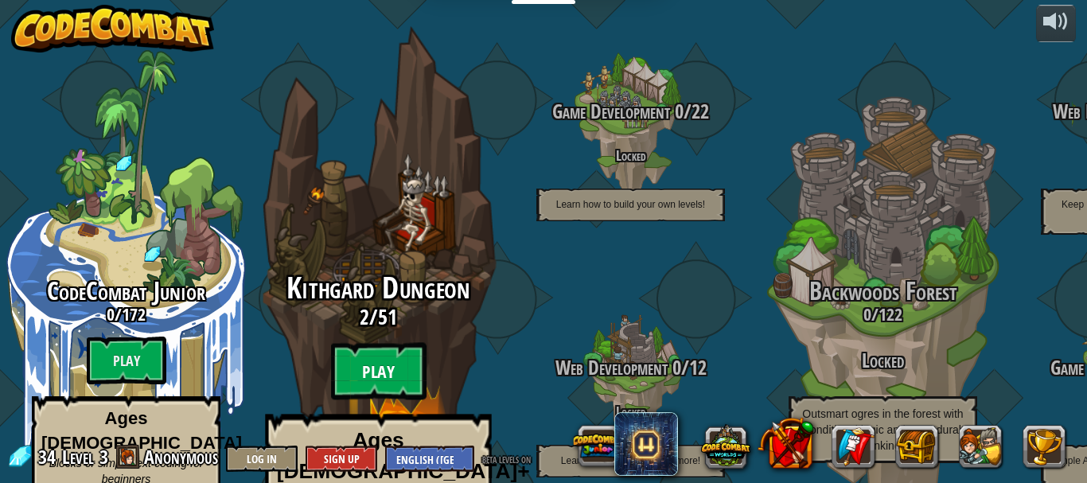
click at [383, 343] on btn "Play" at bounding box center [379, 371] width 96 height 57
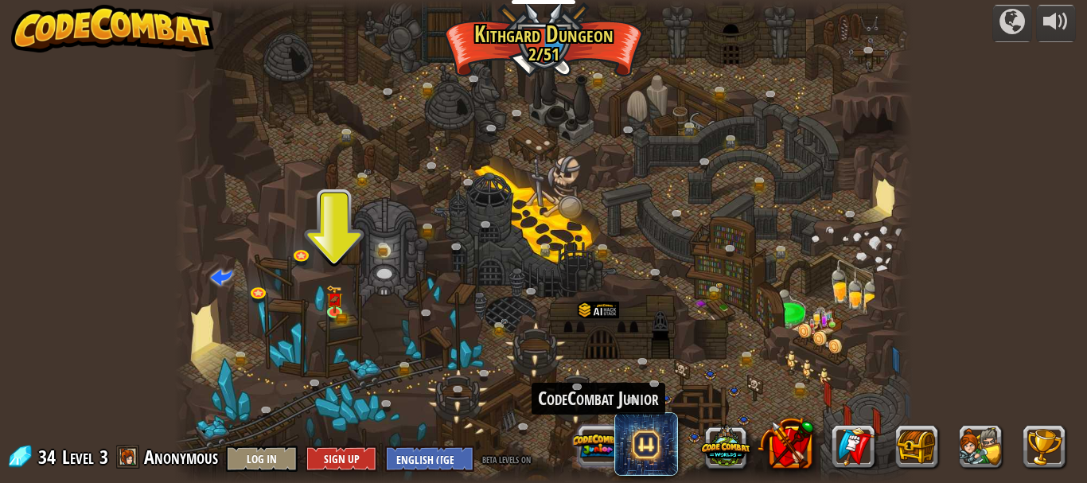
click at [594, 445] on button at bounding box center [598, 445] width 49 height 49
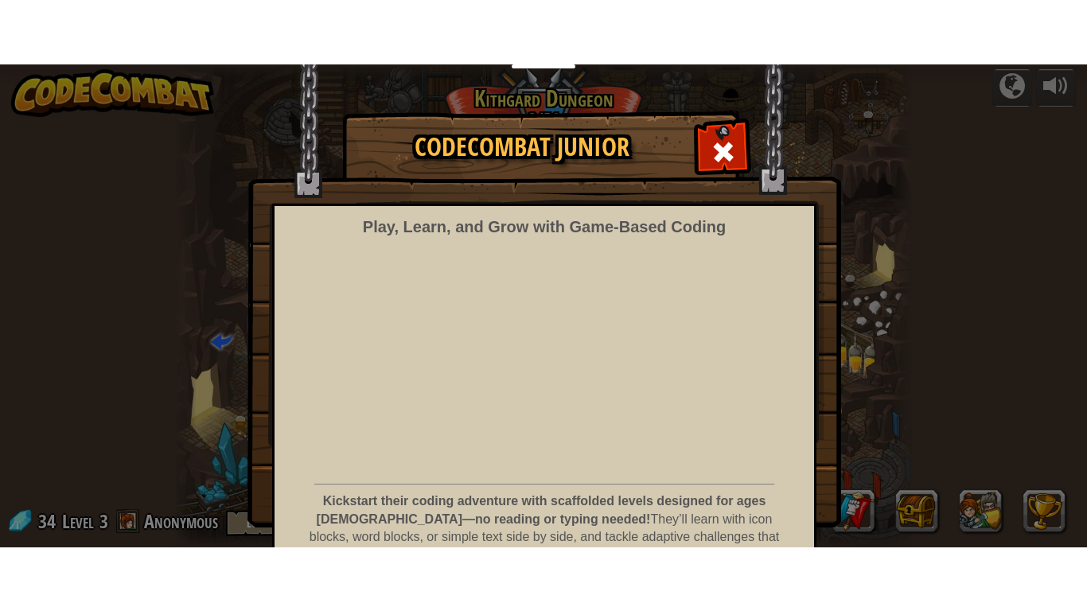
scroll to position [94, 0]
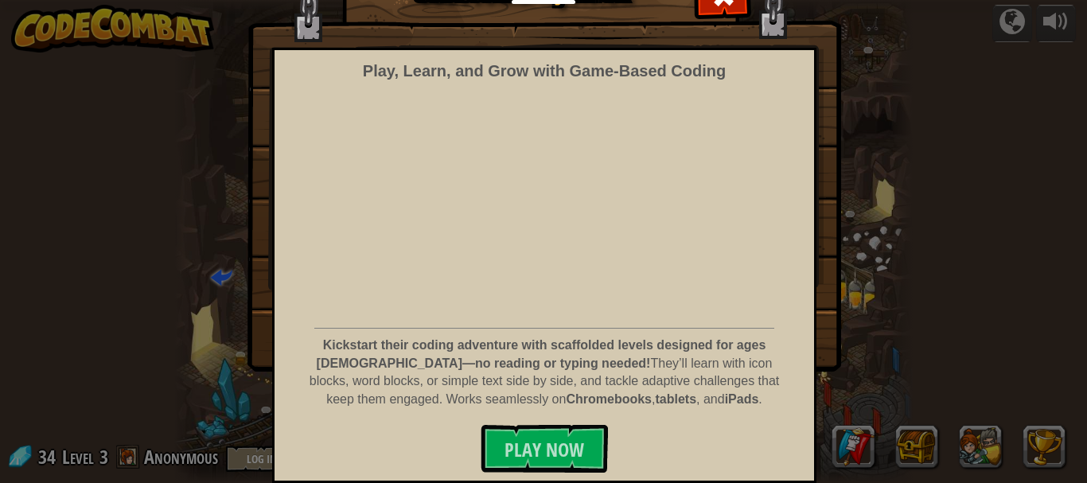
click at [877, 344] on div "CodeCombat Junior Play, Learn, and Grow with Game‑Based Coding Kickstart their …" at bounding box center [543, 163] width 1087 height 414
click at [916, 329] on div "CodeCombat Junior Play, Learn, and Grow with Game‑Based Coding Kickstart their …" at bounding box center [543, 163] width 1087 height 414
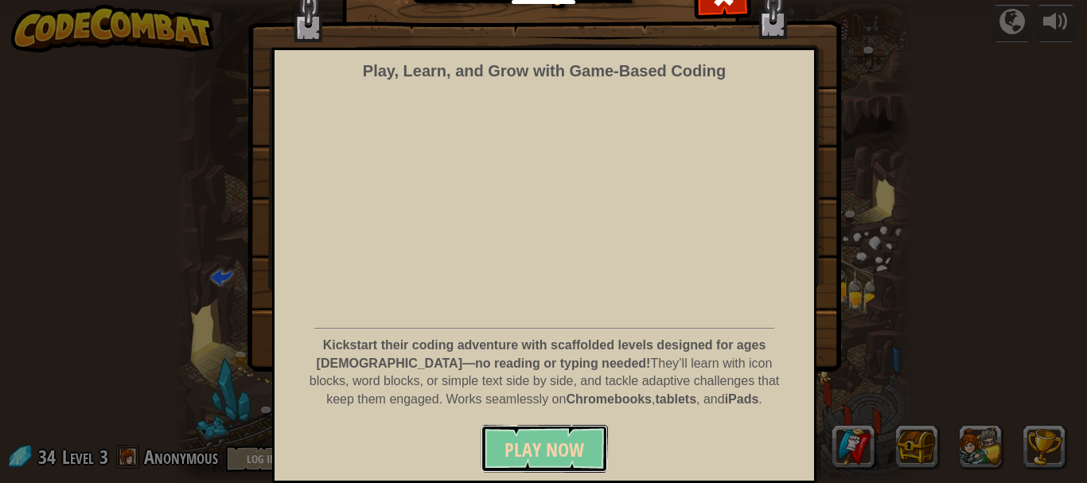
click at [558, 442] on span "Play Now" at bounding box center [545, 449] width 80 height 25
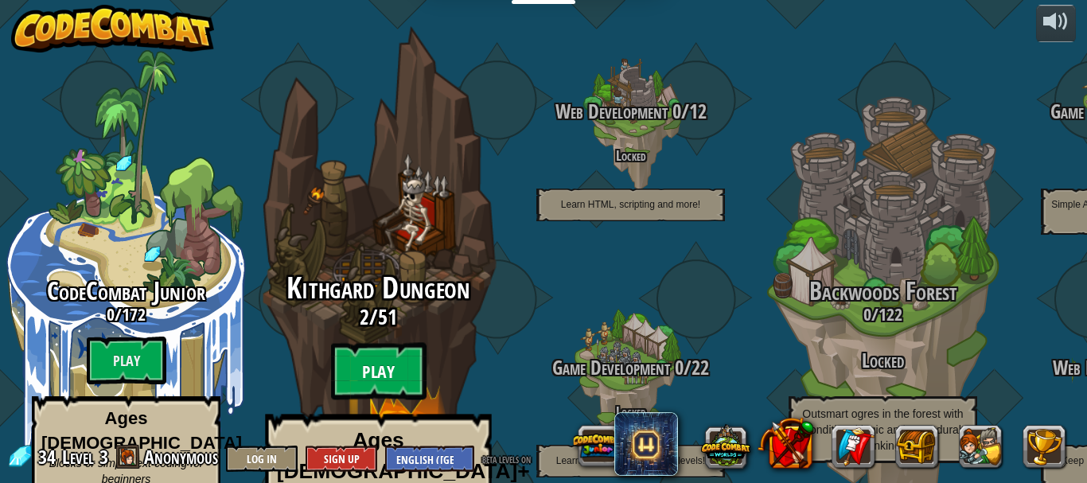
click at [378, 343] on btn "Play" at bounding box center [379, 371] width 96 height 57
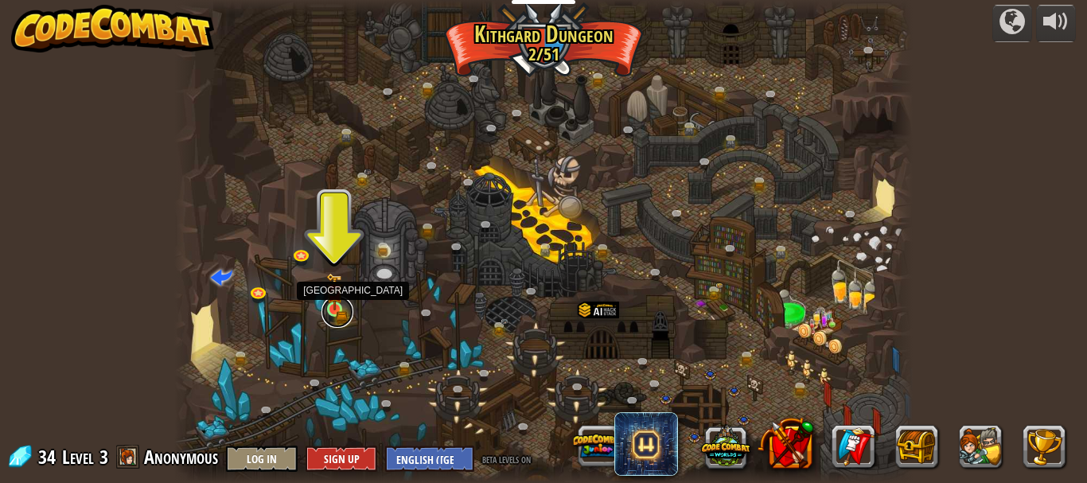
click at [328, 313] on link at bounding box center [338, 312] width 32 height 32
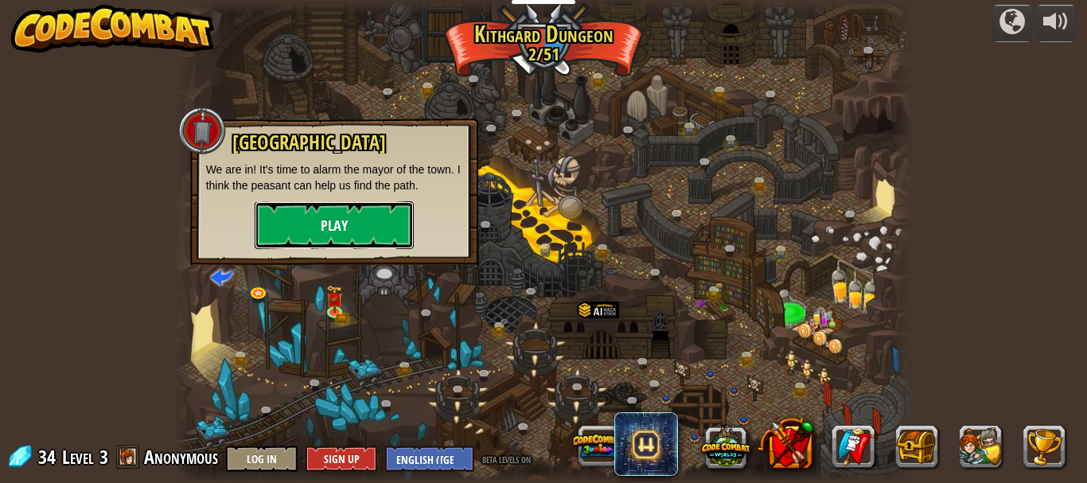
click at [355, 221] on button "Play" at bounding box center [334, 225] width 159 height 48
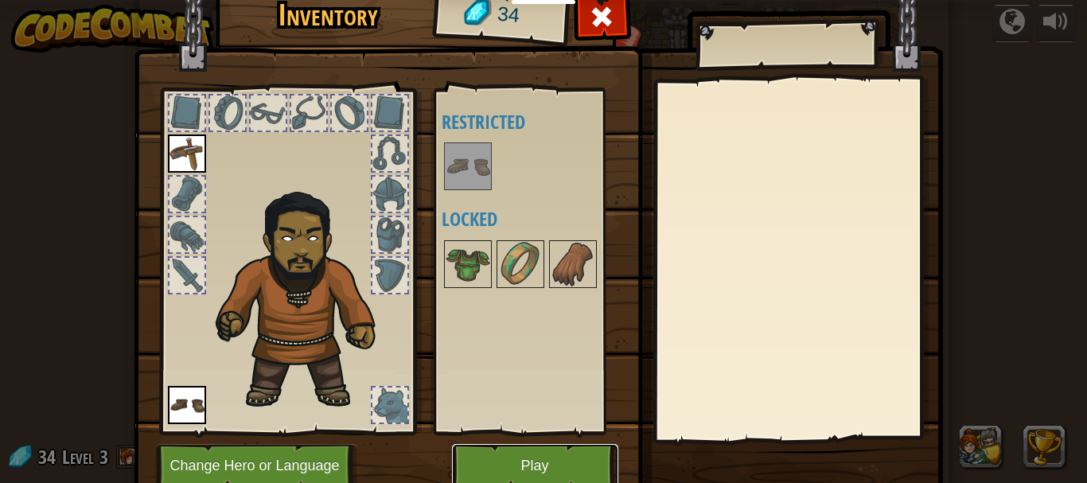
click at [520, 469] on button "Play" at bounding box center [535, 466] width 166 height 44
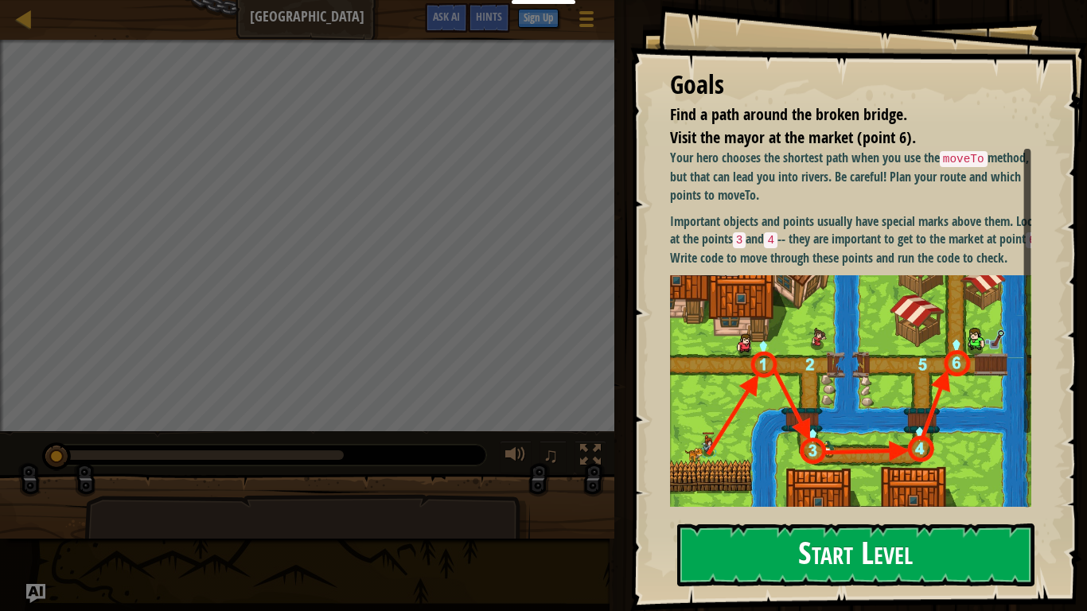
click at [888, 482] on button "Start Level" at bounding box center [855, 555] width 357 height 63
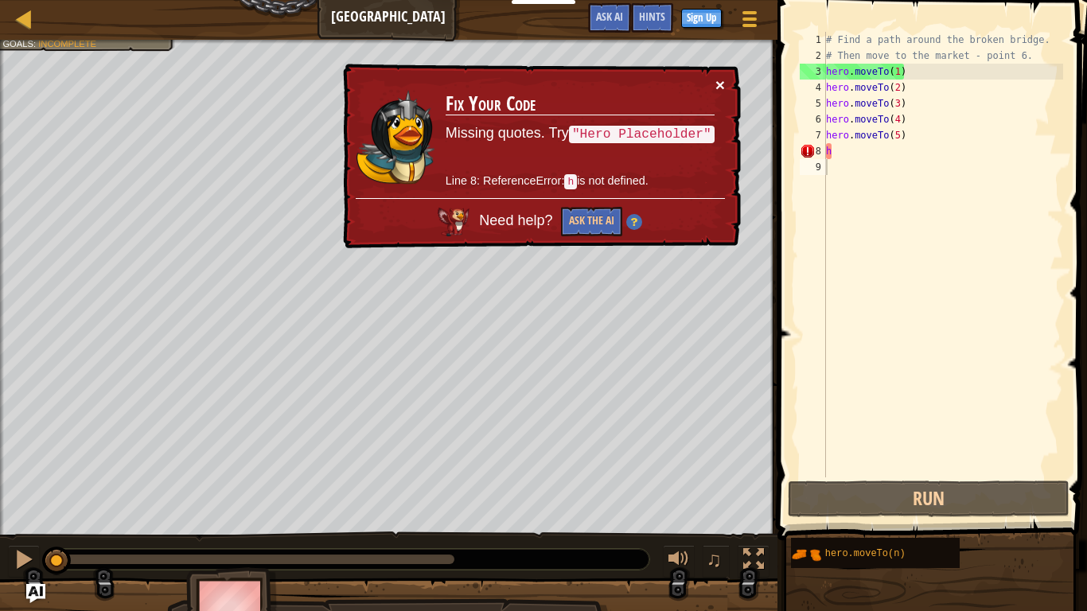
click at [719, 78] on button "×" at bounding box center [721, 86] width 10 height 17
click at [713, 82] on td "Fix Your Code Missing quotes. Try "Hero Placeholder" Line 8: ReferenceError: h …" at bounding box center [580, 137] width 271 height 122
click at [719, 76] on button "×" at bounding box center [721, 84] width 10 height 17
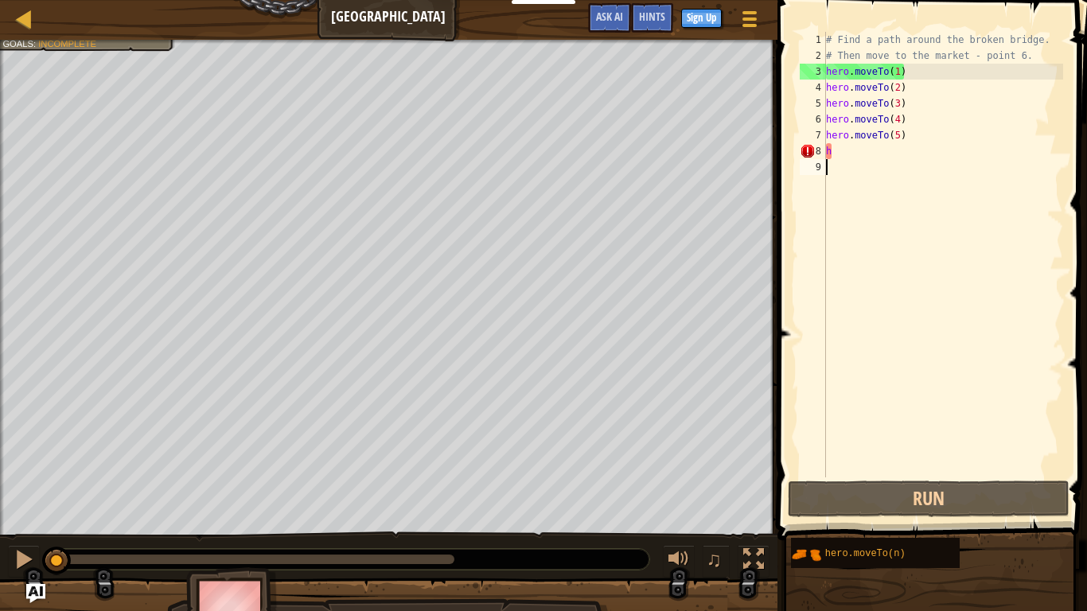
scroll to position [7, 0]
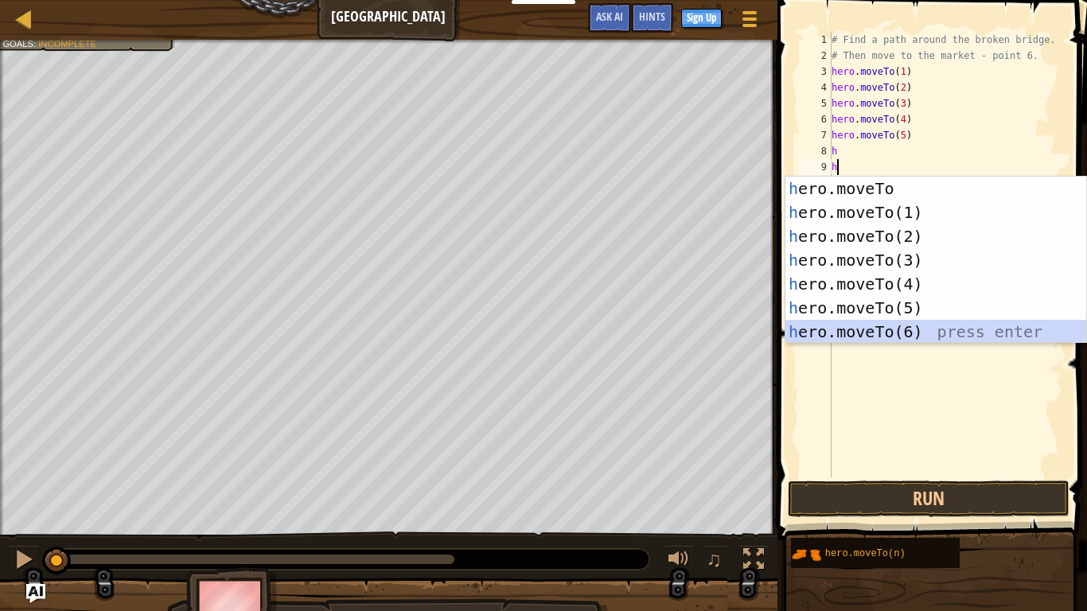
click at [908, 334] on div "h ero.moveTo press enter h ero.moveTo(1) press enter h ero.moveTo(2) press ente…" at bounding box center [936, 284] width 301 height 215
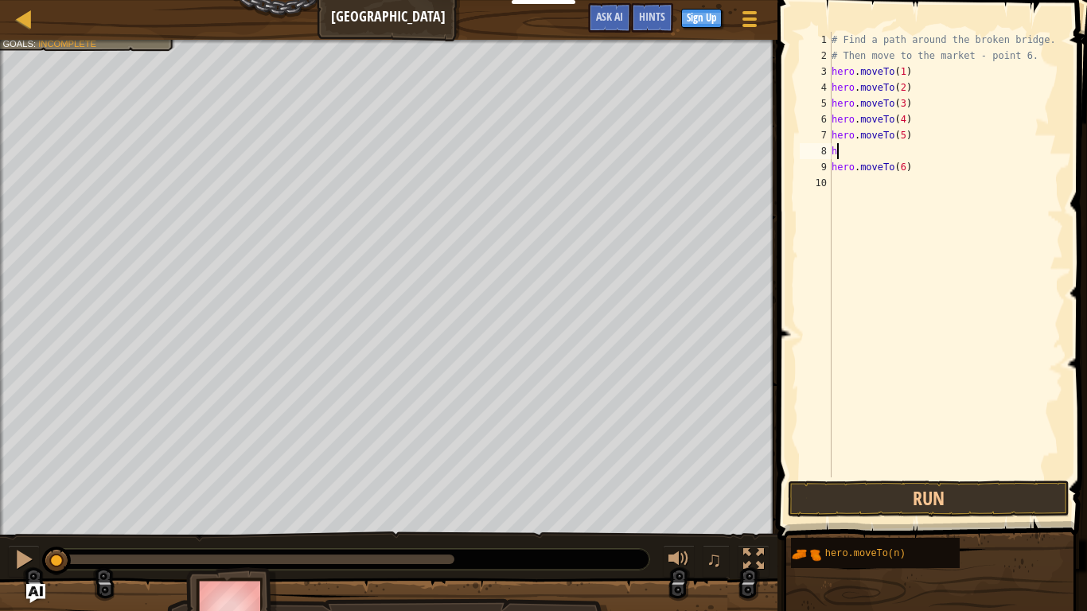
click at [845, 151] on div "# Find a path around the broken bridge. # Then move to the market - point 6. he…" at bounding box center [946, 271] width 235 height 478
type textarea "h"
drag, startPoint x: 903, startPoint y: 183, endPoint x: 913, endPoint y: 170, distance: 16.4
click at [912, 173] on div "# Find a path around the broken bridge. # Then move to the market - point 6. he…" at bounding box center [946, 271] width 235 height 478
type textarea "hero.moveTo(6)"
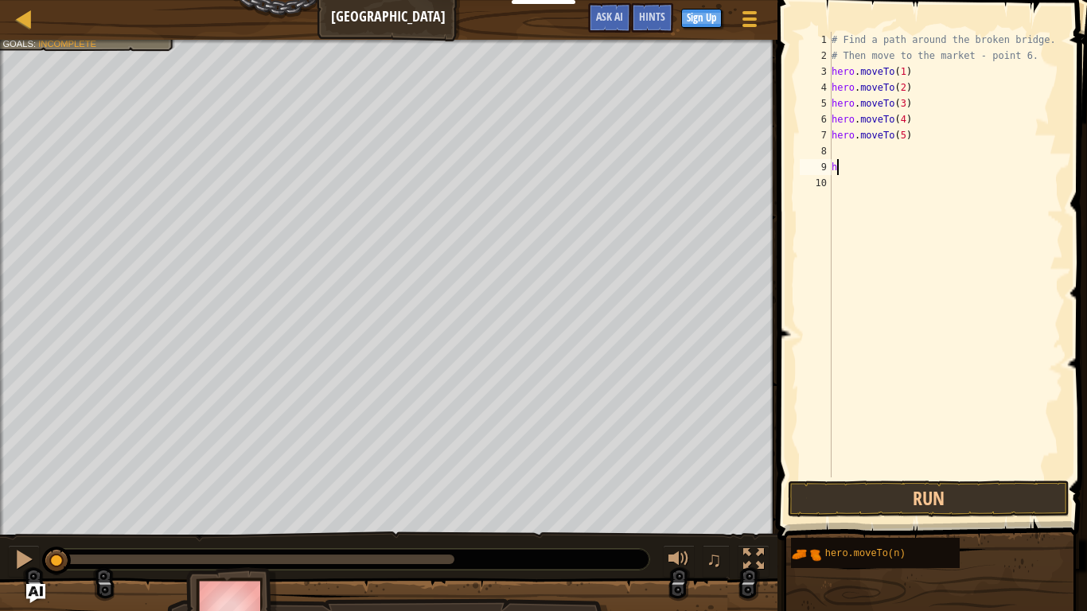
type textarea "h"
click at [833, 154] on div "# Find a path around the broken bridge. # Then move to the market - point 6. he…" at bounding box center [946, 271] width 235 height 478
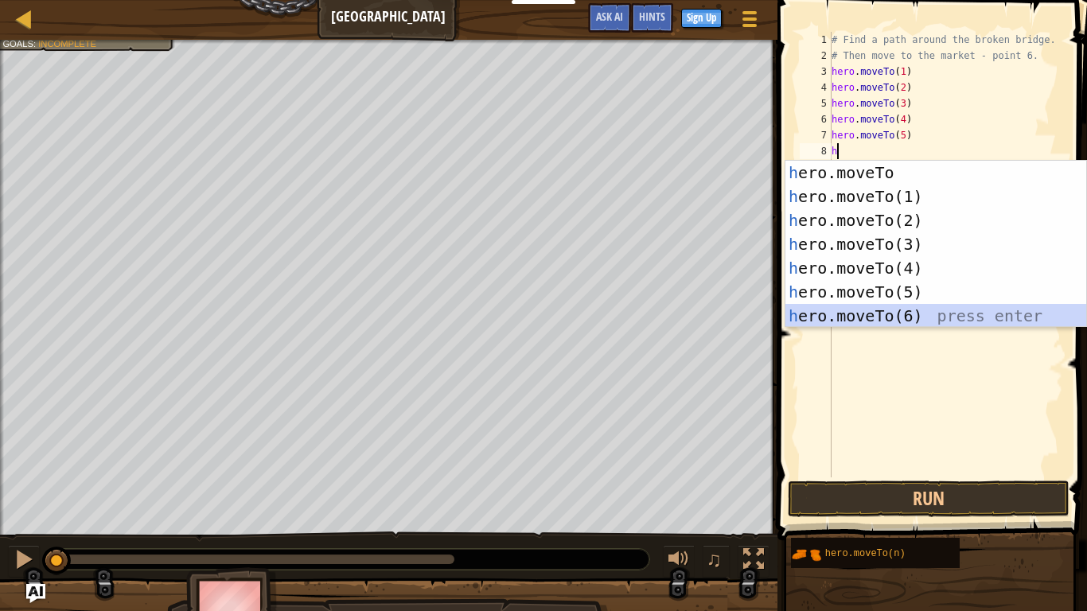
click at [870, 313] on div "h ero.moveTo press enter h ero.moveTo(1) press enter h ero.moveTo(2) press ente…" at bounding box center [936, 268] width 301 height 215
type textarea "hero.moveTo(6)"
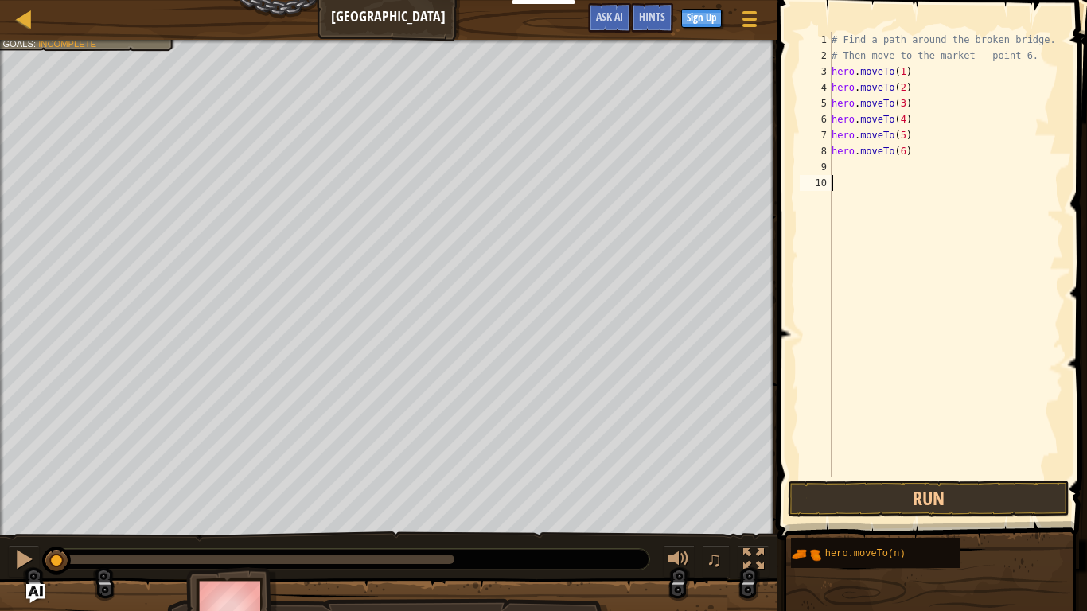
click at [861, 177] on div "# Find a path around the broken bridge. # Then move to the market - point 6. he…" at bounding box center [946, 271] width 235 height 478
click at [954, 482] on button "Run" at bounding box center [929, 499] width 282 height 37
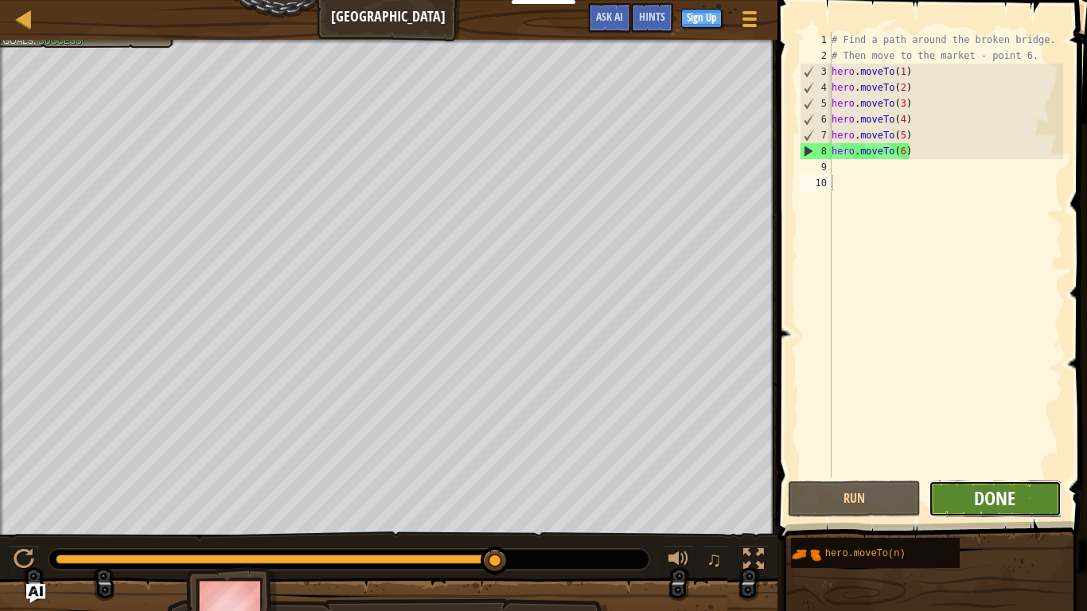
click at [987, 482] on span "Done" at bounding box center [994, 498] width 41 height 25
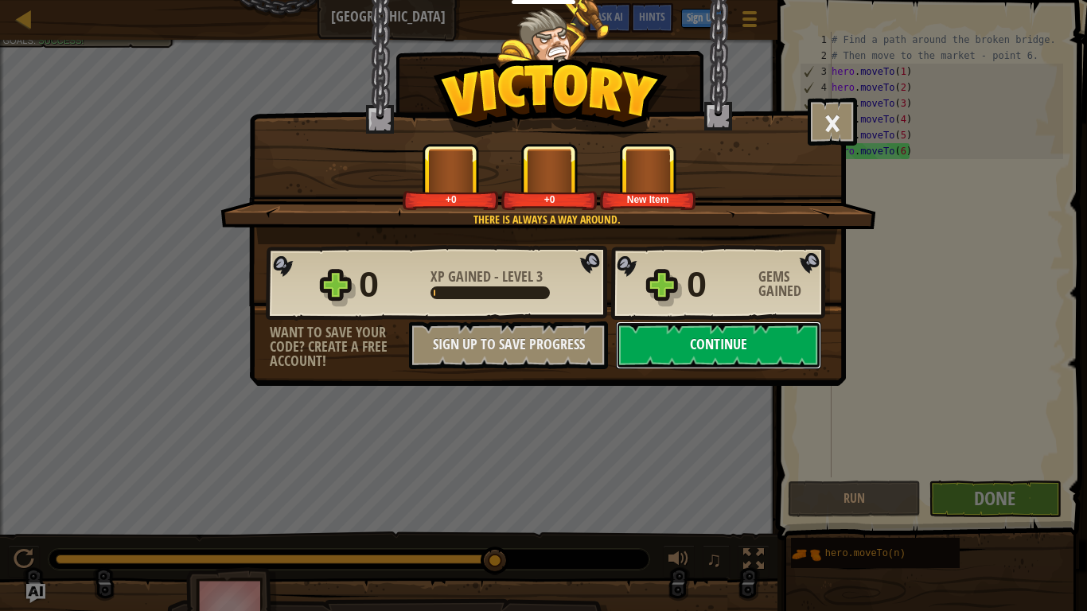
click at [754, 339] on button "Continue" at bounding box center [718, 346] width 205 height 48
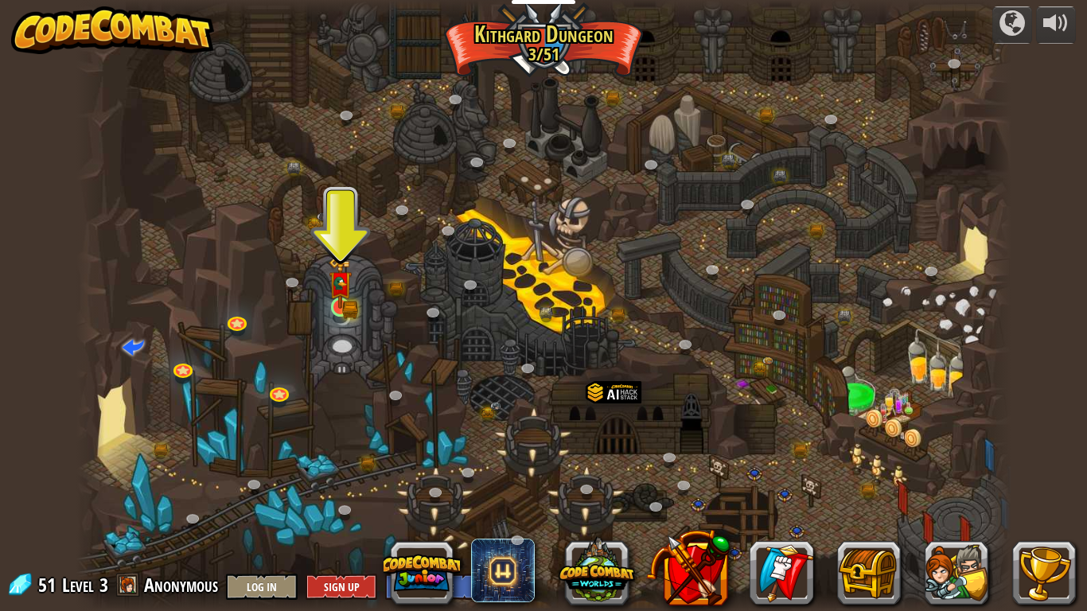
click at [345, 300] on img at bounding box center [341, 283] width 24 height 52
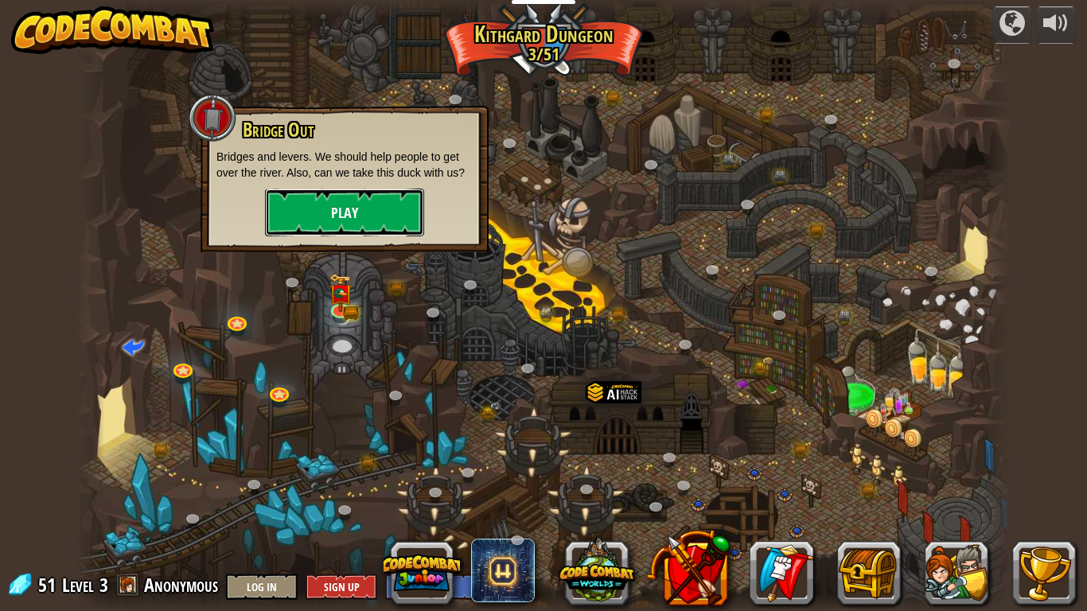
click at [355, 193] on button "Play" at bounding box center [344, 213] width 159 height 48
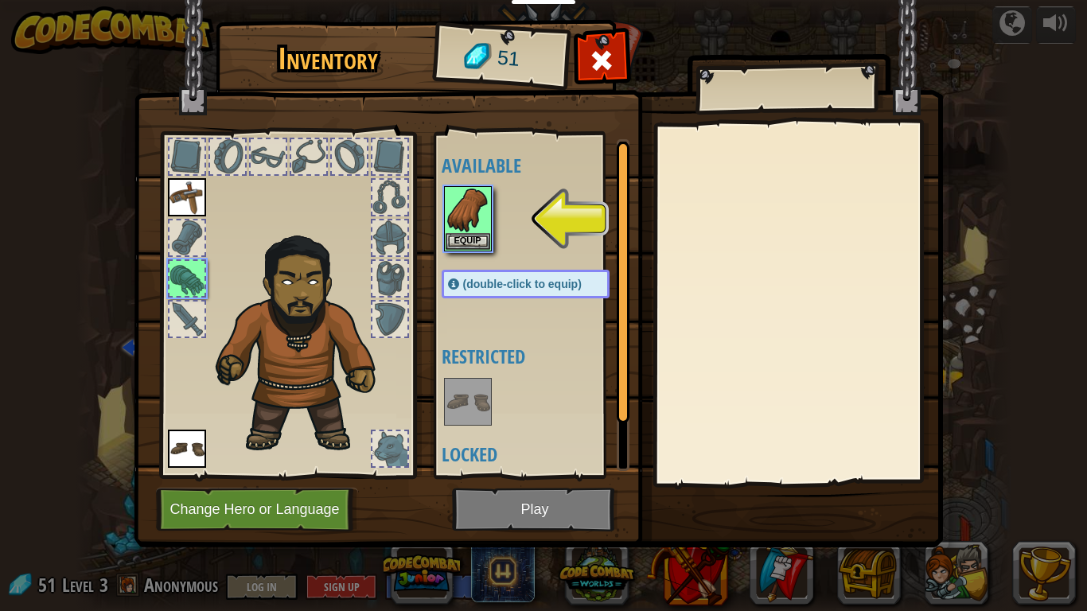
drag, startPoint x: 525, startPoint y: 238, endPoint x: 501, endPoint y: 221, distance: 29.6
click at [522, 238] on div at bounding box center [542, 219] width 200 height 70
click at [486, 223] on img at bounding box center [468, 210] width 45 height 45
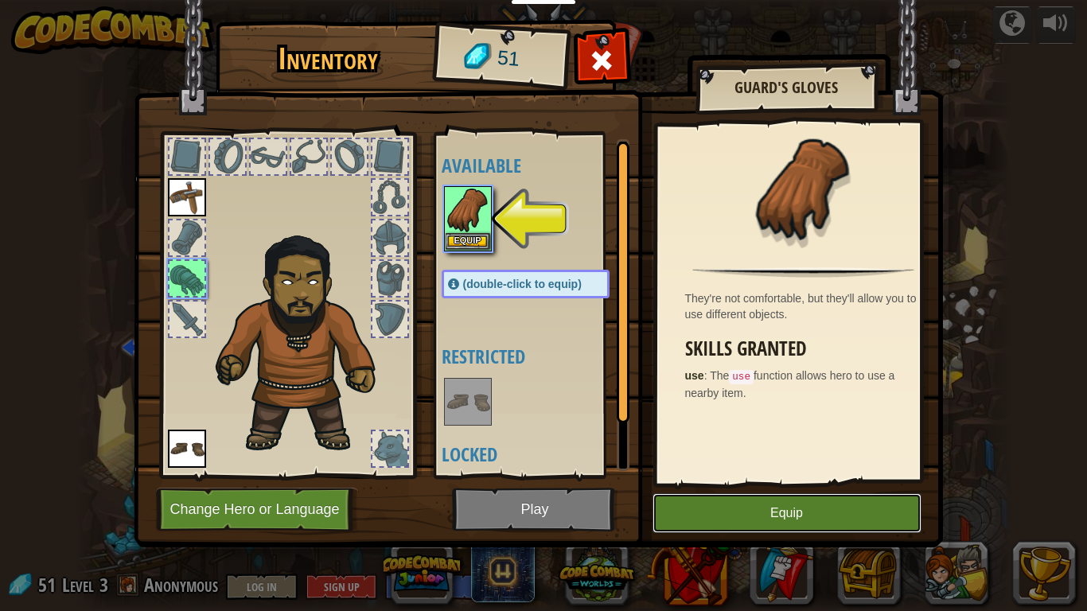
click at [865, 482] on button "Equip" at bounding box center [787, 514] width 269 height 40
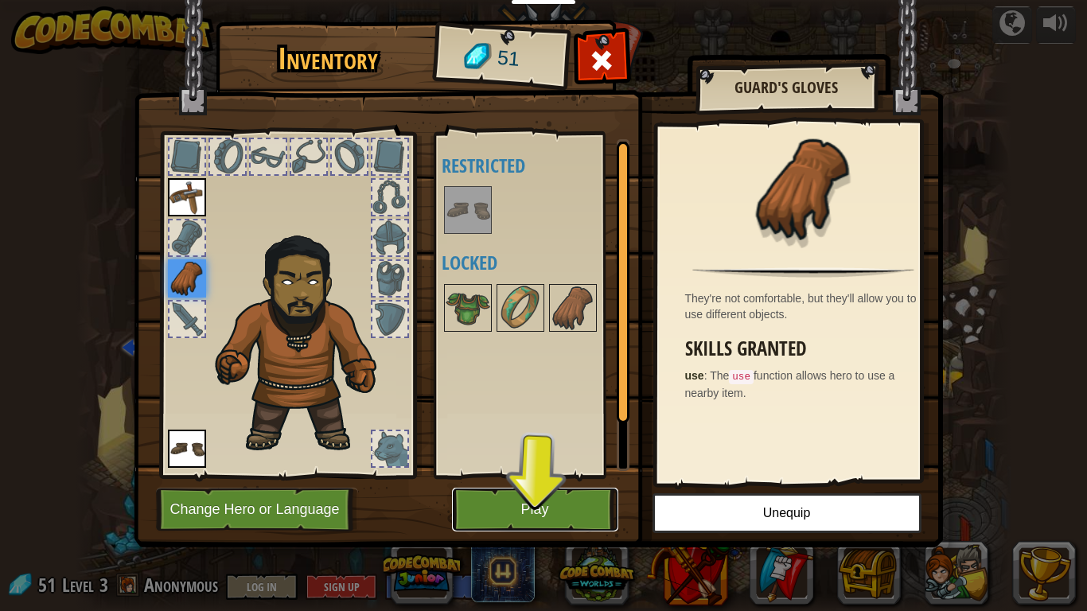
click at [552, 482] on button "Play" at bounding box center [535, 510] width 166 height 44
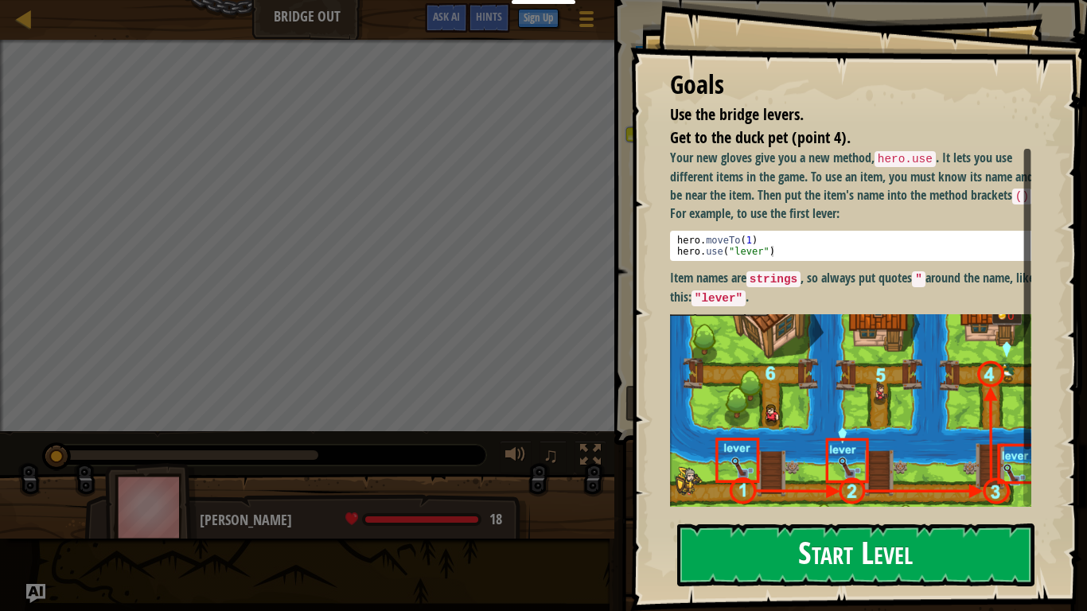
click at [987, 482] on button "Start Level" at bounding box center [855, 555] width 357 height 63
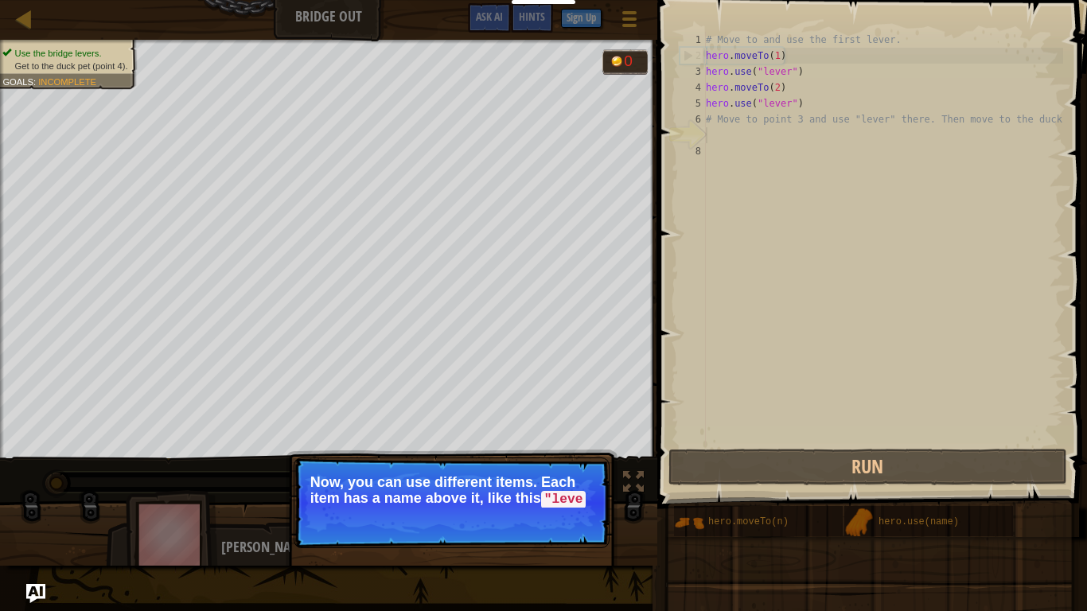
click at [607, 482] on div "Continue Now, you can use different items. Each item has a name above it, like …" at bounding box center [452, 576] width 332 height 236
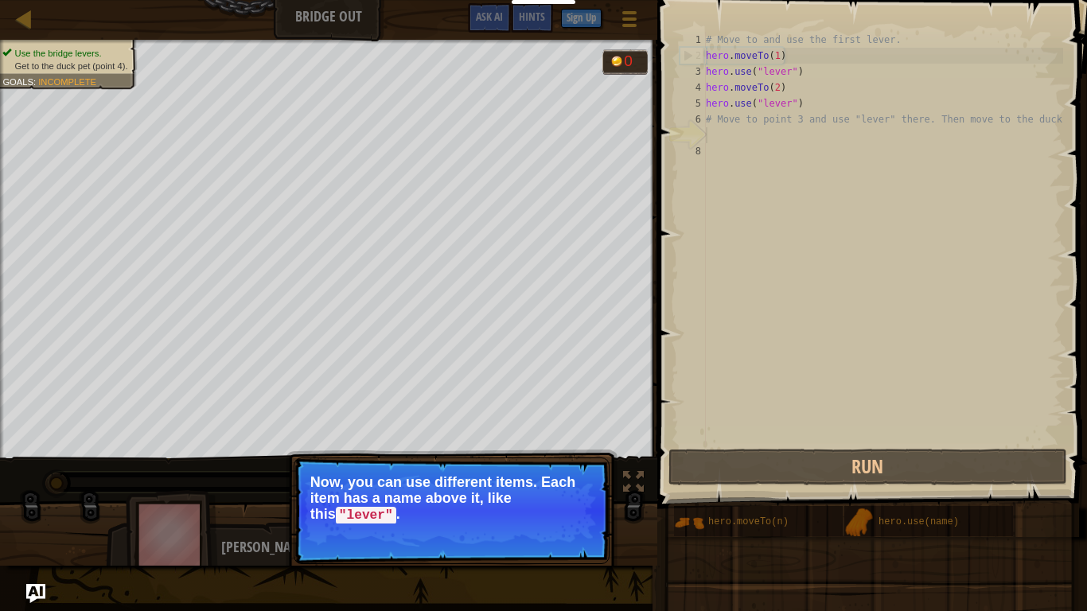
click at [584, 482] on button "Continue" at bounding box center [564, 537] width 66 height 21
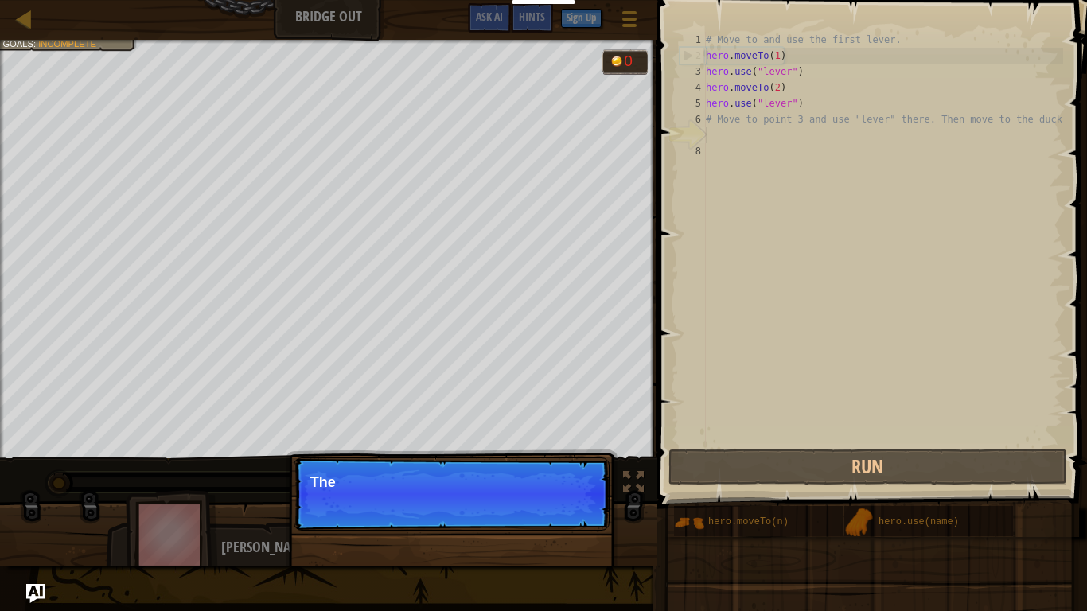
click at [583, 482] on p "Continue The" at bounding box center [452, 494] width 316 height 73
click at [584, 482] on p "Continue The sample code helps w" at bounding box center [452, 494] width 316 height 73
click at [591, 482] on p "Continue The sample code helps with the first" at bounding box center [452, 494] width 316 height 73
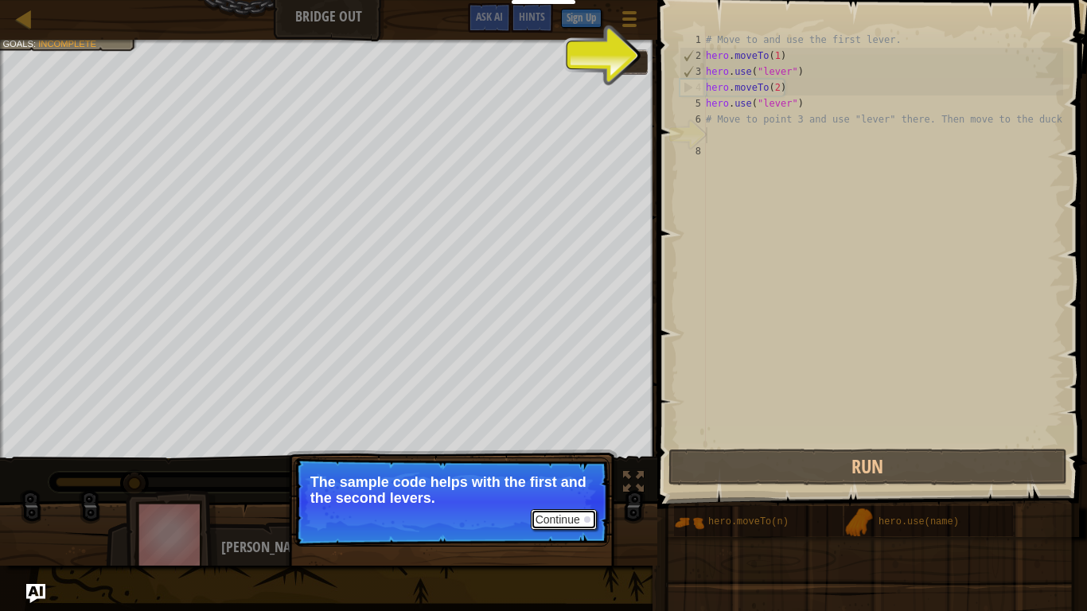
click at [531, 482] on button "Continue" at bounding box center [564, 519] width 66 height 21
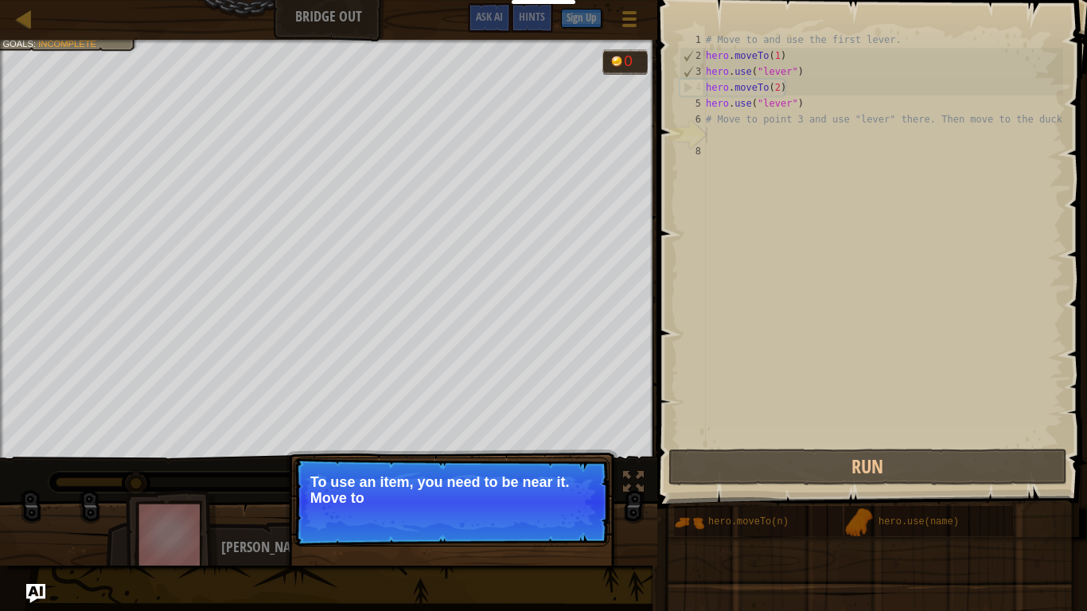
drag, startPoint x: 510, startPoint y: 602, endPoint x: 549, endPoint y: 545, distance: 69.3
click at [514, 482] on div "Map Bridge Out Game Menu Done Sign Up Hints Ask AI 1 הההההההההההההההההההההההההה…" at bounding box center [543, 305] width 1087 height 611
click at [556, 482] on p "Continue To use an item, you need to be near it. Move to the next available b" at bounding box center [452, 502] width 316 height 89
click at [556, 482] on p "To use an item, you need to be near it. Move to the next available bridge (poin…" at bounding box center [451, 490] width 283 height 32
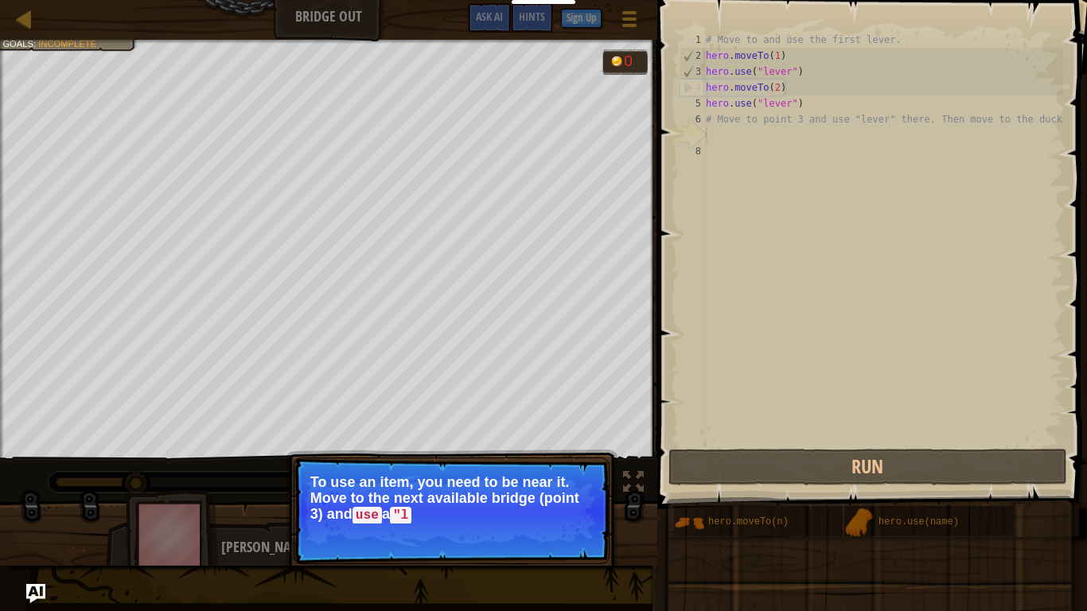
click at [552, 482] on p "To use an item, you need to be near it. Move to the next available bridge (poin…" at bounding box center [451, 498] width 283 height 49
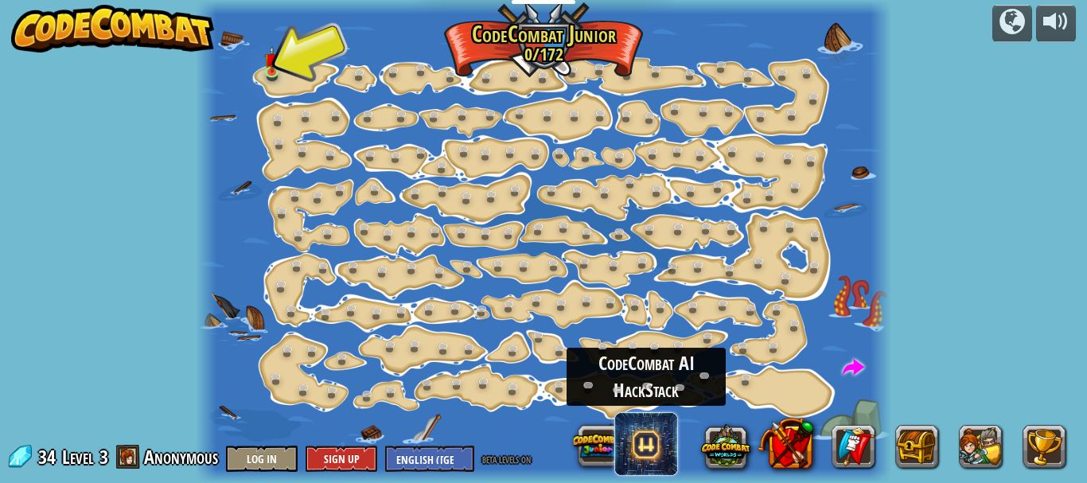
click at [667, 448] on span at bounding box center [647, 444] width 64 height 64
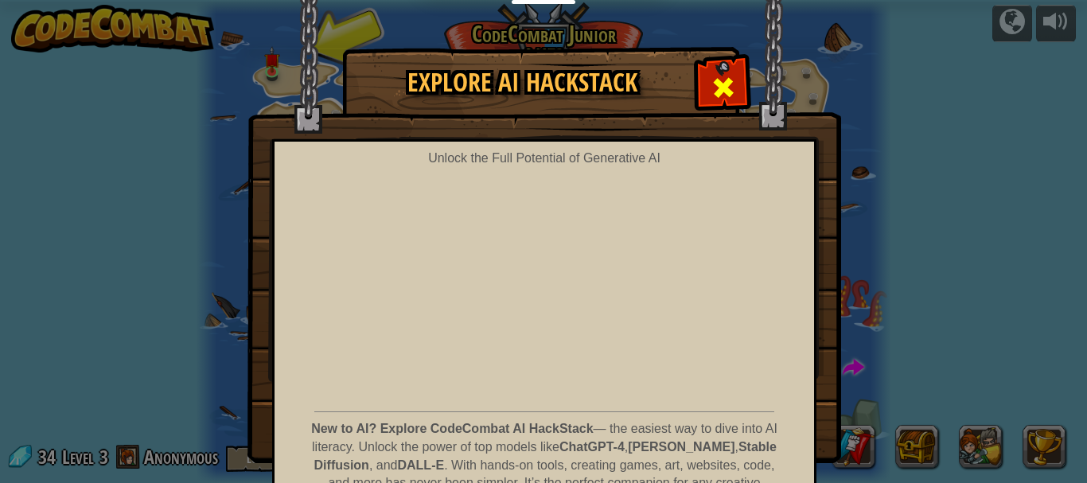
click at [724, 85] on span at bounding box center [723, 87] width 25 height 25
